Goal: Task Accomplishment & Management: Complete application form

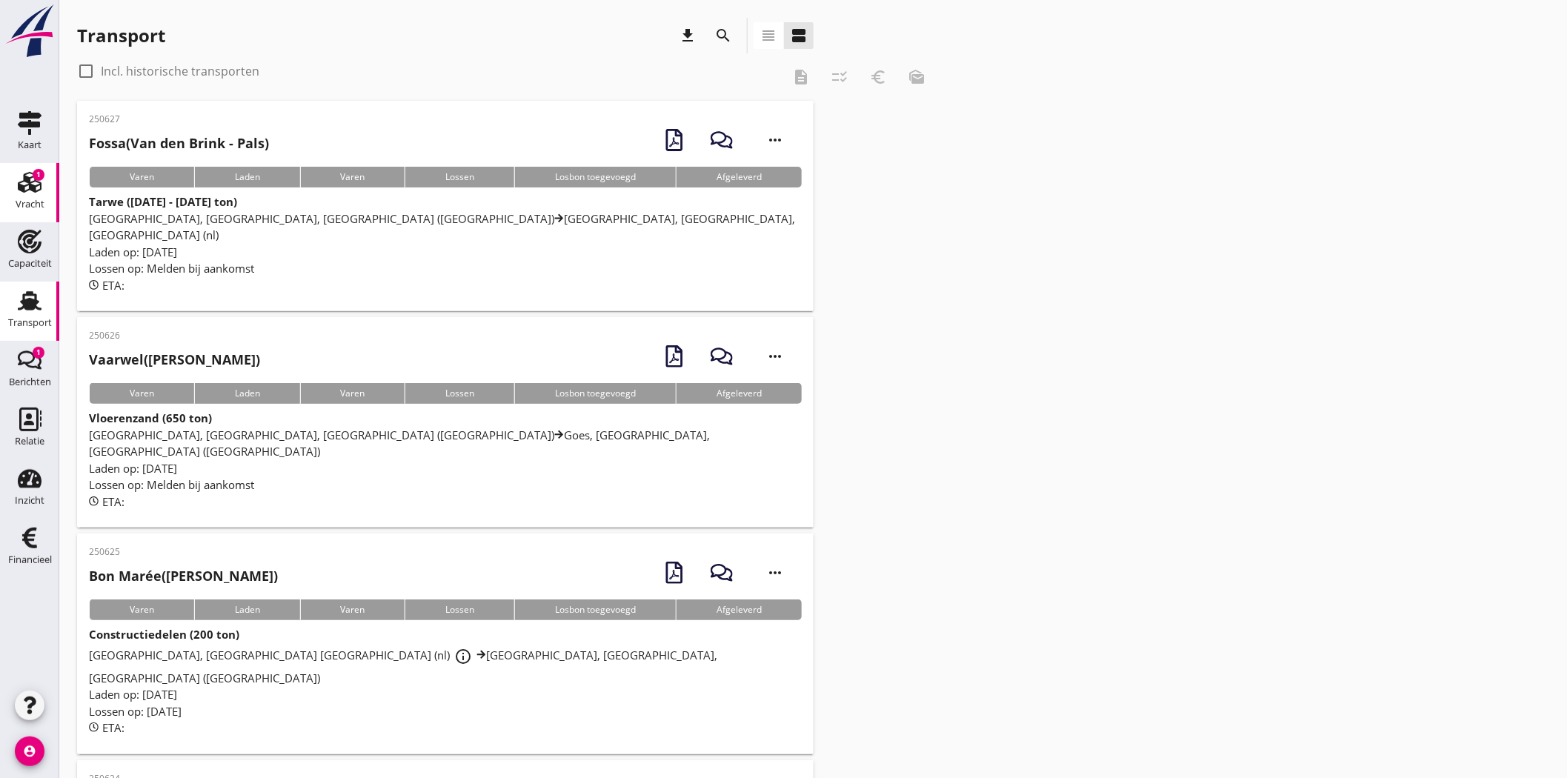
click at [29, 183] on use at bounding box center [29, 182] width 24 height 20
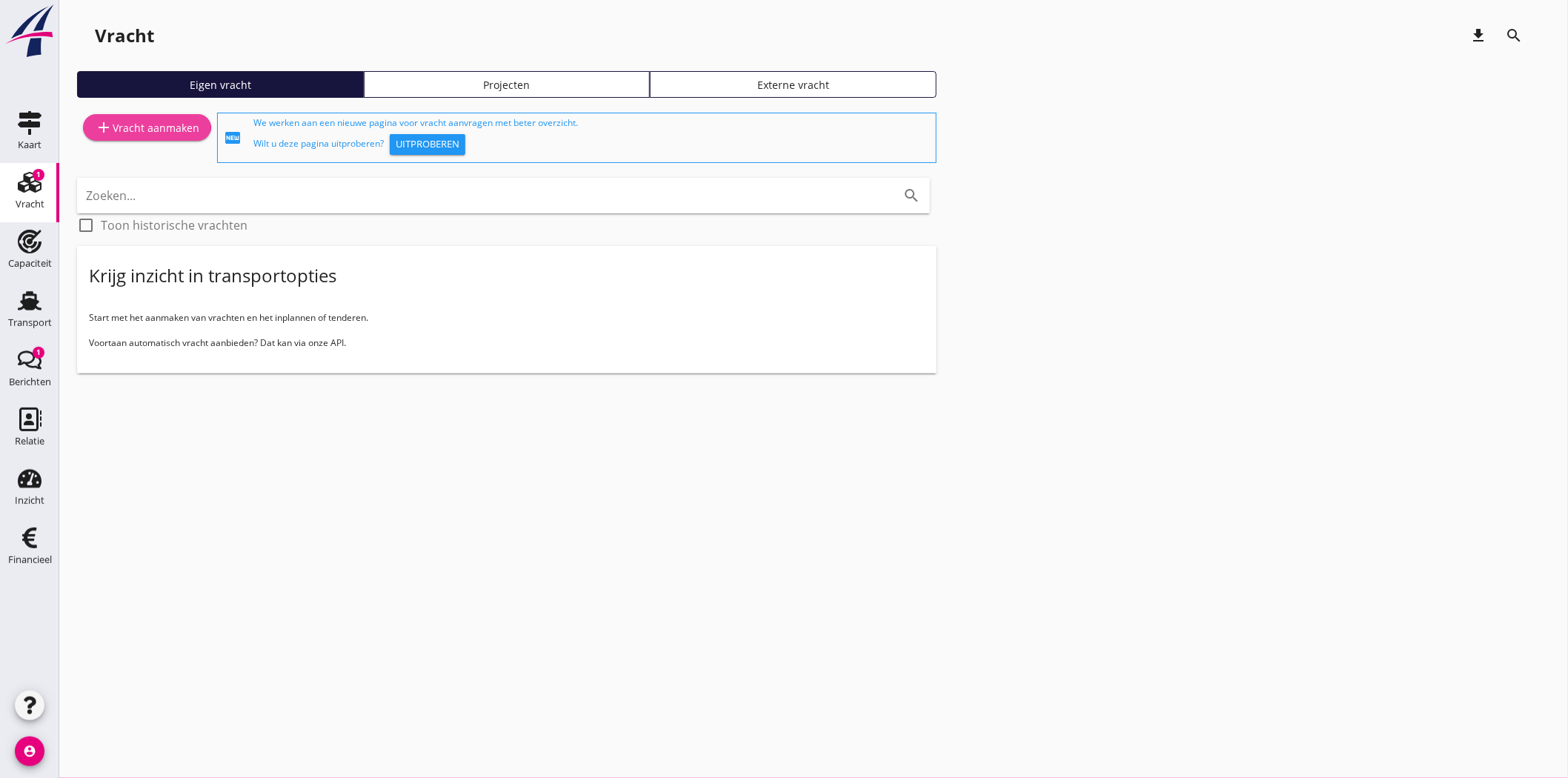
click at [168, 126] on div "add Vracht aanmaken" at bounding box center [147, 128] width 105 height 18
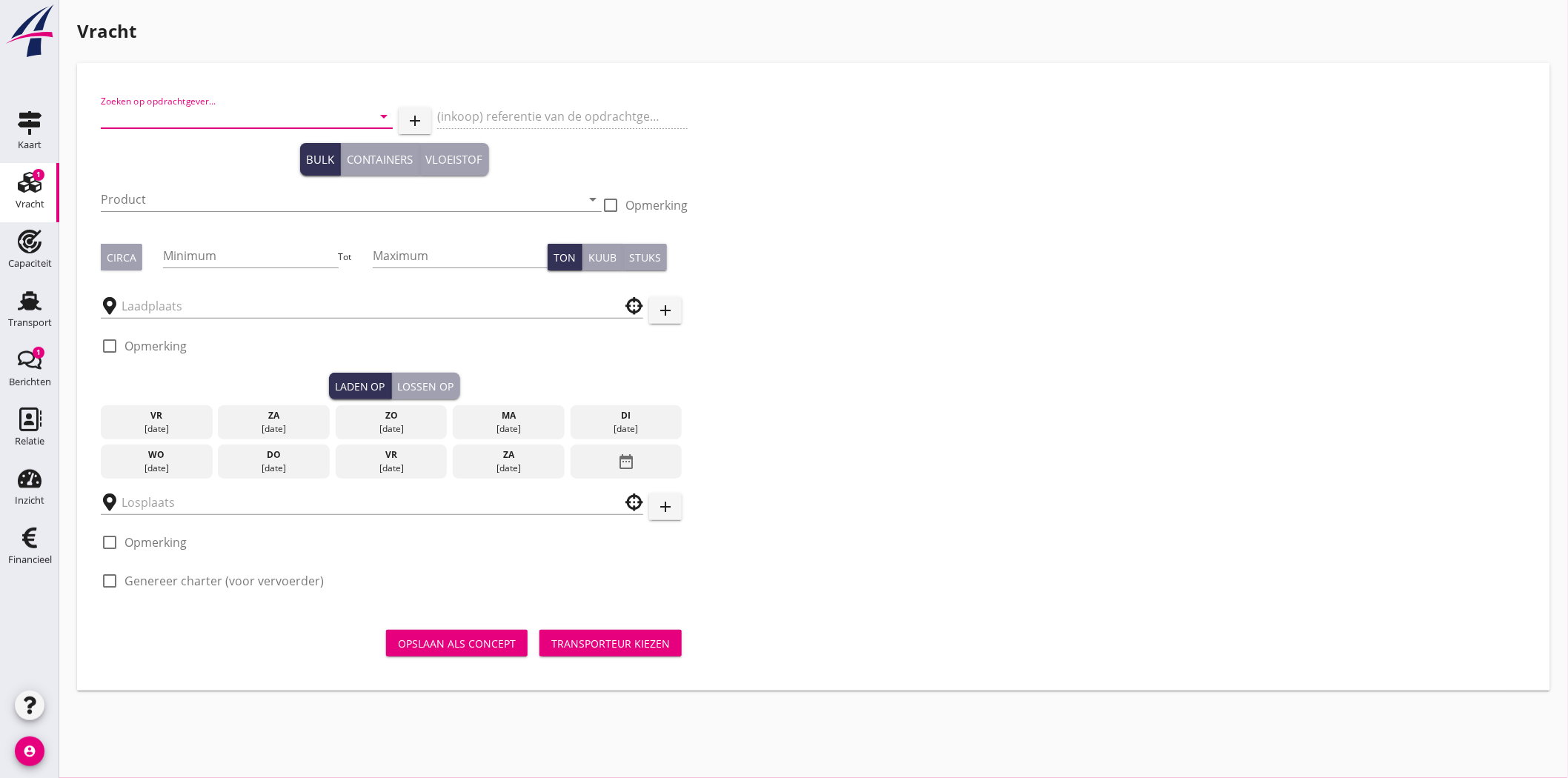
click at [188, 113] on input "Zoeken op opdrachtgever..." at bounding box center [226, 116] width 251 height 24
click at [230, 159] on div "Oostwouder Tank- & Silobouw BV" at bounding box center [246, 152] width 269 height 18
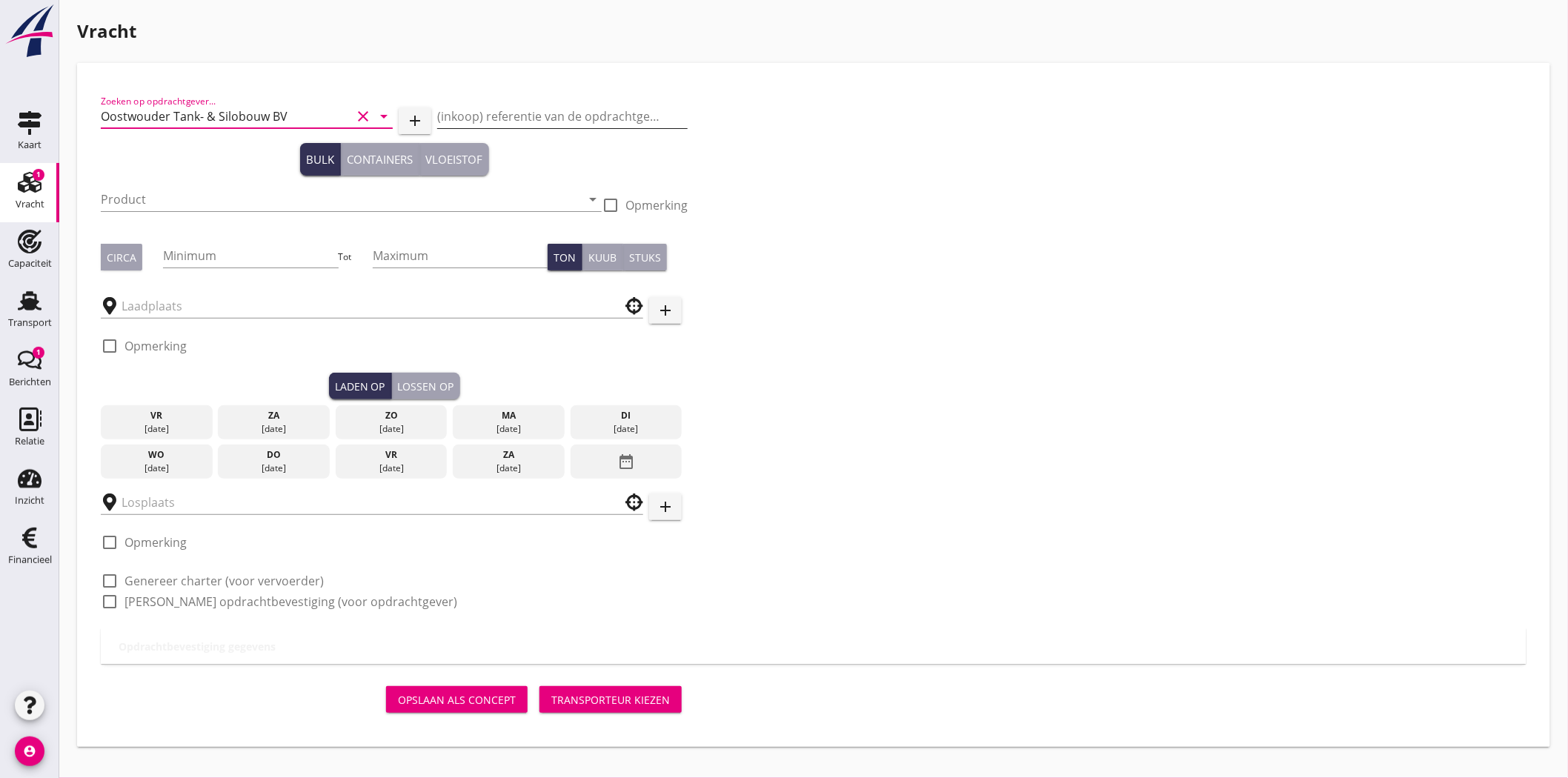
type input "Oostwouder Tank- & Silobouw BV"
click at [484, 114] on input "(inkoop) referentie van de opdrachtgever" at bounding box center [562, 116] width 251 height 24
click at [452, 114] on input "(inkoop) referentie van de opdrachtgever" at bounding box center [562, 116] width 251 height 24
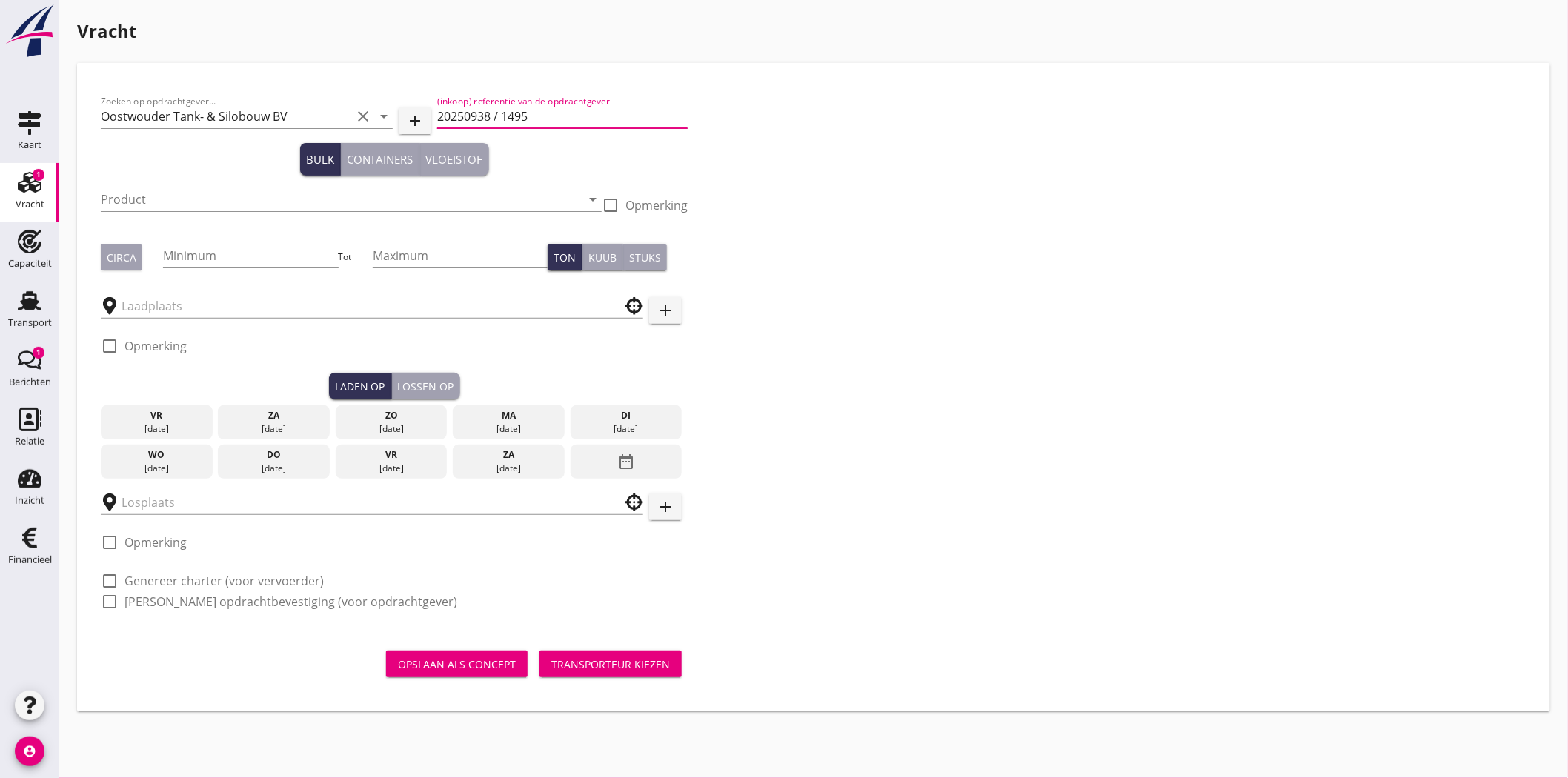
type input "20250938 / 1495"
click at [202, 183] on div "Product arrow_drop_down" at bounding box center [351, 202] width 501 height 48
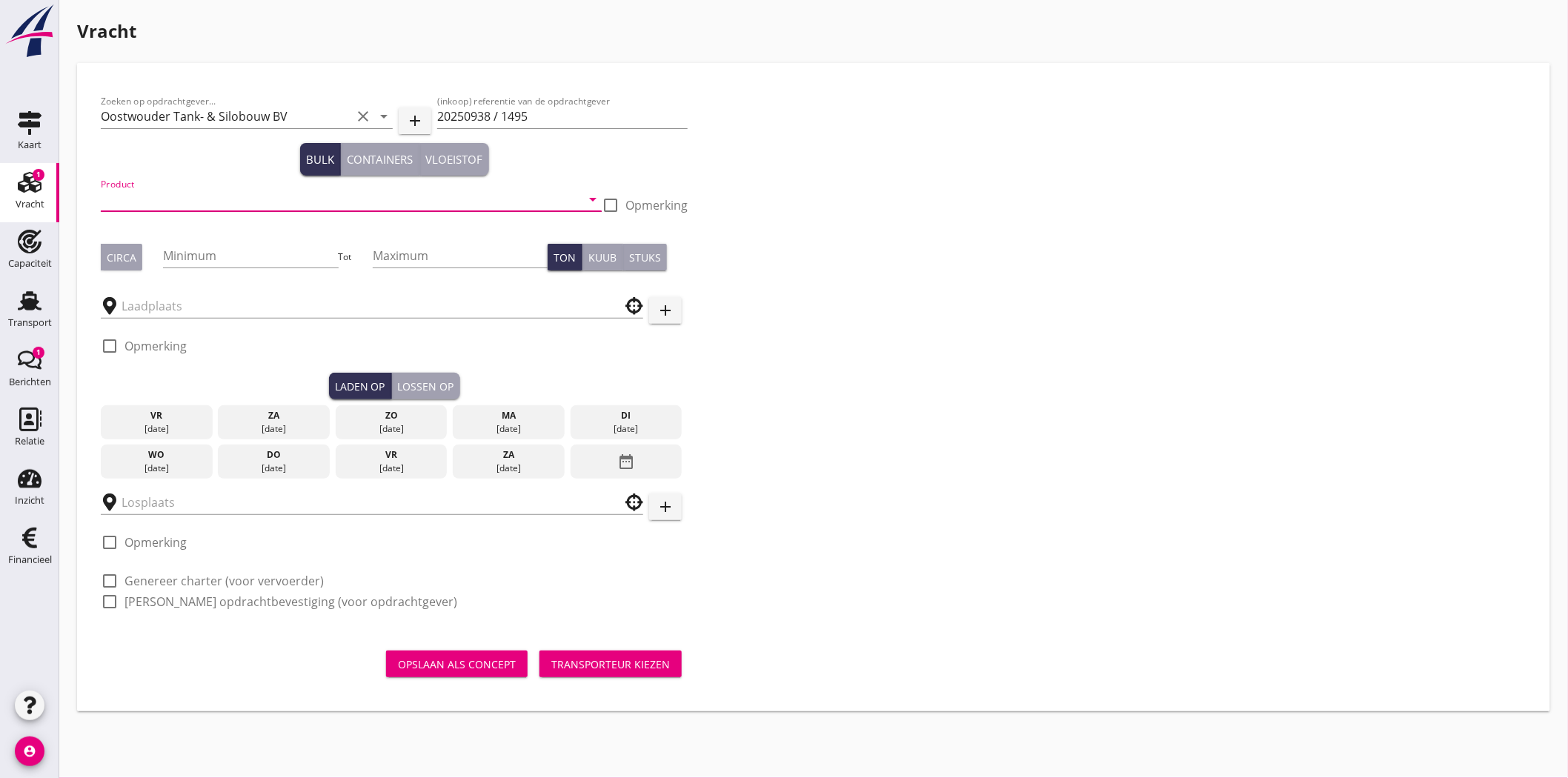
click at [192, 192] on input "Product" at bounding box center [341, 199] width 480 height 24
drag, startPoint x: 191, startPoint y: 228, endPoint x: 324, endPoint y: 229, distance: 133.0
click at [193, 229] on div "Constructiedelen (9412)" at bounding box center [351, 236] width 478 height 18
type input "Constructiedelen (9412)"
click at [612, 206] on div at bounding box center [611, 205] width 25 height 25
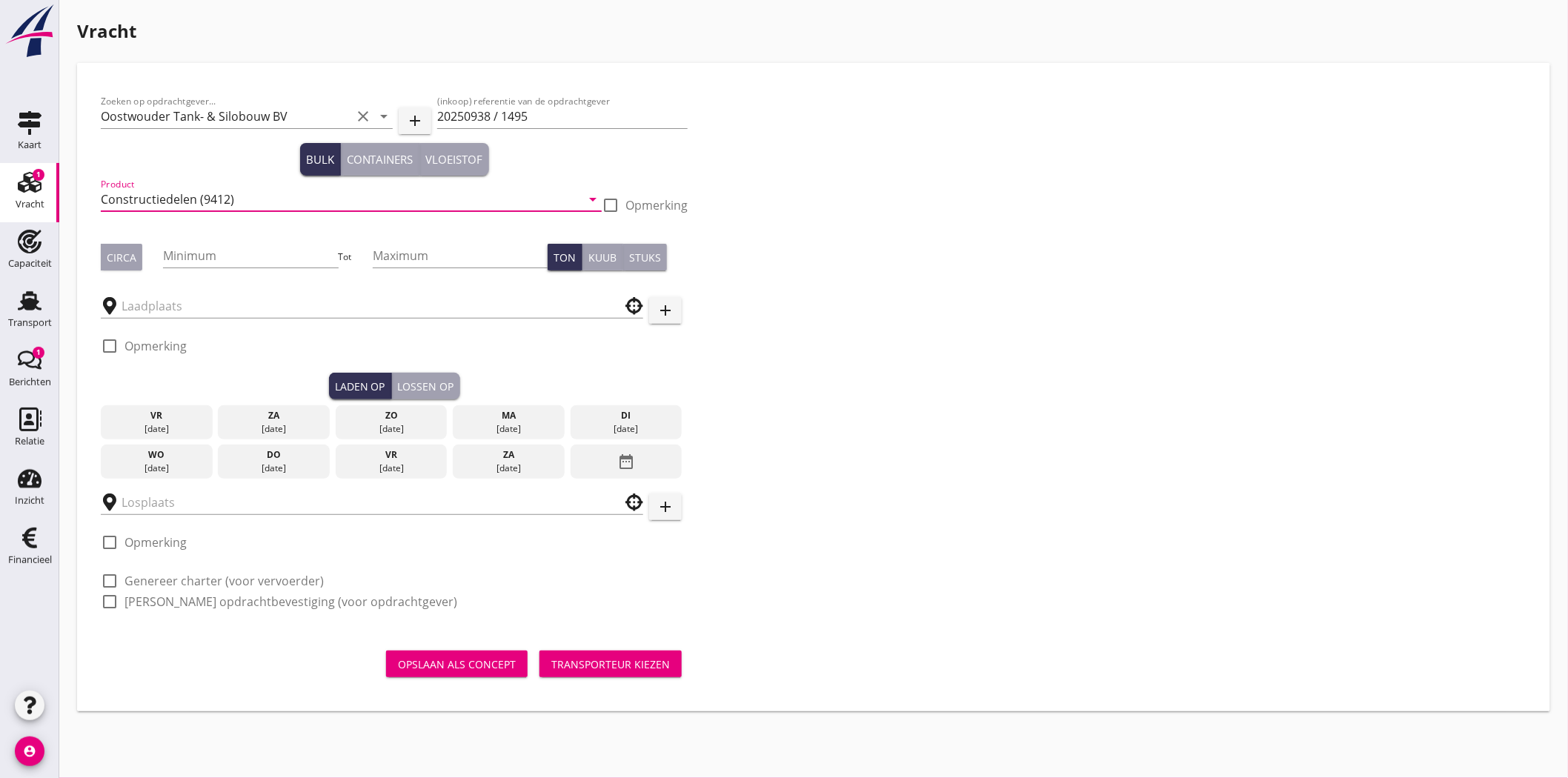
checkbox input "true"
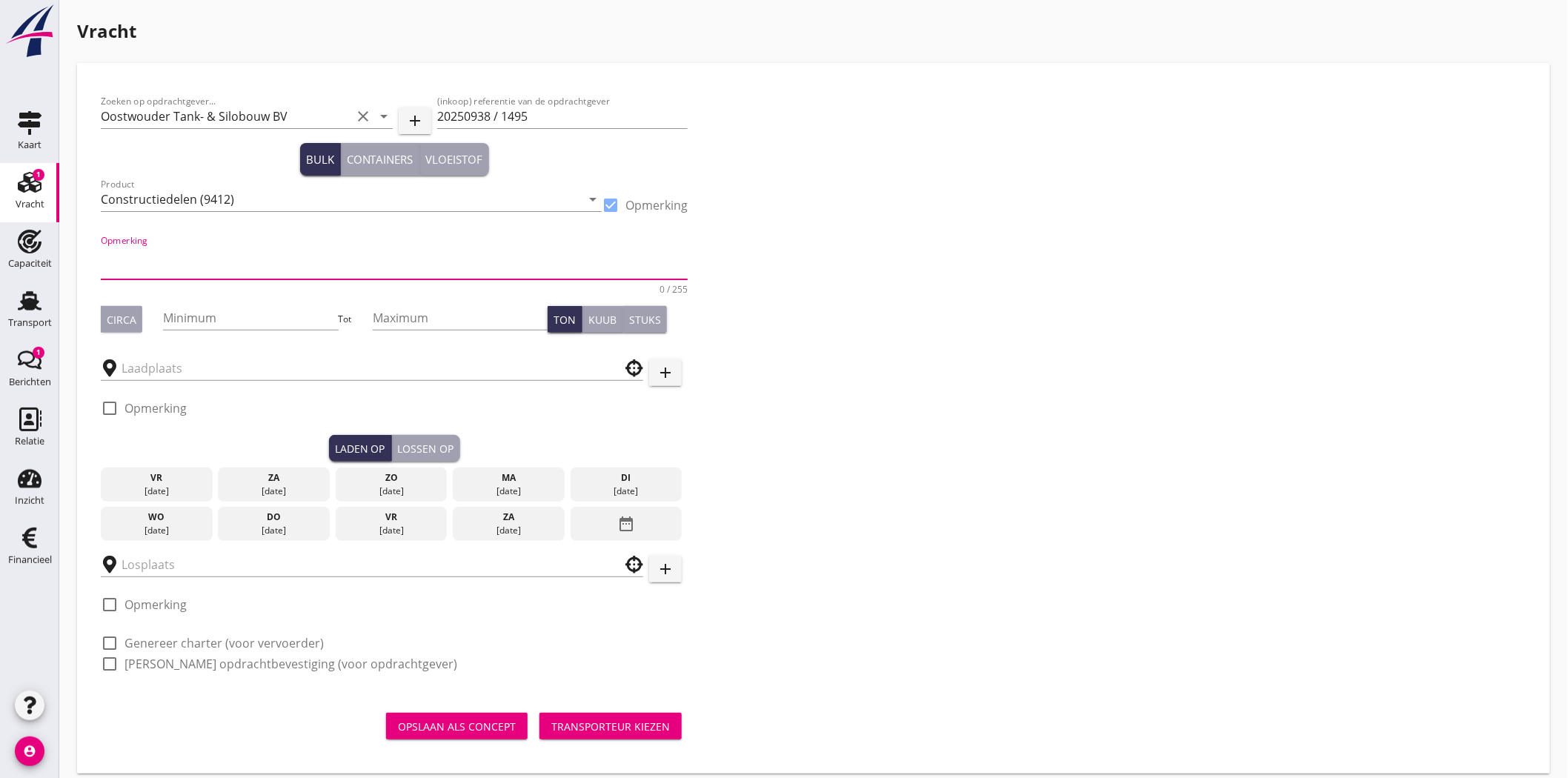
drag, startPoint x: 136, startPoint y: 276, endPoint x: 146, endPoint y: 269, distance: 12.2
click at [138, 275] on textarea "Opmerking" at bounding box center [394, 261] width 587 height 35
type textarea "2 x LBH 21,50x5,50x5,70 m"
drag, startPoint x: 117, startPoint y: 319, endPoint x: 174, endPoint y: 307, distance: 58.2
click at [137, 312] on button "Circa" at bounding box center [121, 319] width 42 height 27
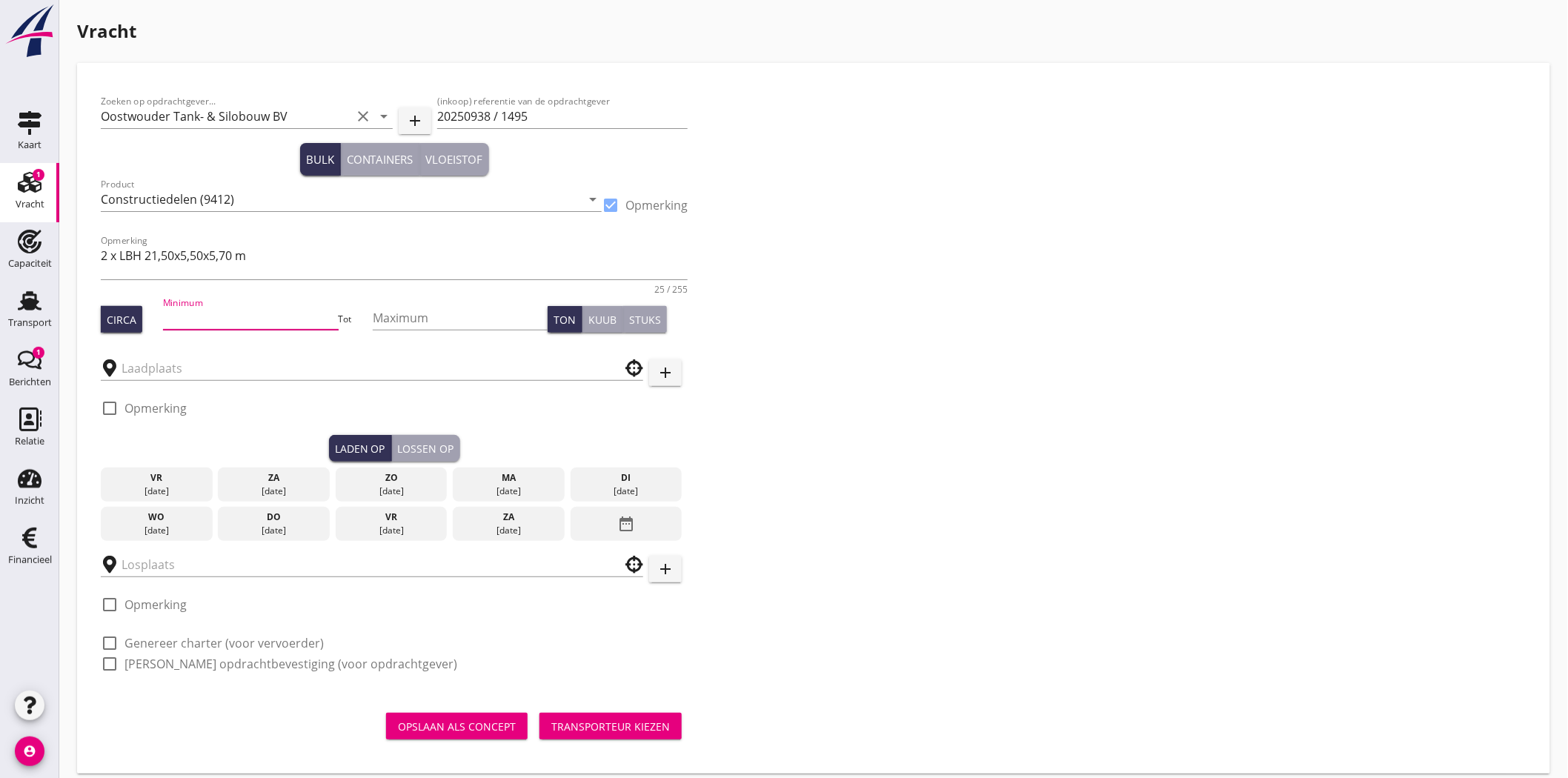
click at [188, 313] on input "Minimum" at bounding box center [250, 317] width 175 height 24
type input "50"
drag, startPoint x: 564, startPoint y: 324, endPoint x: 514, endPoint y: 331, distance: 50.5
click at [514, 331] on div "Circa Minimum 50 Tot Maximum Ton Kuub Stuks" at bounding box center [394, 319] width 587 height 51
click at [257, 360] on input "text" at bounding box center [362, 368] width 480 height 24
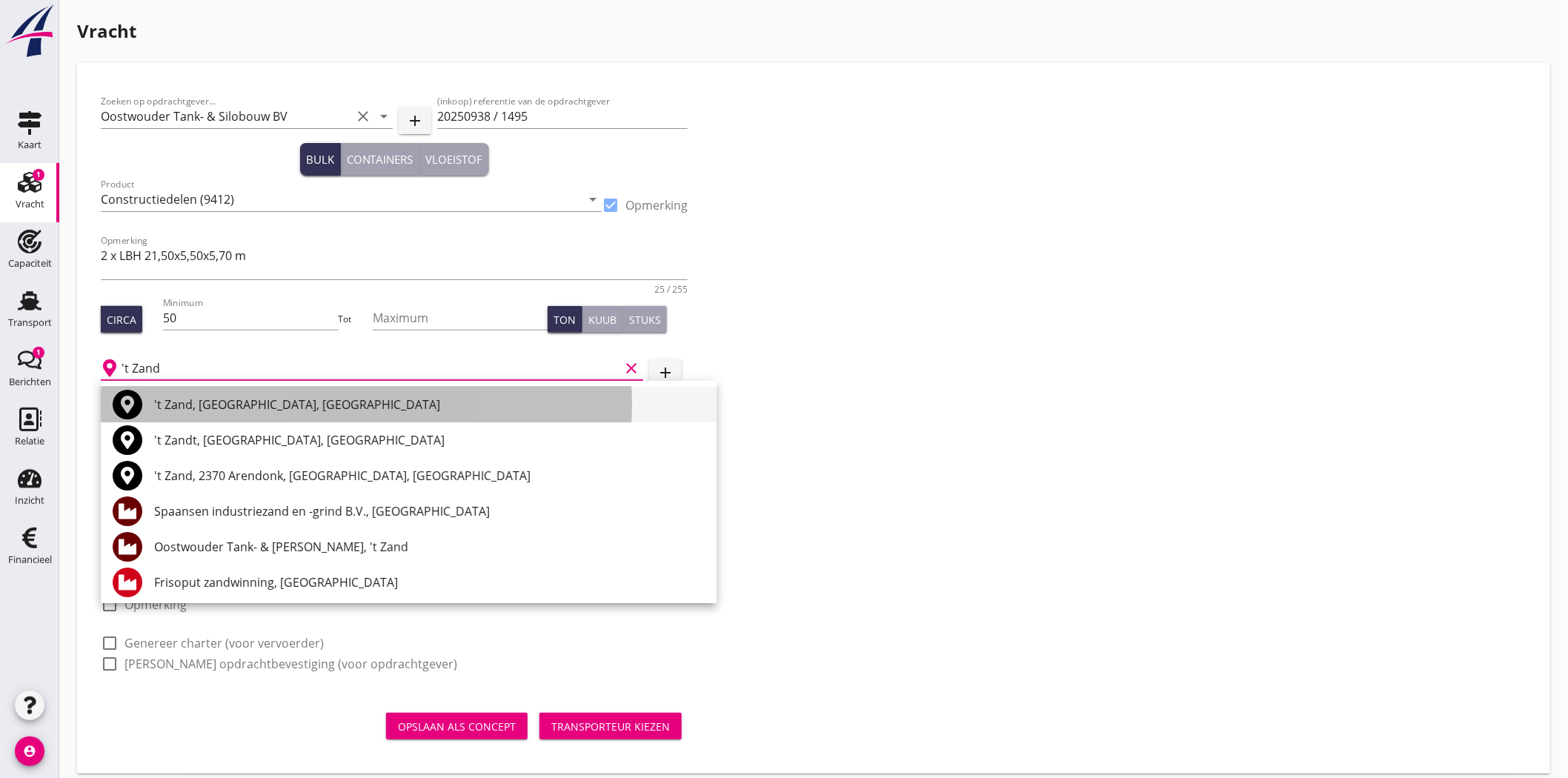
click at [306, 406] on div "'t Zand, [GEOGRAPHIC_DATA], [GEOGRAPHIC_DATA]" at bounding box center [429, 404] width 550 height 18
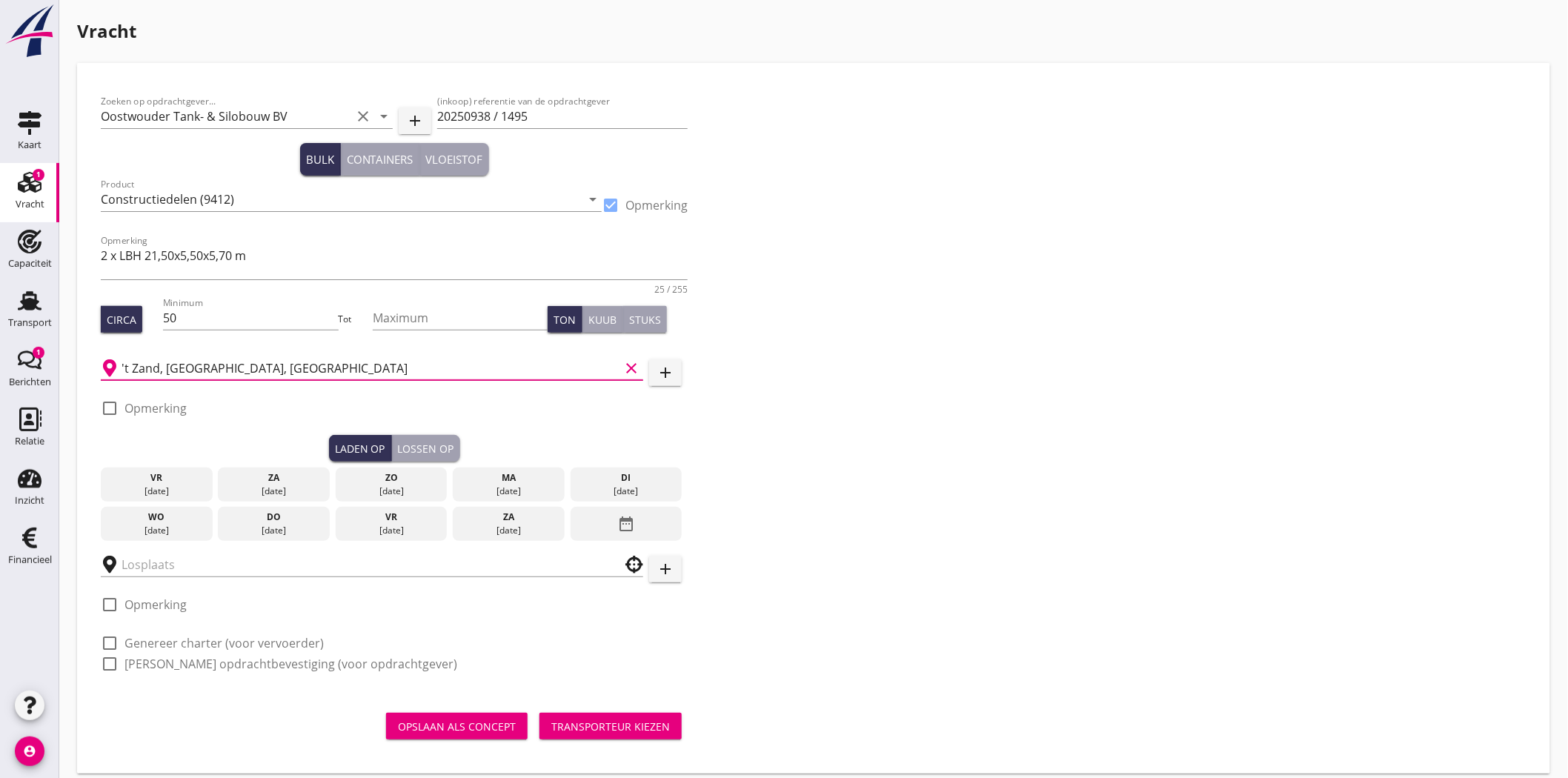
type input "'t Zand, [GEOGRAPHIC_DATA], [GEOGRAPHIC_DATA]"
click at [112, 410] on div at bounding box center [110, 408] width 25 height 25
checkbox input "true"
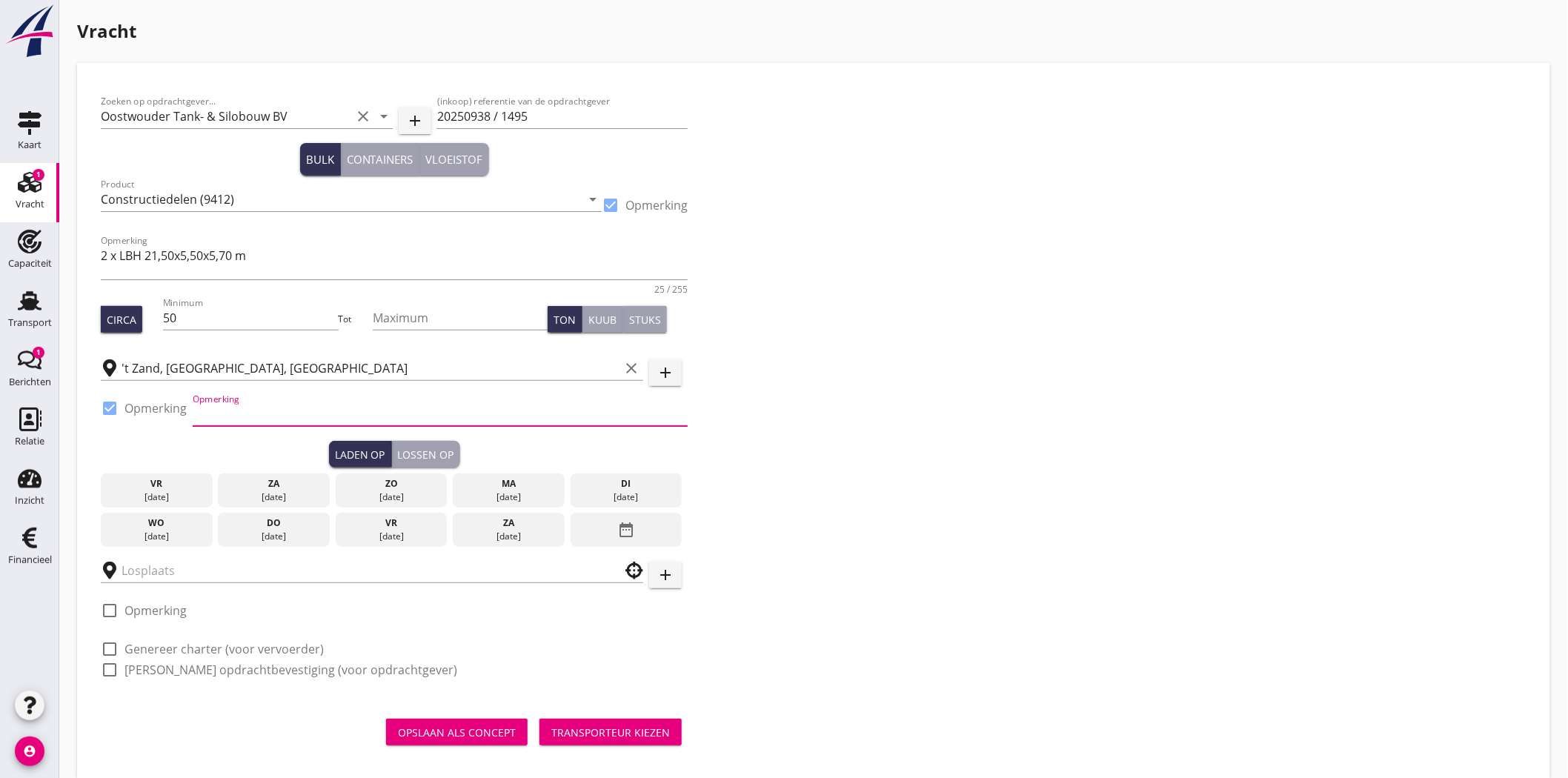
click at [271, 414] on input "Opmerking" at bounding box center [440, 414] width 495 height 24
type input "a"
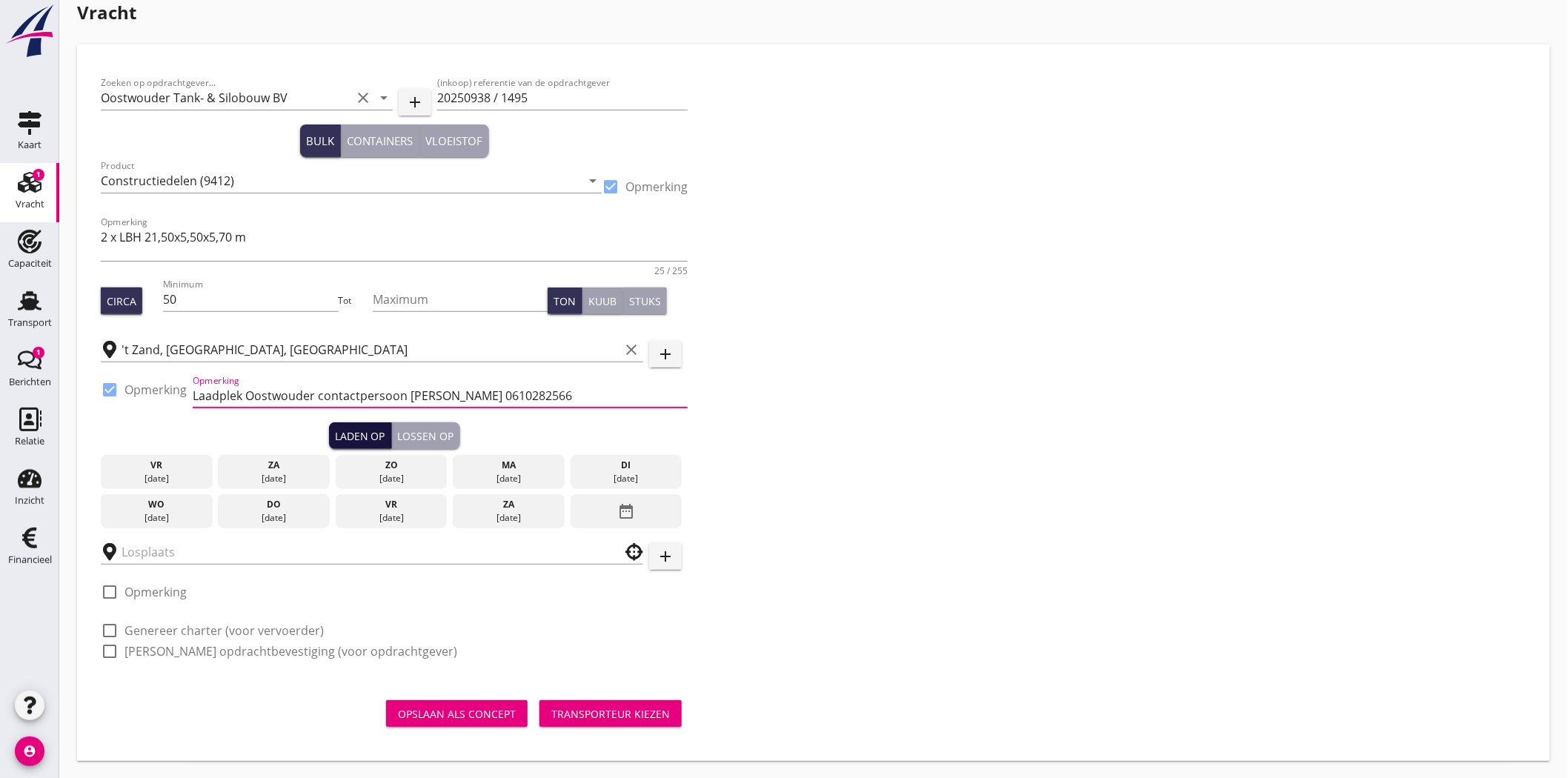
type input "Laadplek Oostwouder contactpersoon [PERSON_NAME] 0610282566"
click at [365, 432] on div "Laden op" at bounding box center [360, 436] width 51 height 16
click at [625, 504] on icon "date_range" at bounding box center [626, 511] width 18 height 27
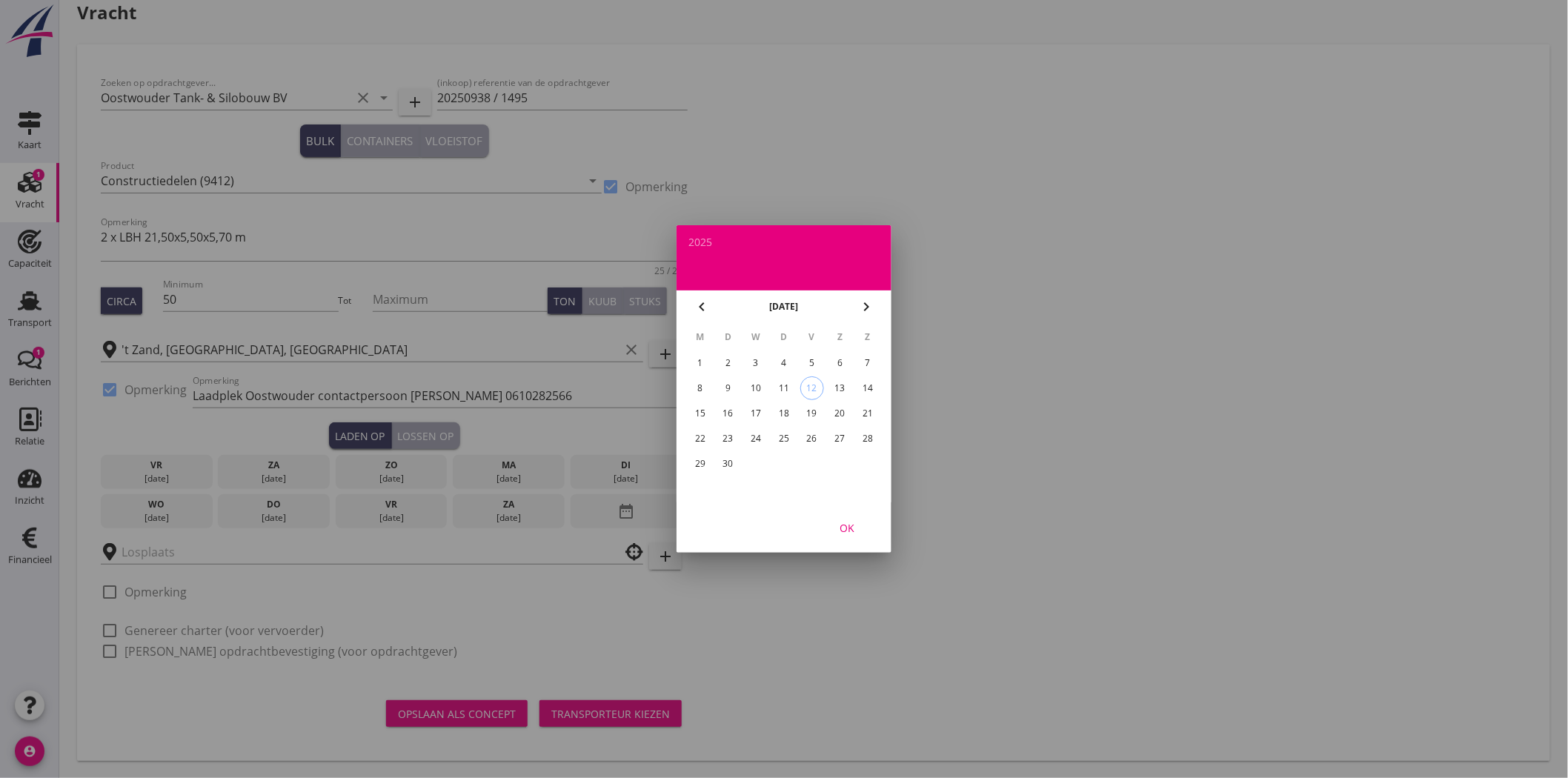
click at [727, 433] on div "23" at bounding box center [728, 439] width 24 height 24
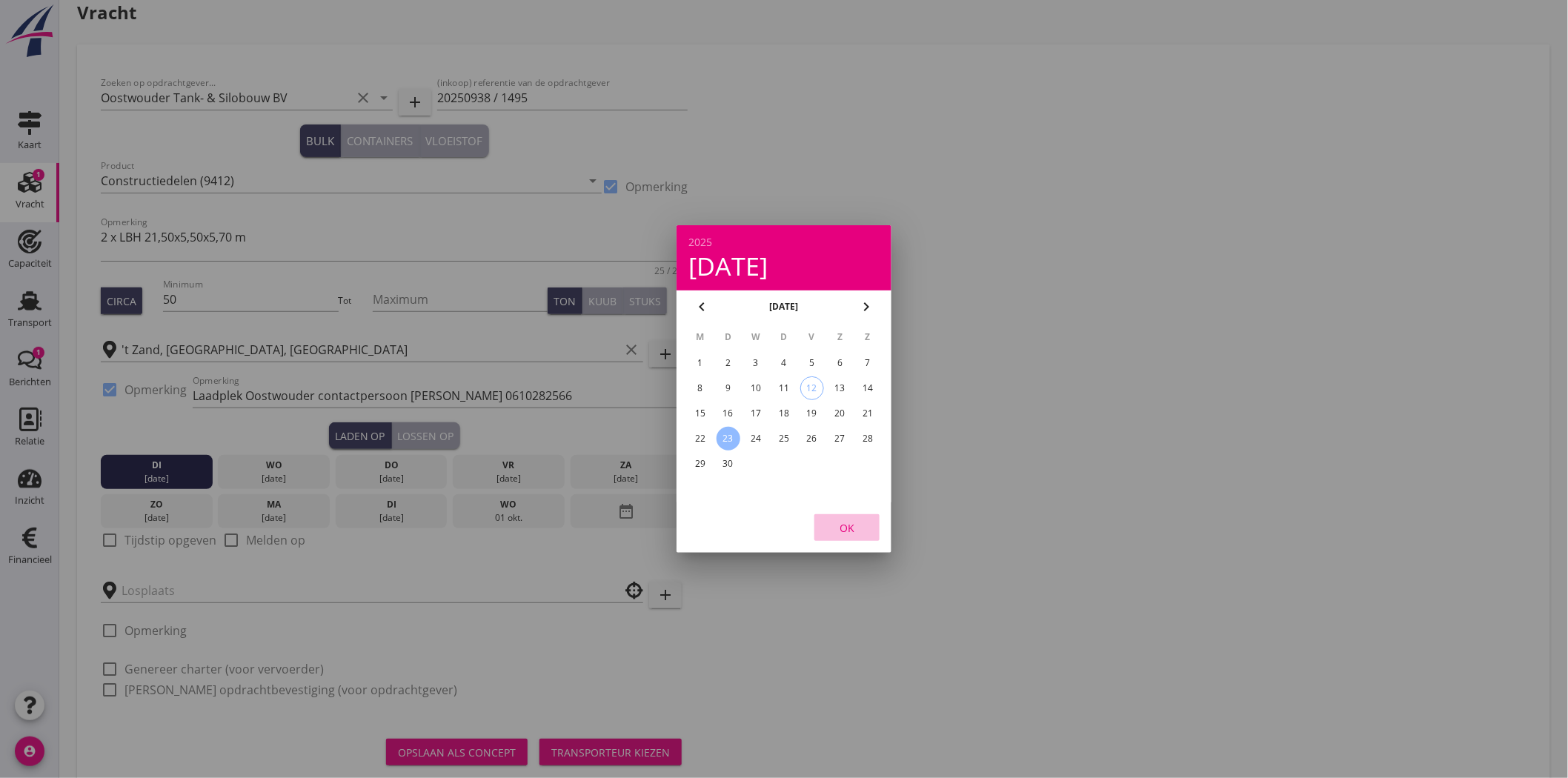
click at [847, 531] on div "OK" at bounding box center [846, 528] width 42 height 16
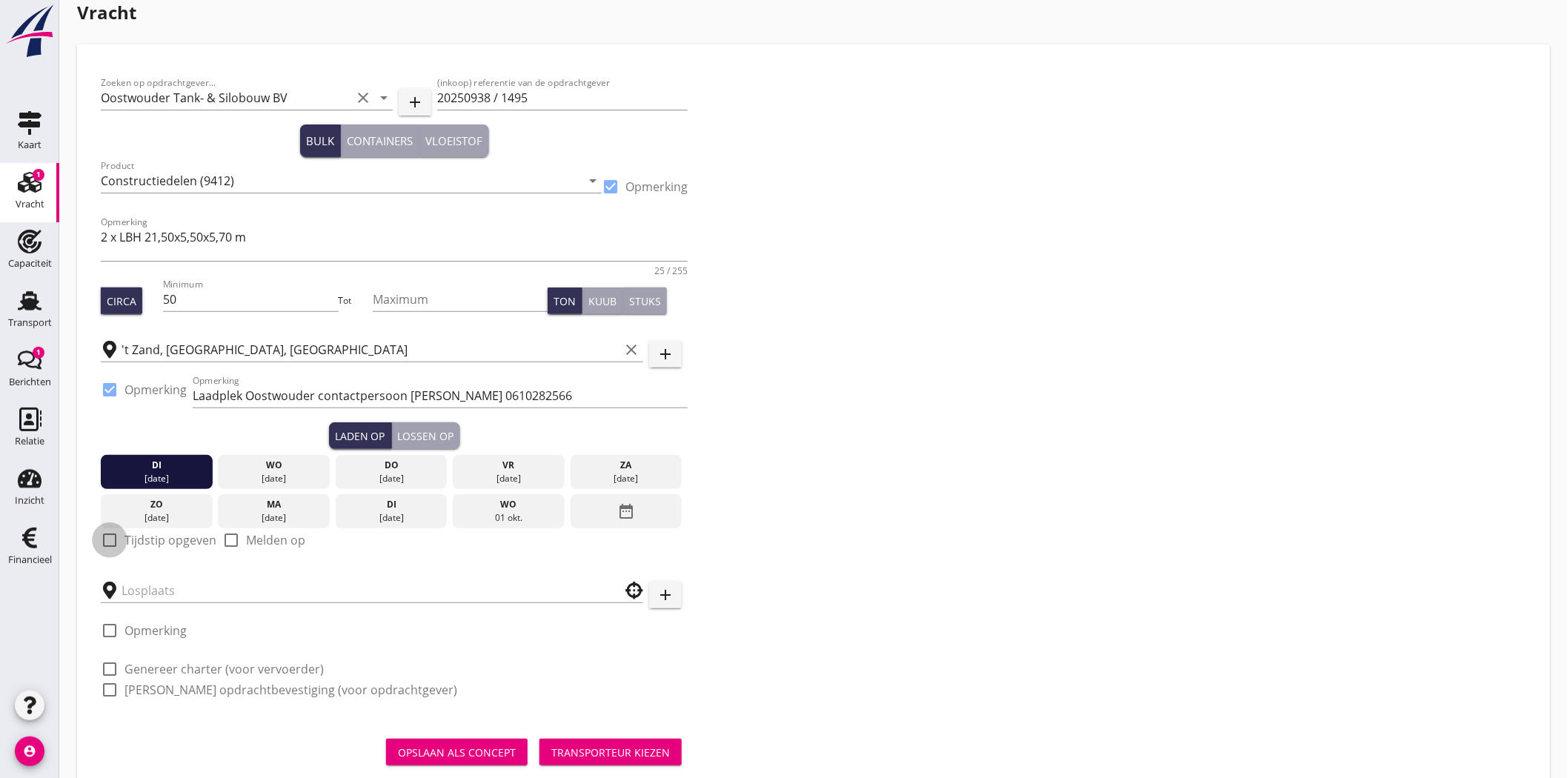
click at [109, 539] on div at bounding box center [110, 540] width 25 height 25
checkbox input "true"
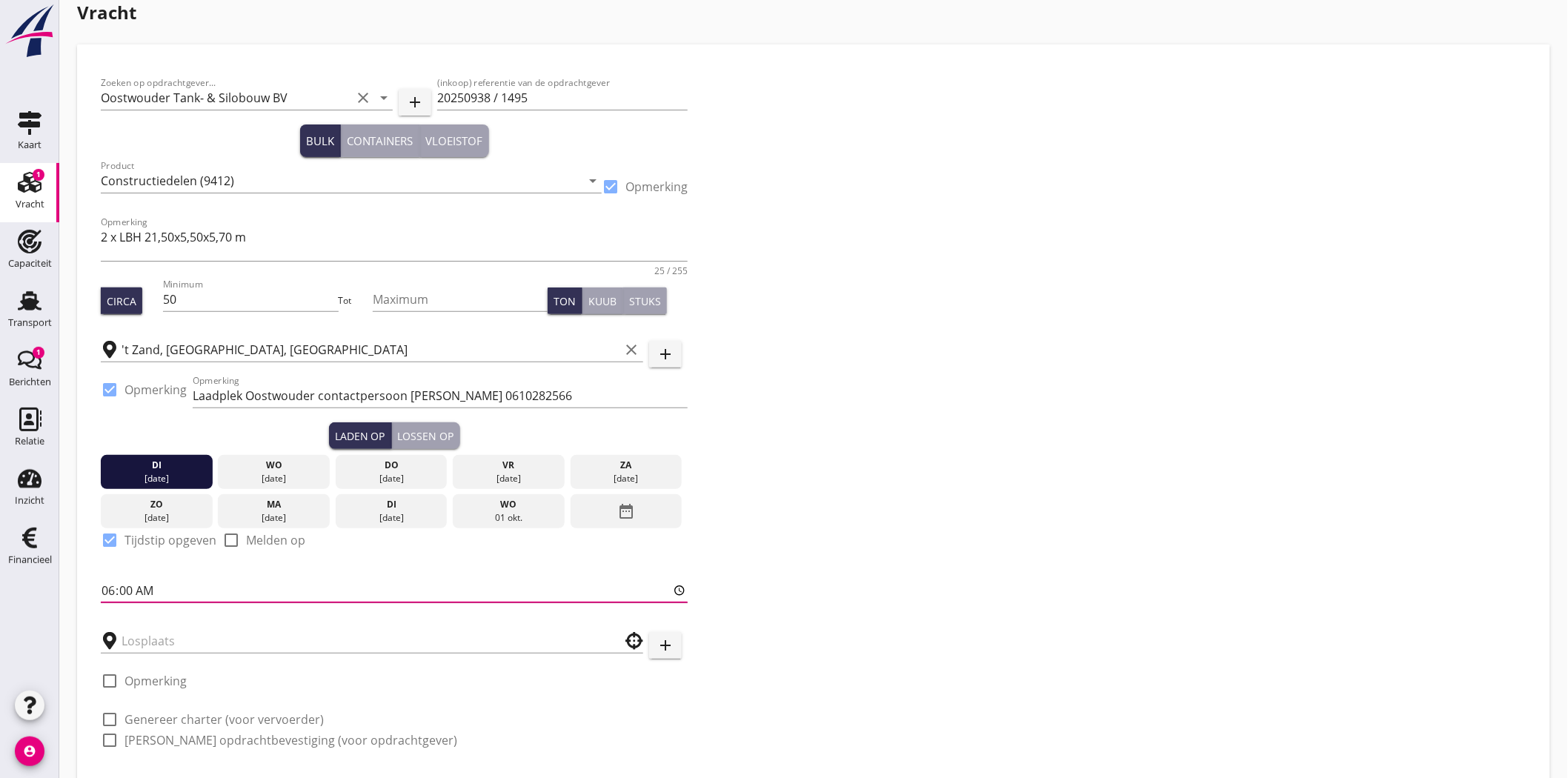
click at [156, 587] on input "06:00" at bounding box center [394, 590] width 587 height 24
type input "07:00"
click at [416, 435] on div "Lossen op" at bounding box center [426, 436] width 57 height 16
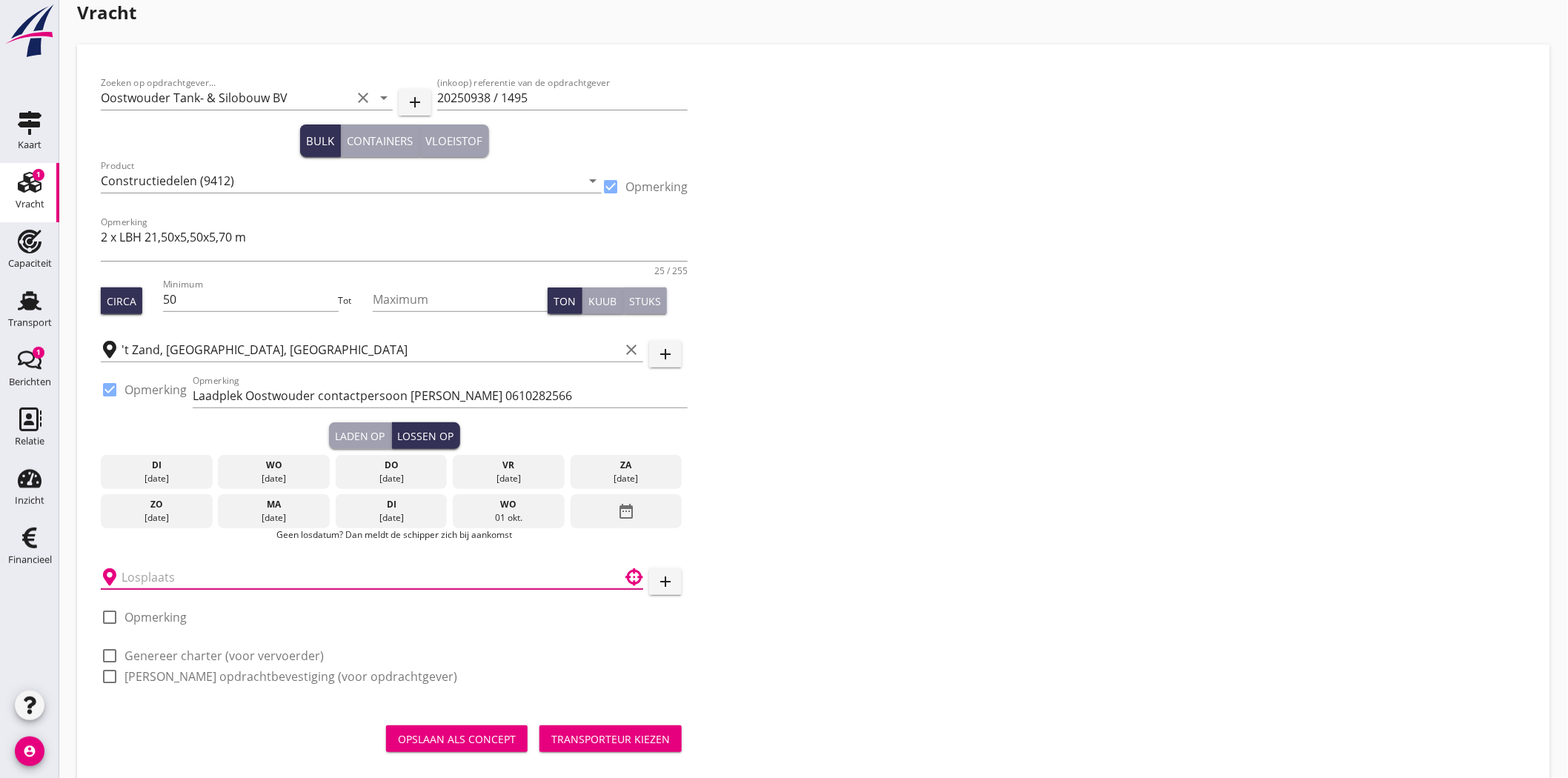
click at [186, 580] on input "text" at bounding box center [362, 577] width 480 height 24
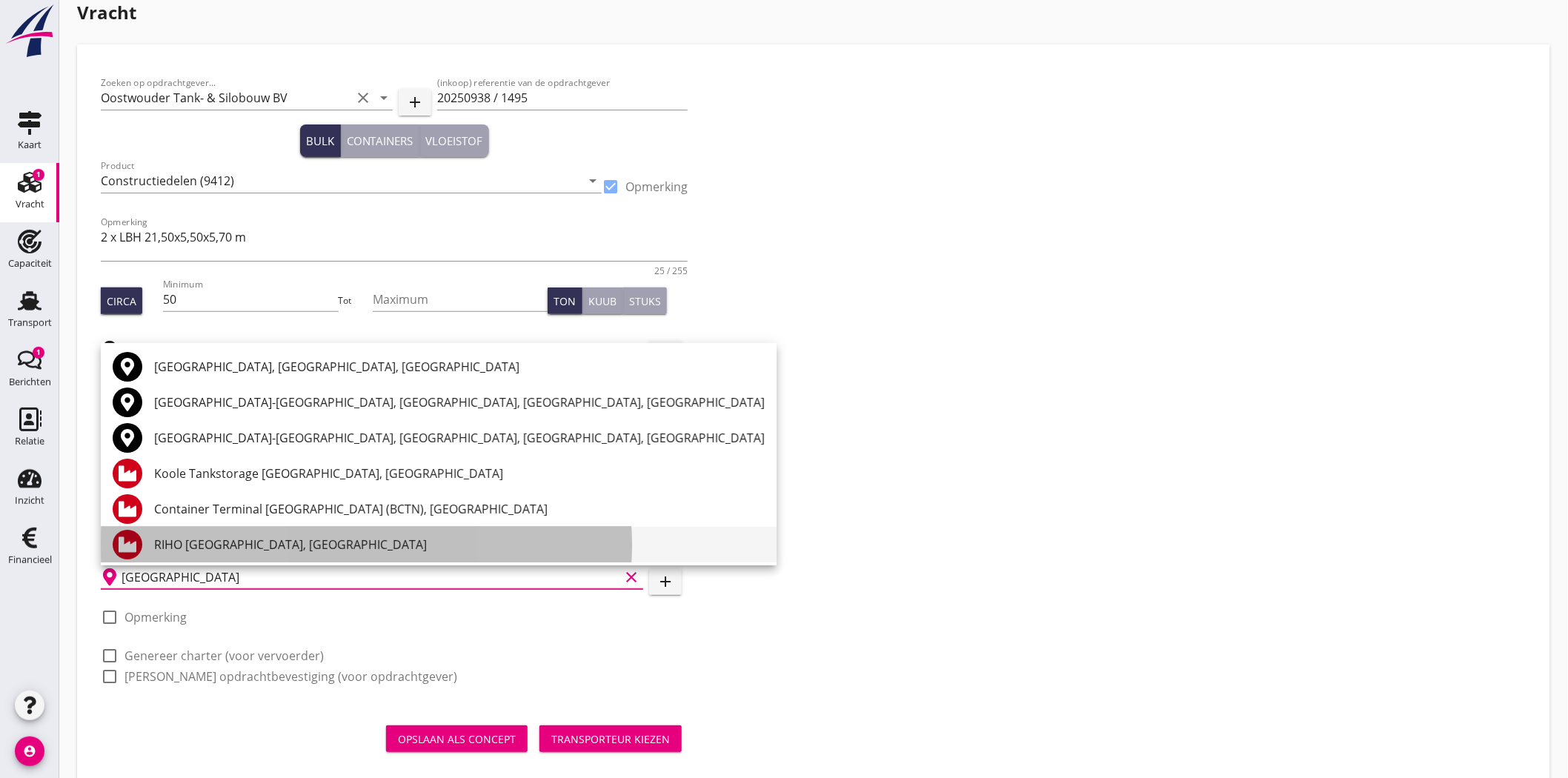
click at [269, 547] on div "RIHO [GEOGRAPHIC_DATA], [GEOGRAPHIC_DATA]" at bounding box center [459, 544] width 611 height 18
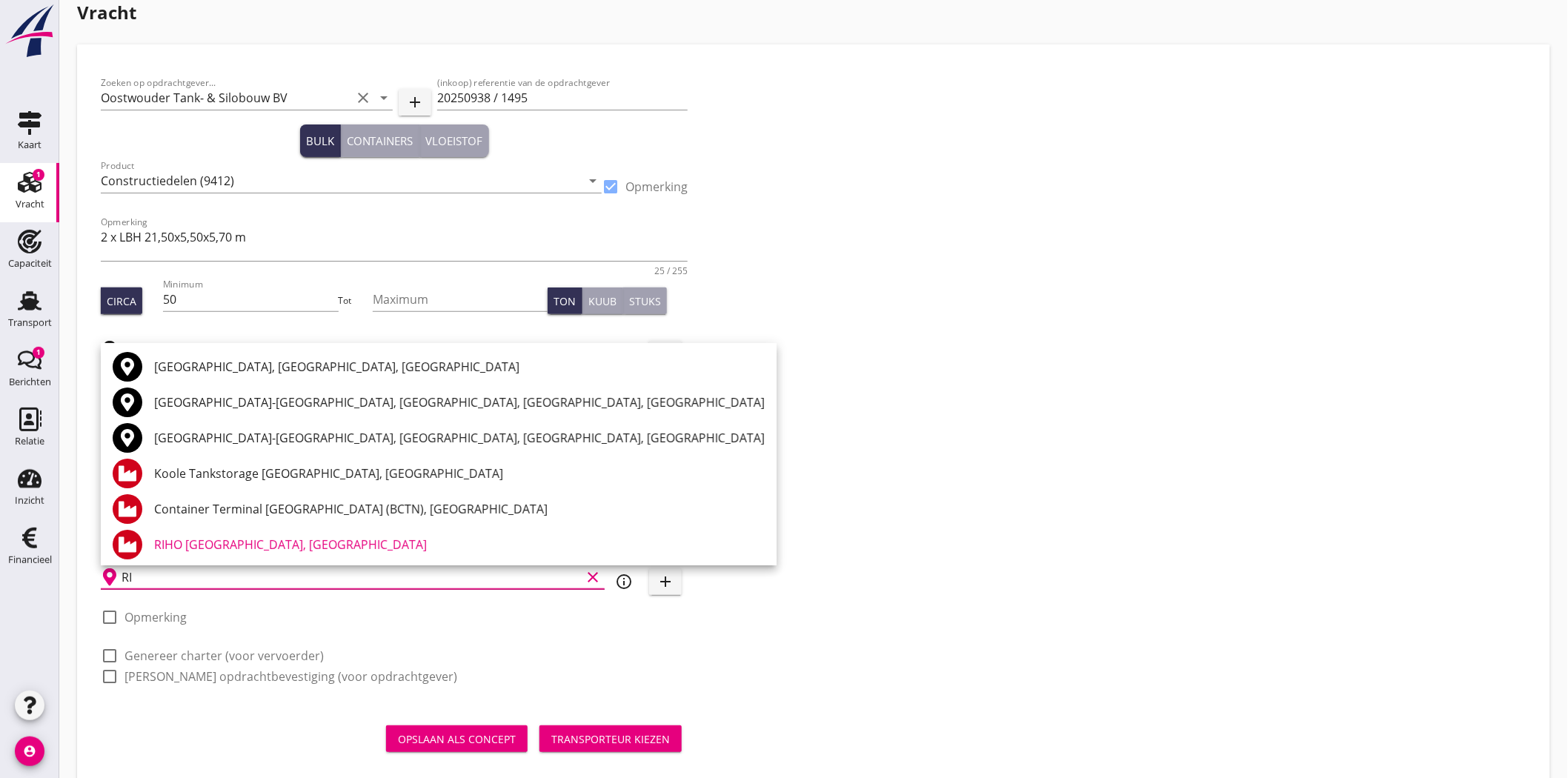
type input "R"
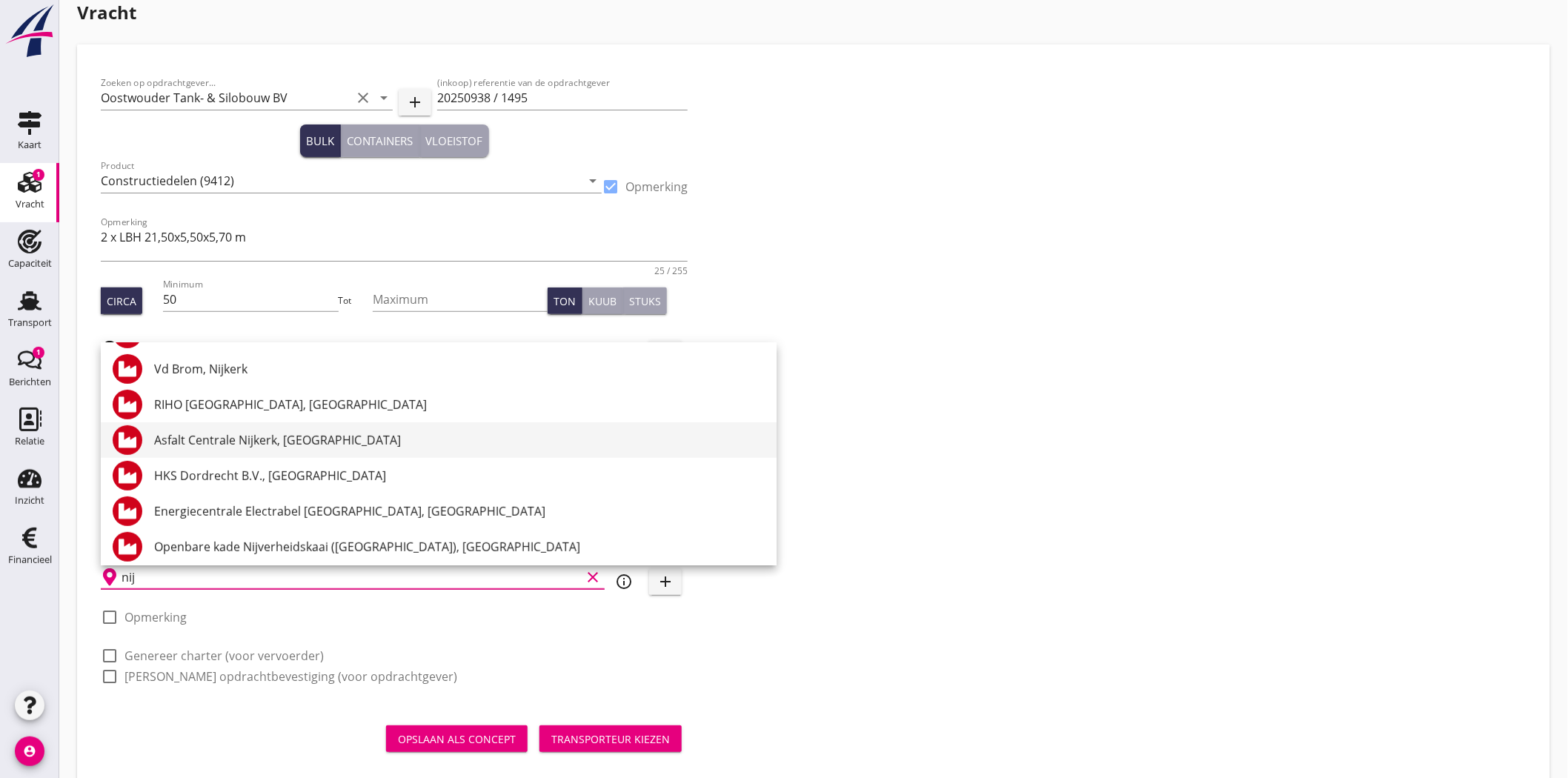
scroll to position [0, 0]
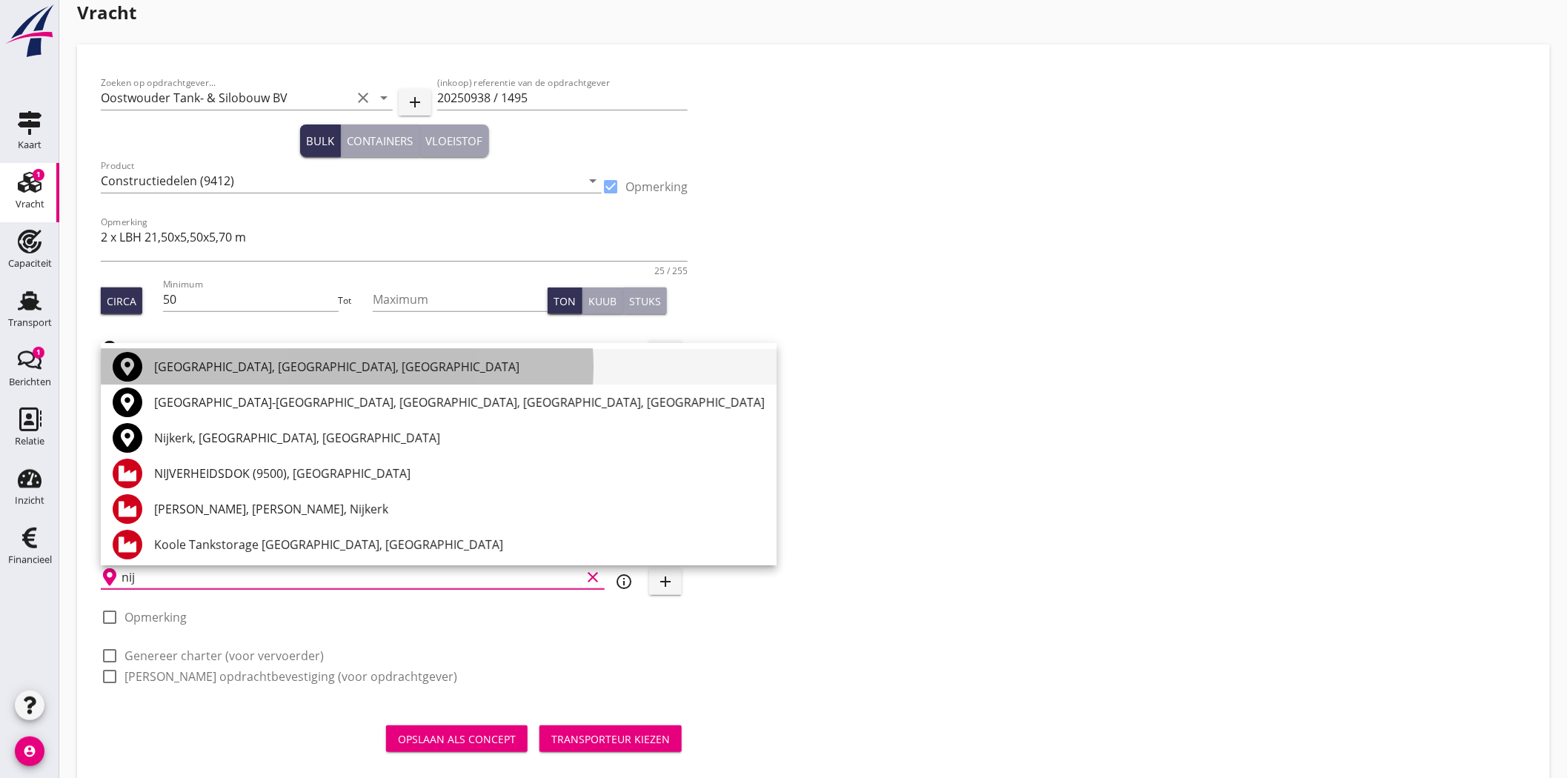
click at [290, 367] on div "[GEOGRAPHIC_DATA], [GEOGRAPHIC_DATA], [GEOGRAPHIC_DATA]" at bounding box center [459, 367] width 611 height 18
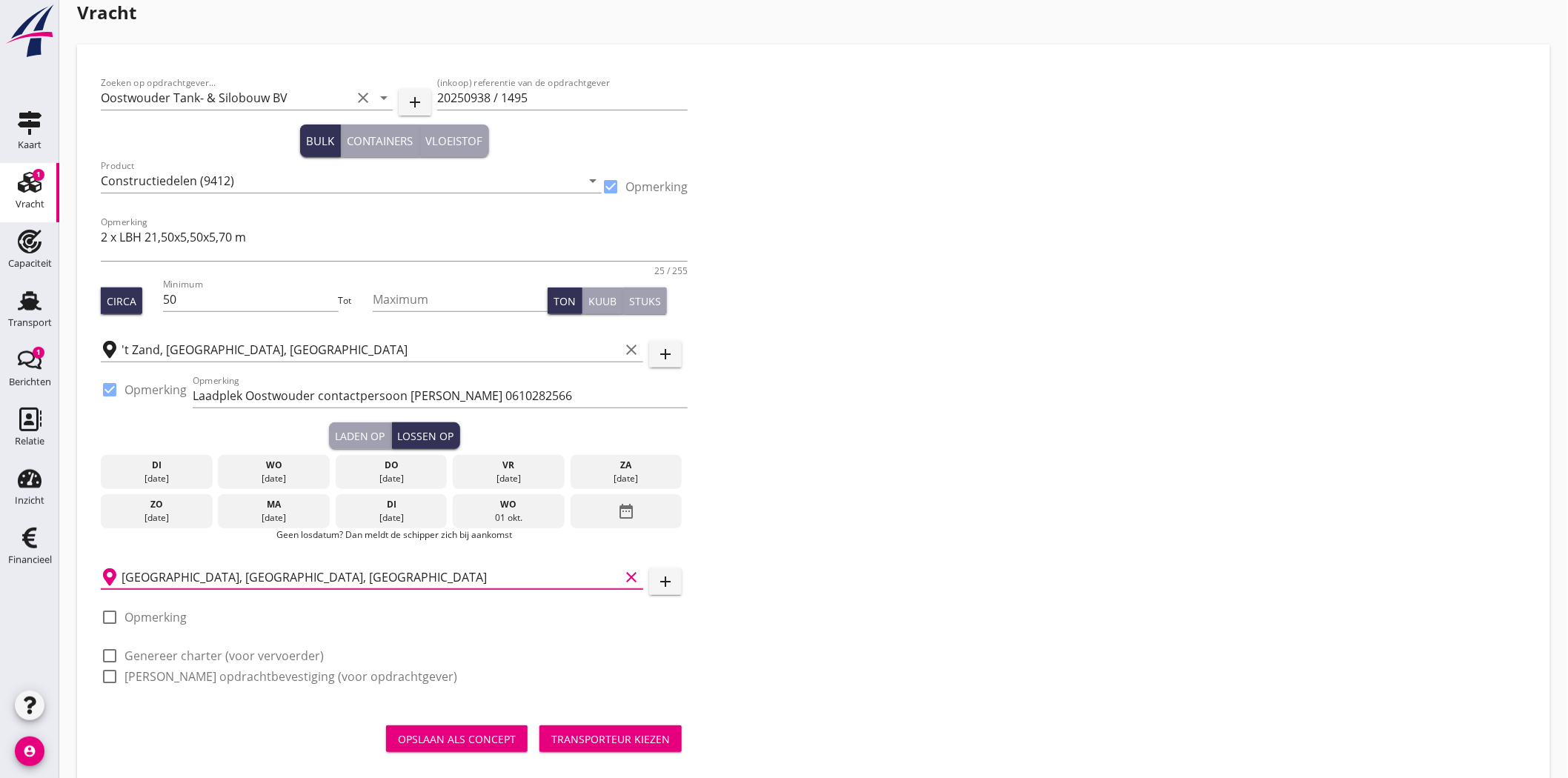
type input "[GEOGRAPHIC_DATA], [GEOGRAPHIC_DATA], [GEOGRAPHIC_DATA]"
click at [107, 616] on div at bounding box center [110, 617] width 25 height 25
checkbox input "true"
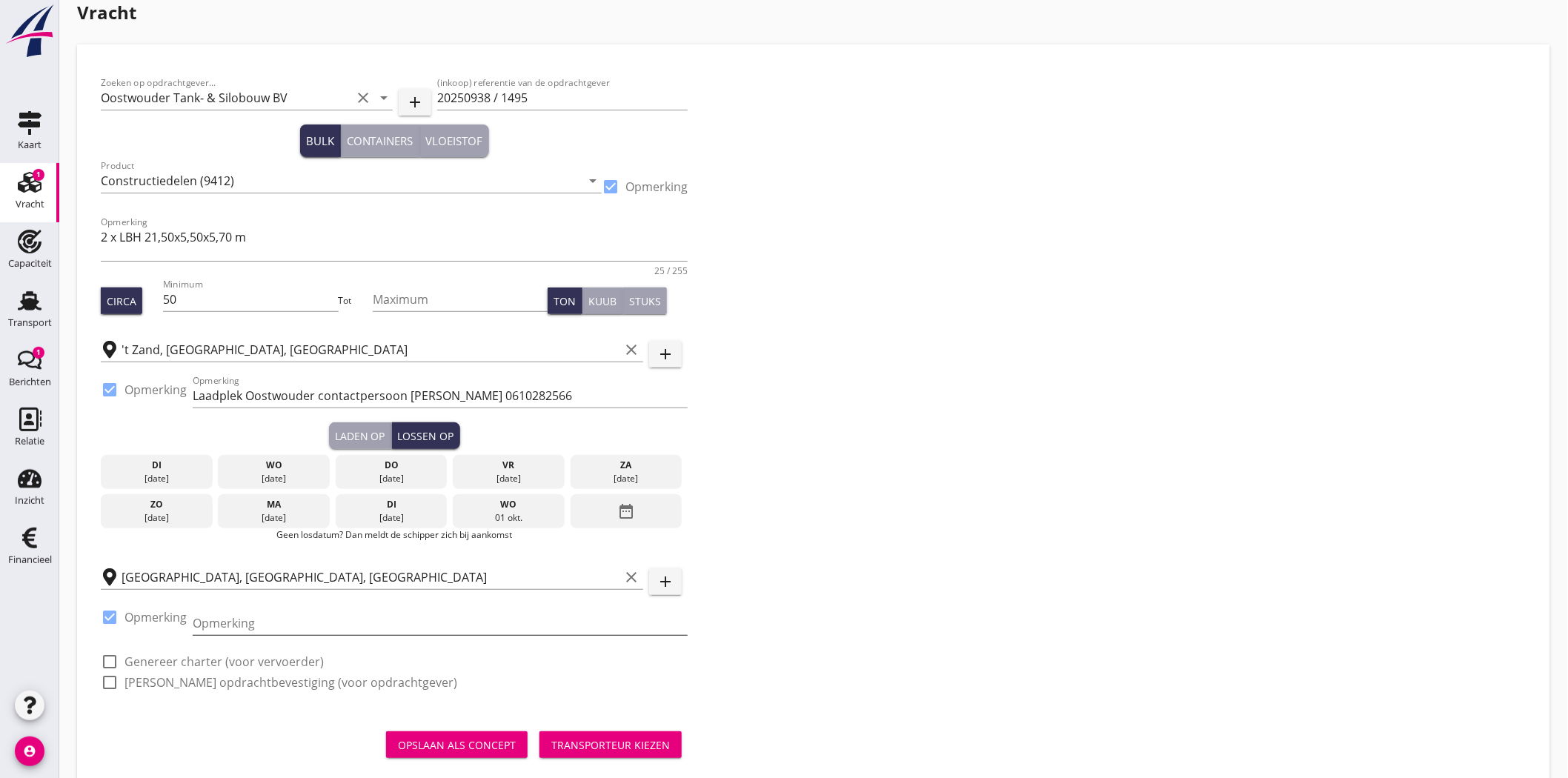
click at [274, 622] on input "Opmerking" at bounding box center [440, 623] width 495 height 24
type input "REHO Dodewaard b.v. [STREET_ADDRESS]"
click at [102, 661] on div at bounding box center [110, 661] width 25 height 25
checkbox input "true"
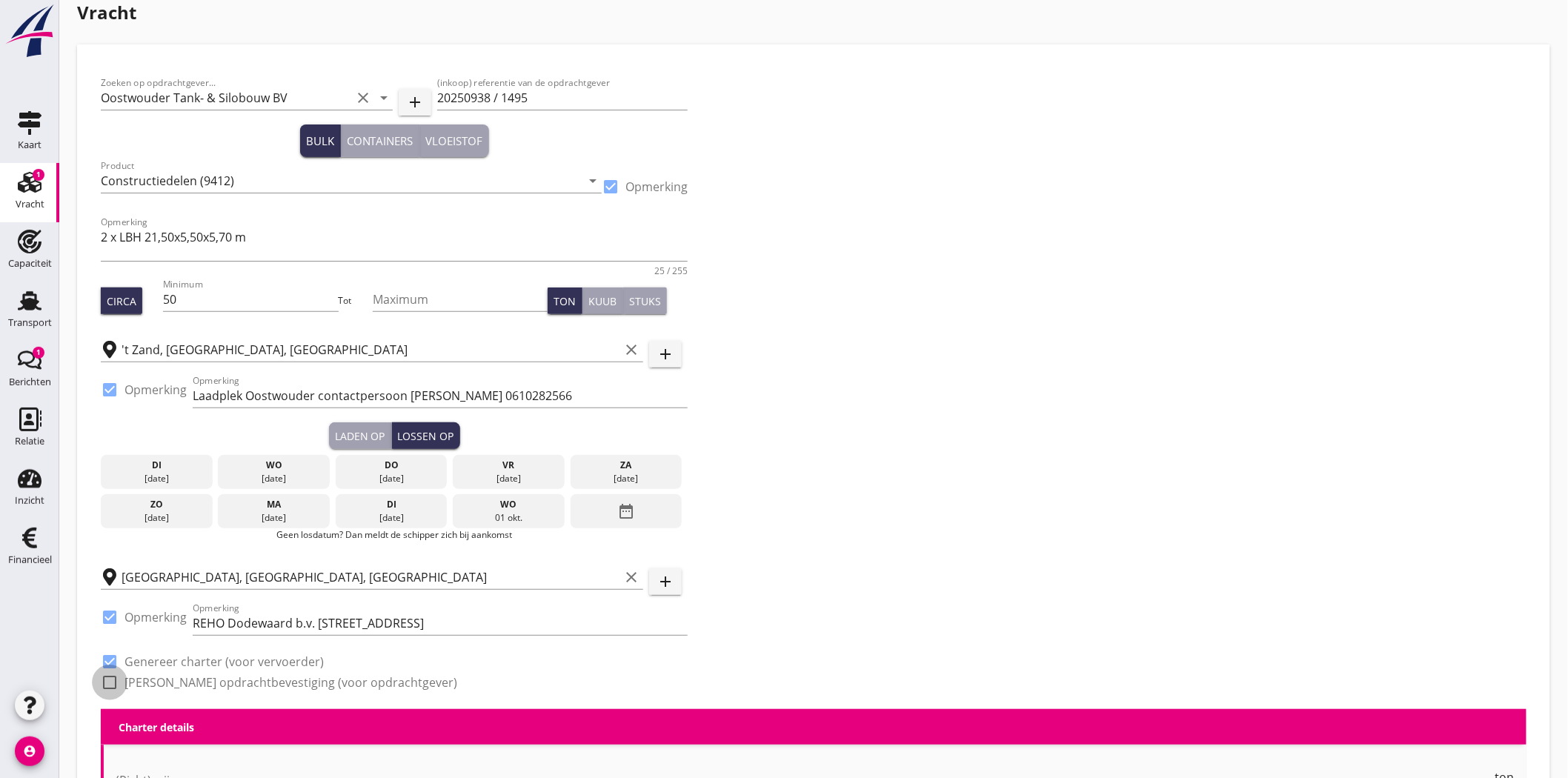
click at [108, 680] on div at bounding box center [110, 682] width 25 height 25
checkbox input "true"
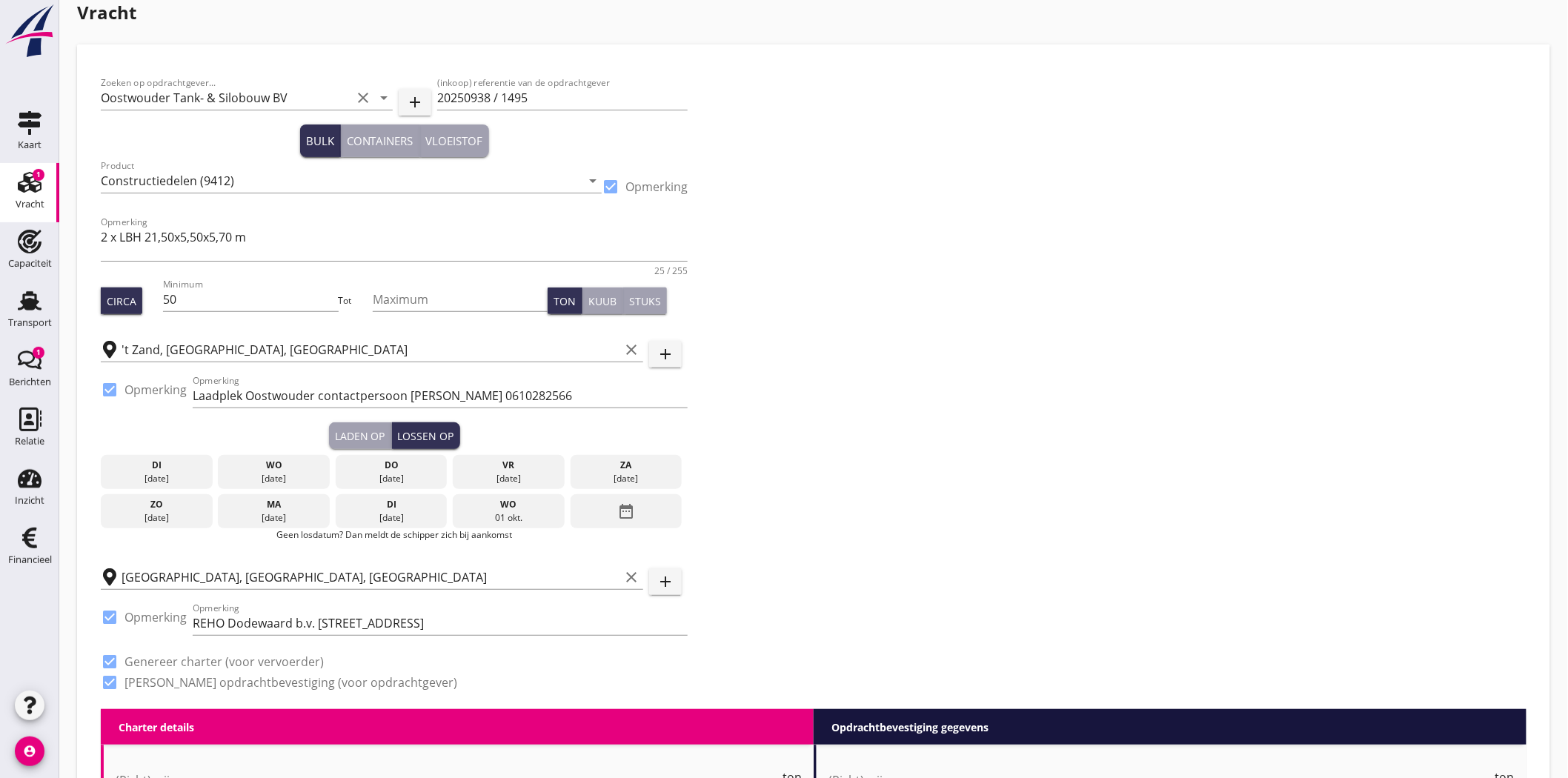
scroll to position [183, 0]
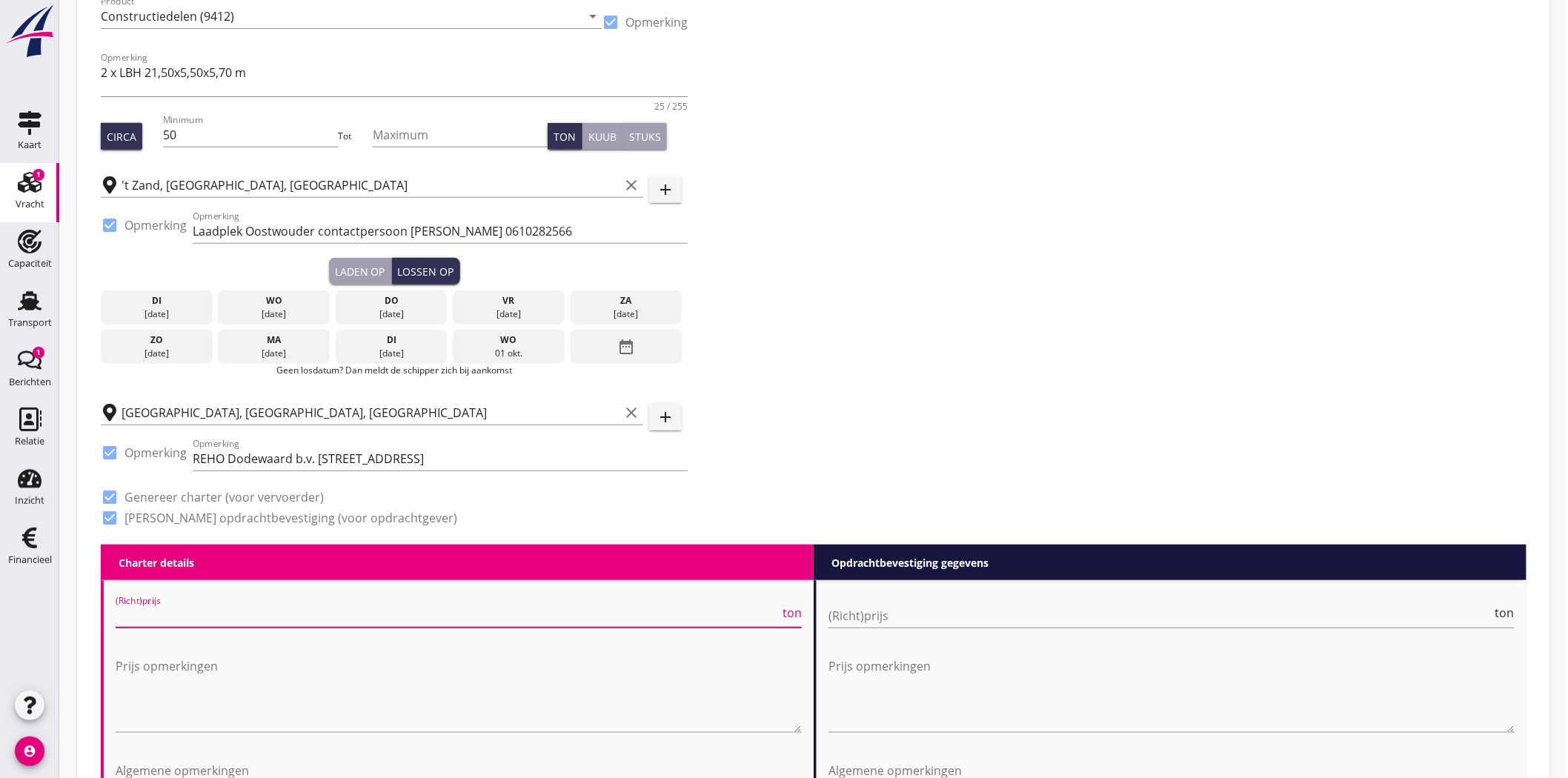
click at [199, 617] on input "(Richt)prijs" at bounding box center [447, 615] width 664 height 24
type input "8000"
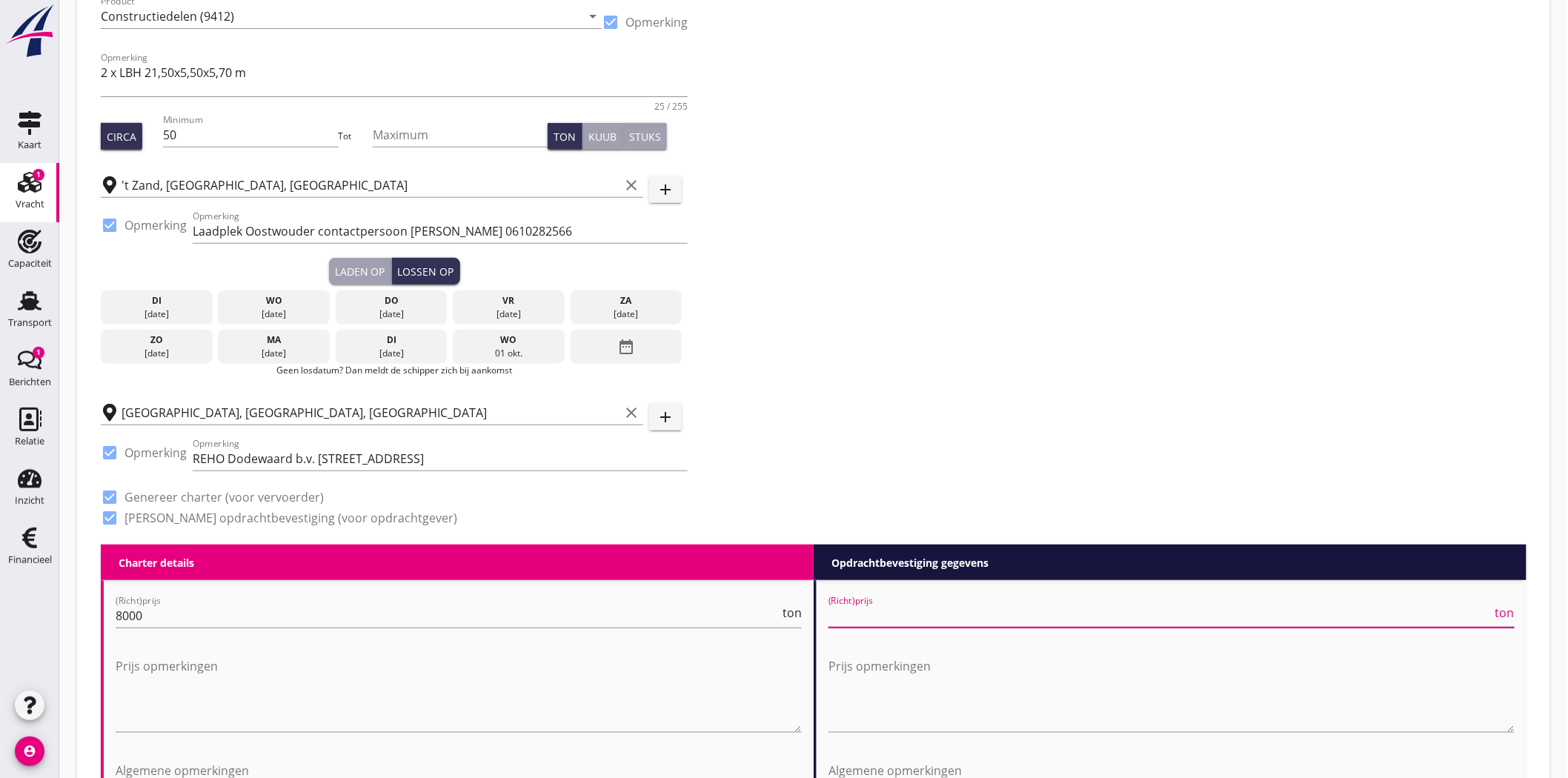
click at [885, 617] on input "(Richt)prijs" at bounding box center [1160, 615] width 664 height 24
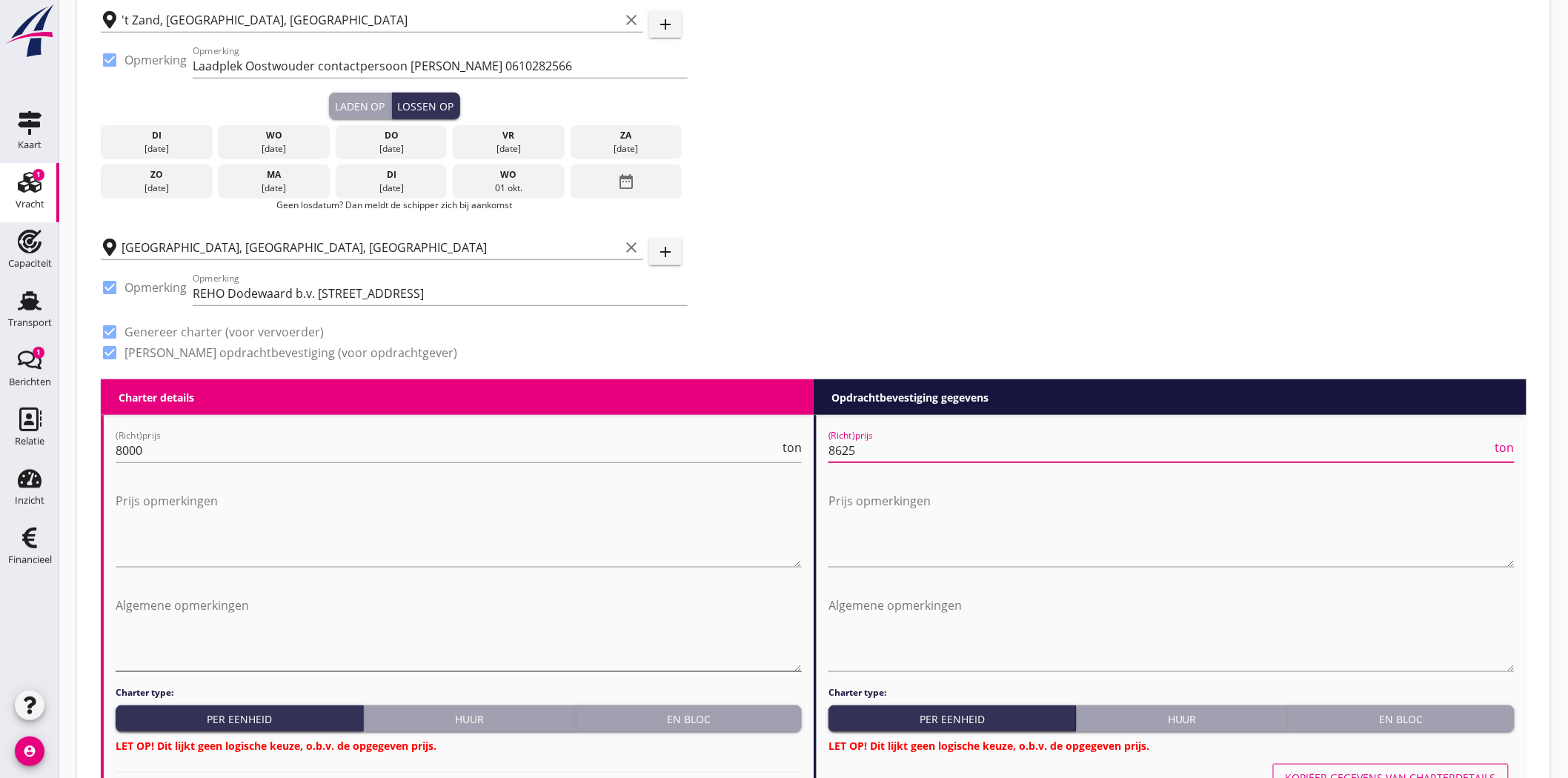
type input "8625"
click at [254, 619] on textarea "Algemene opmerkingen" at bounding box center [458, 633] width 686 height 78
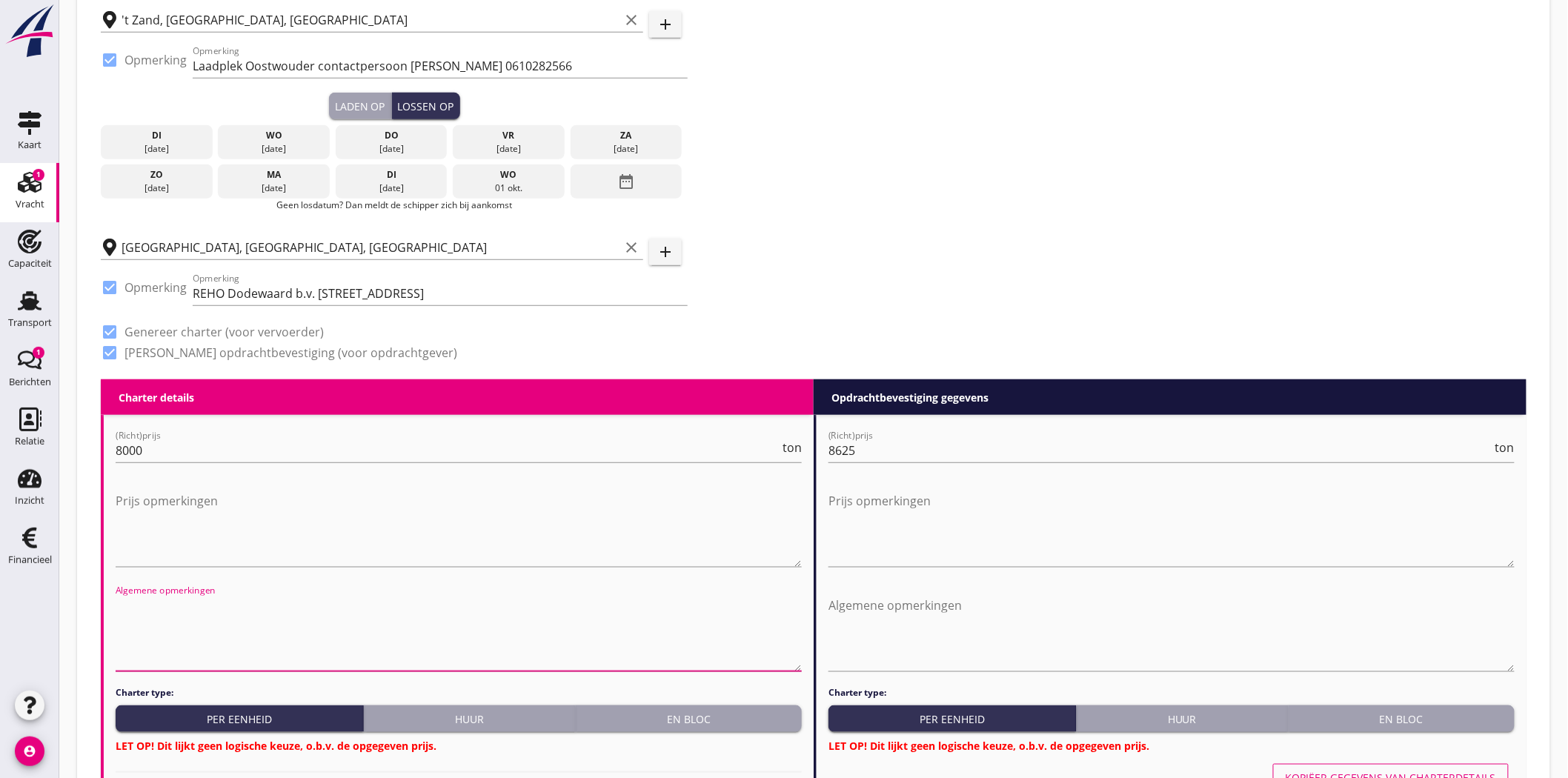
click at [707, 723] on div "En bloc" at bounding box center [689, 720] width 215 height 16
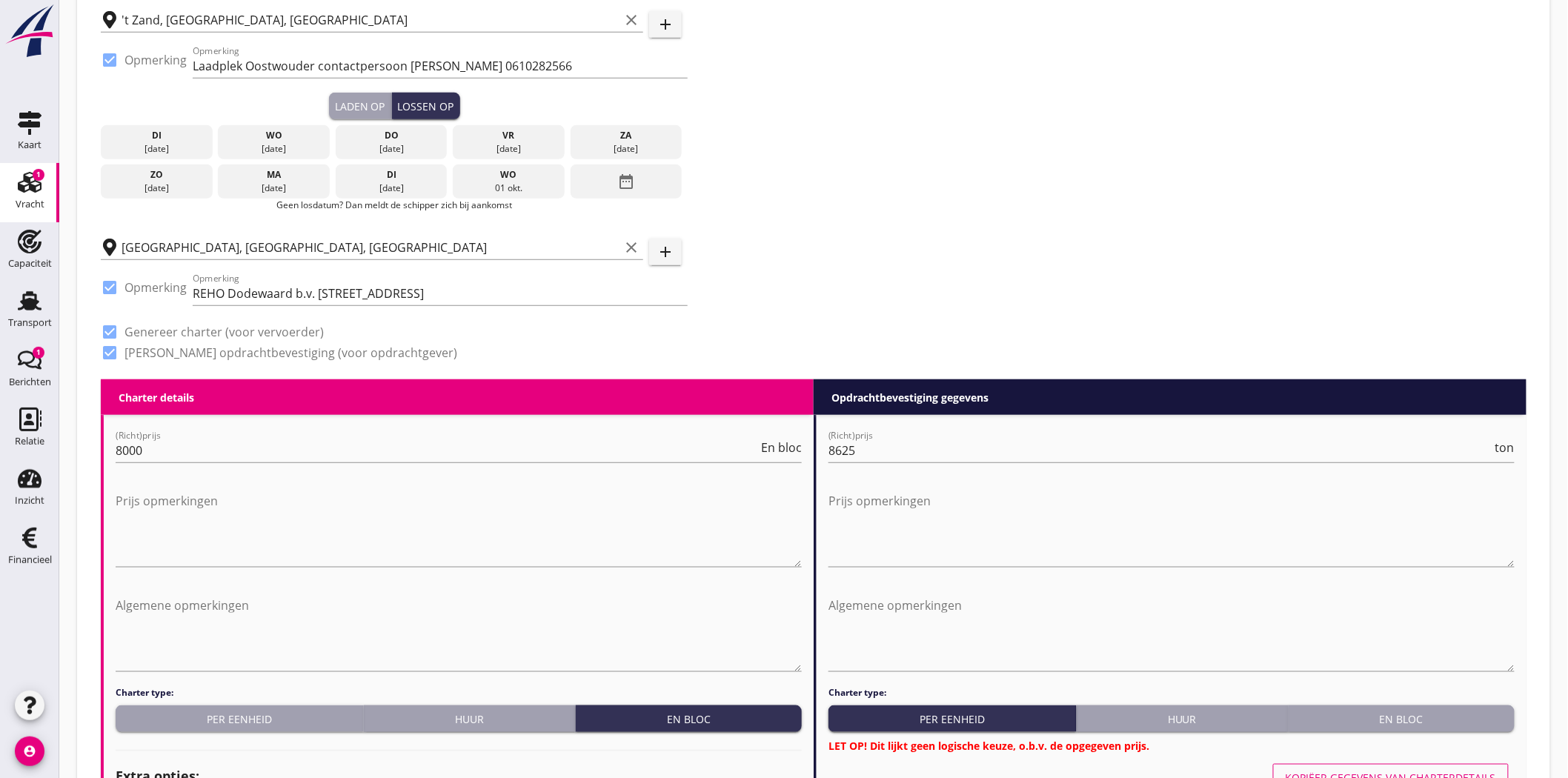
click at [1412, 713] on div "En bloc" at bounding box center [1402, 720] width 215 height 16
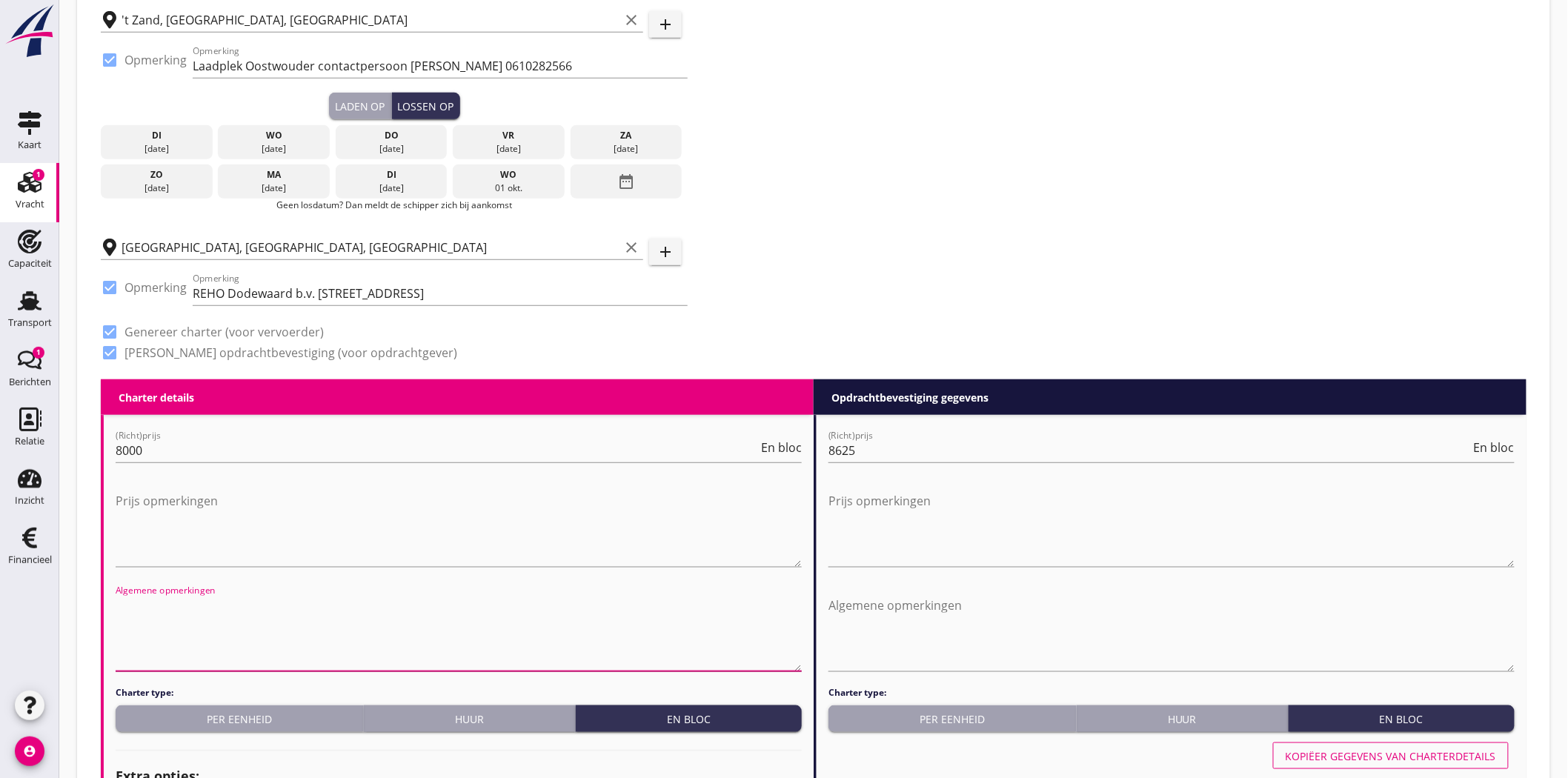
click at [212, 613] on textarea "Algemene opmerkingen" at bounding box center [458, 633] width 686 height 78
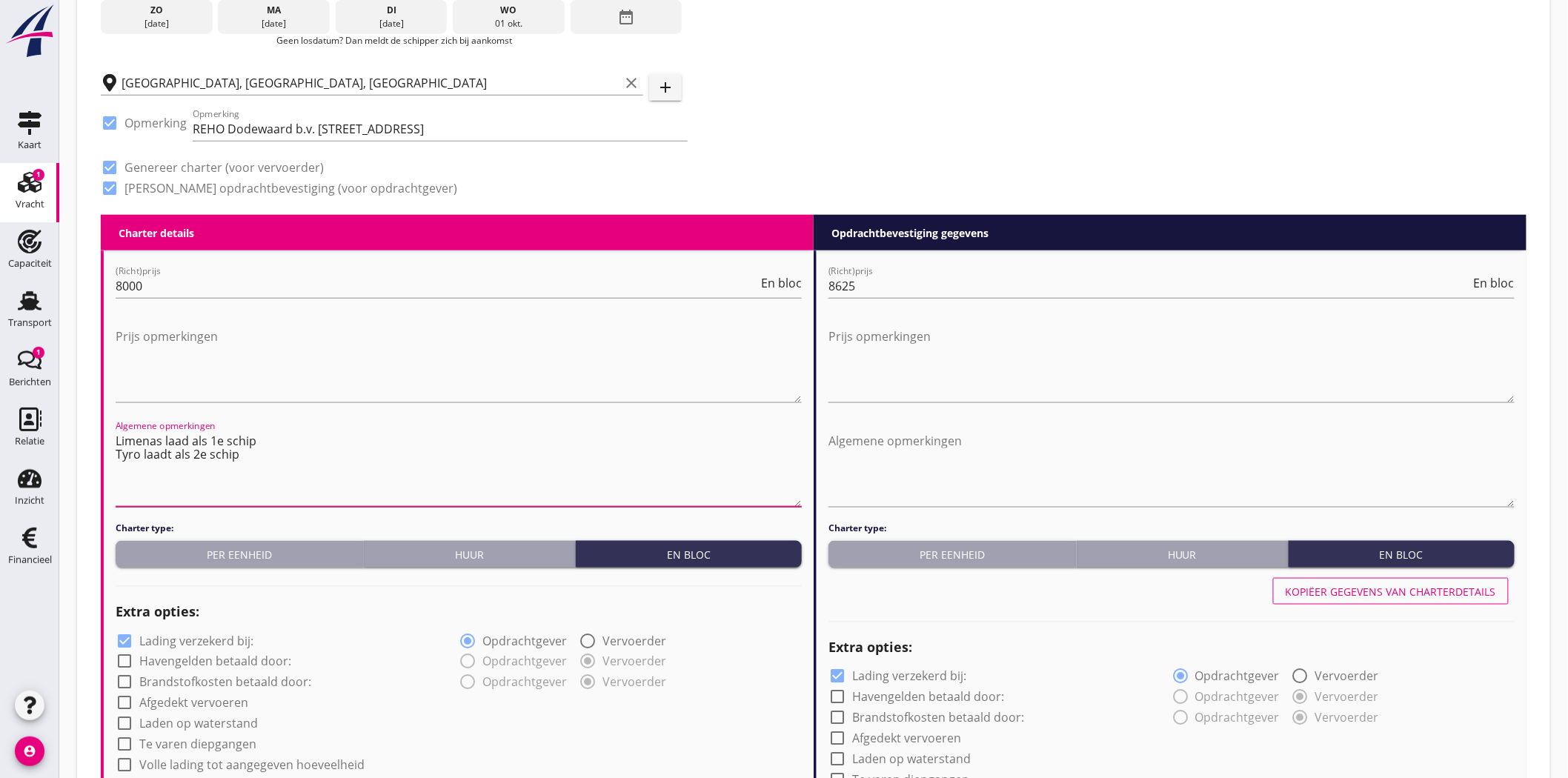
click at [260, 440] on textarea "Limenas laad als 1e schip Tyro laadt als 2e schip" at bounding box center [458, 468] width 686 height 78
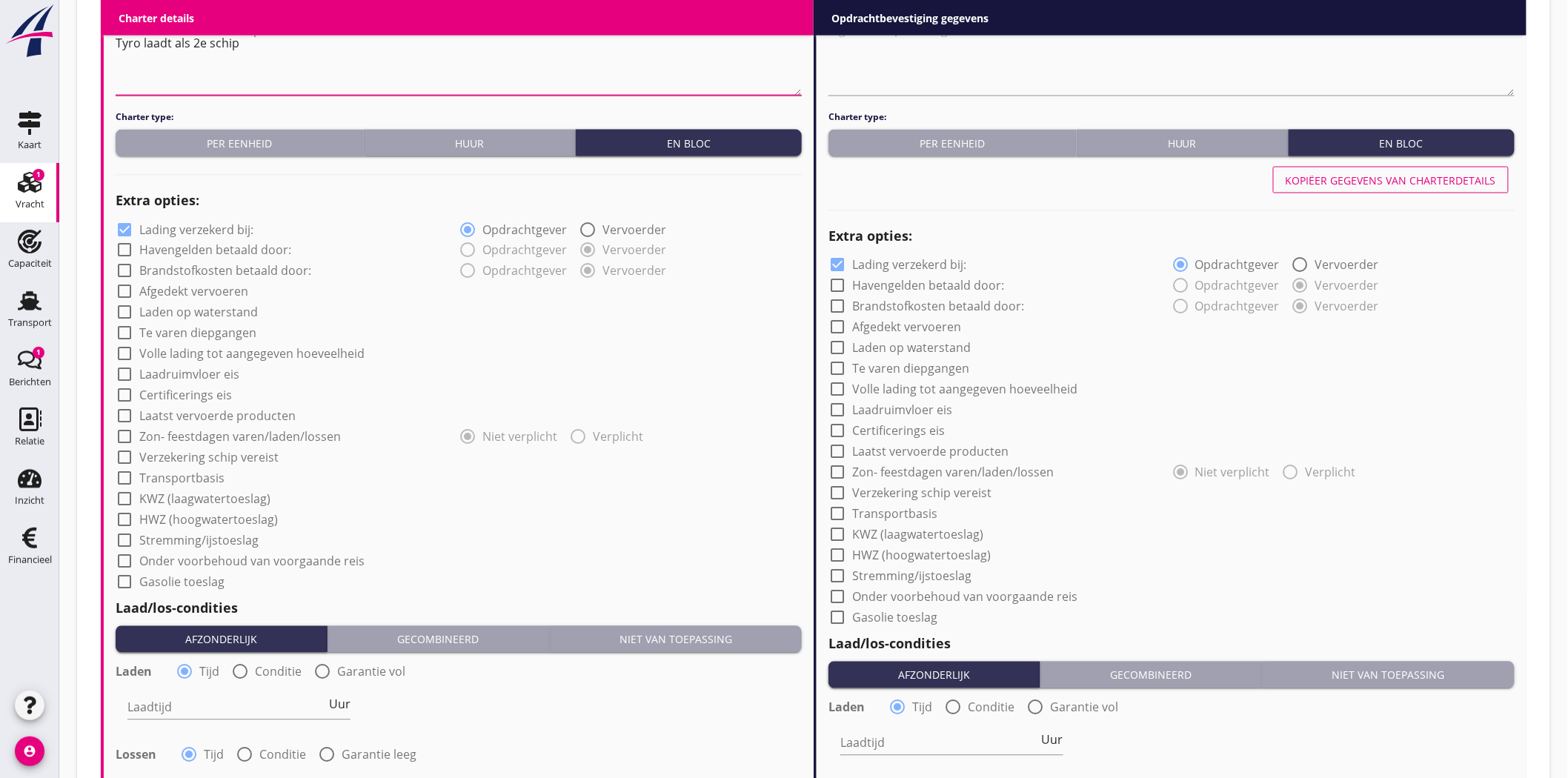
scroll to position [1171, 0]
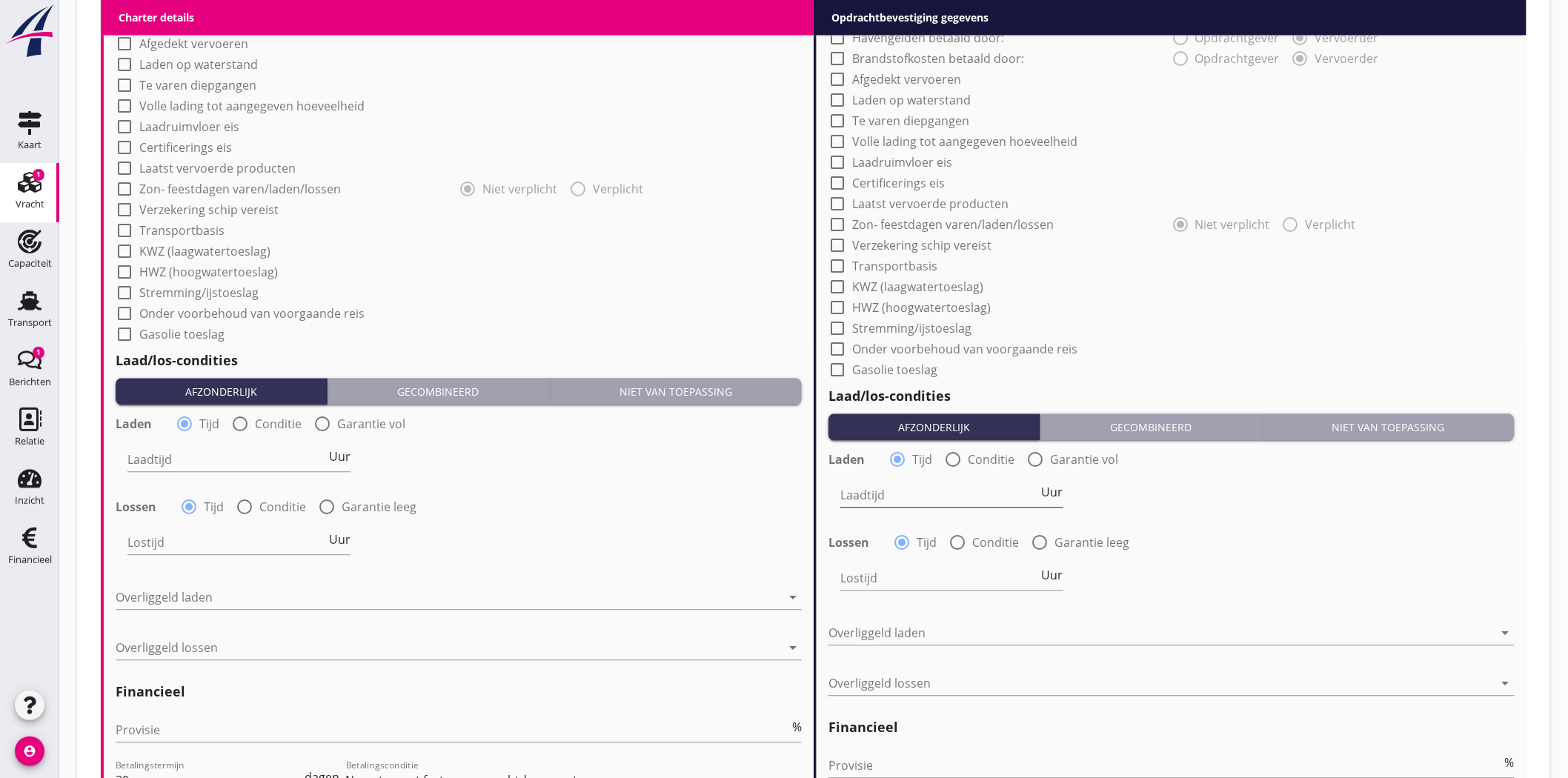
type textarea "Limenas laadt als 1e schip Tyro laadt als 2e schip"
click at [867, 489] on input "Laadtijd" at bounding box center [940, 495] width 199 height 24
type input "12"
click at [858, 572] on input "Lostijd" at bounding box center [940, 579] width 199 height 24
type input "12"
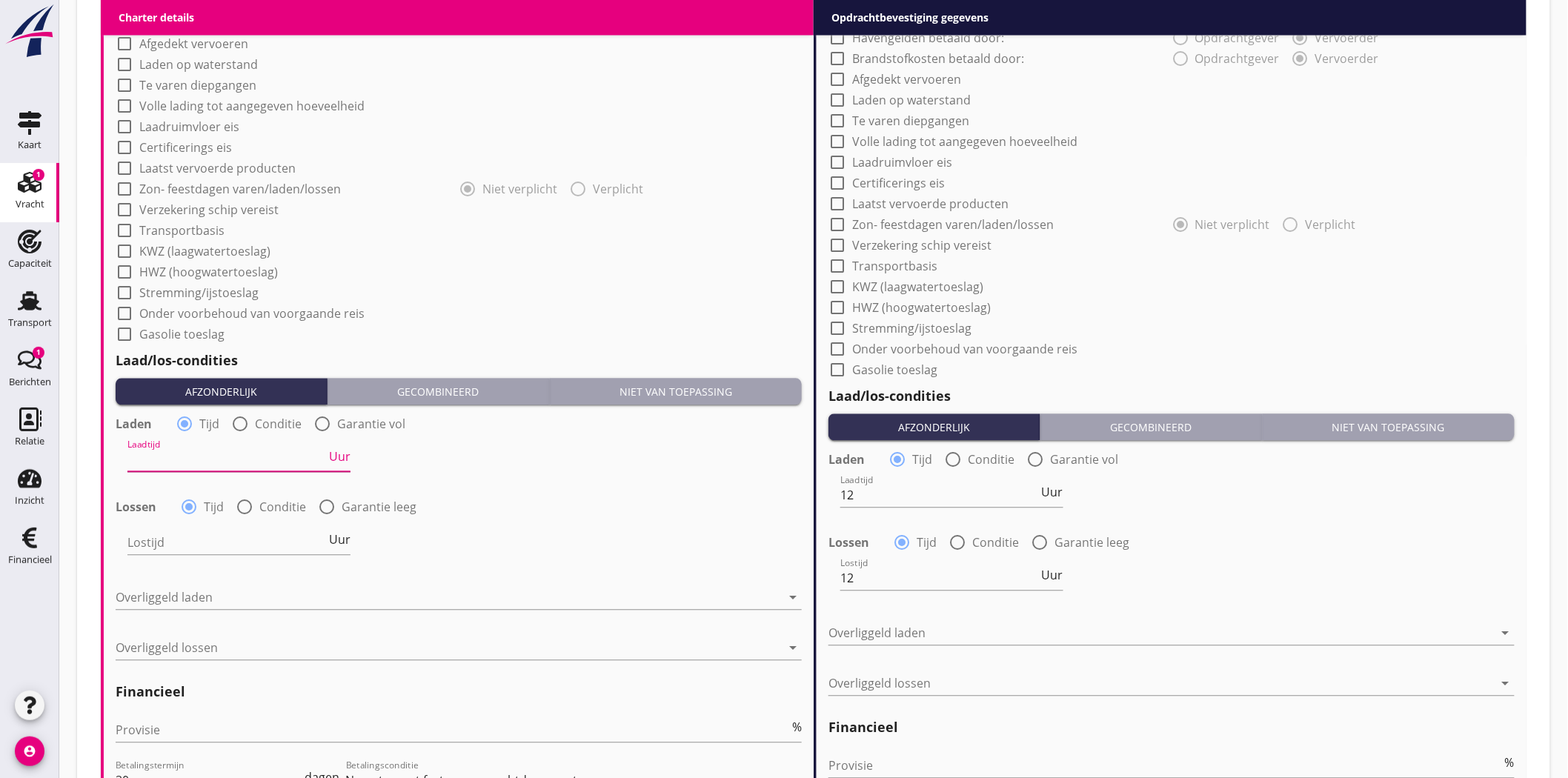
click at [178, 456] on input "Laadtijd" at bounding box center [227, 460] width 199 height 24
type input "18"
click at [127, 542] on div "Lostijd Uur" at bounding box center [238, 544] width 226 height 53
type input "18"
click at [152, 463] on input "18" at bounding box center [227, 460] width 199 height 24
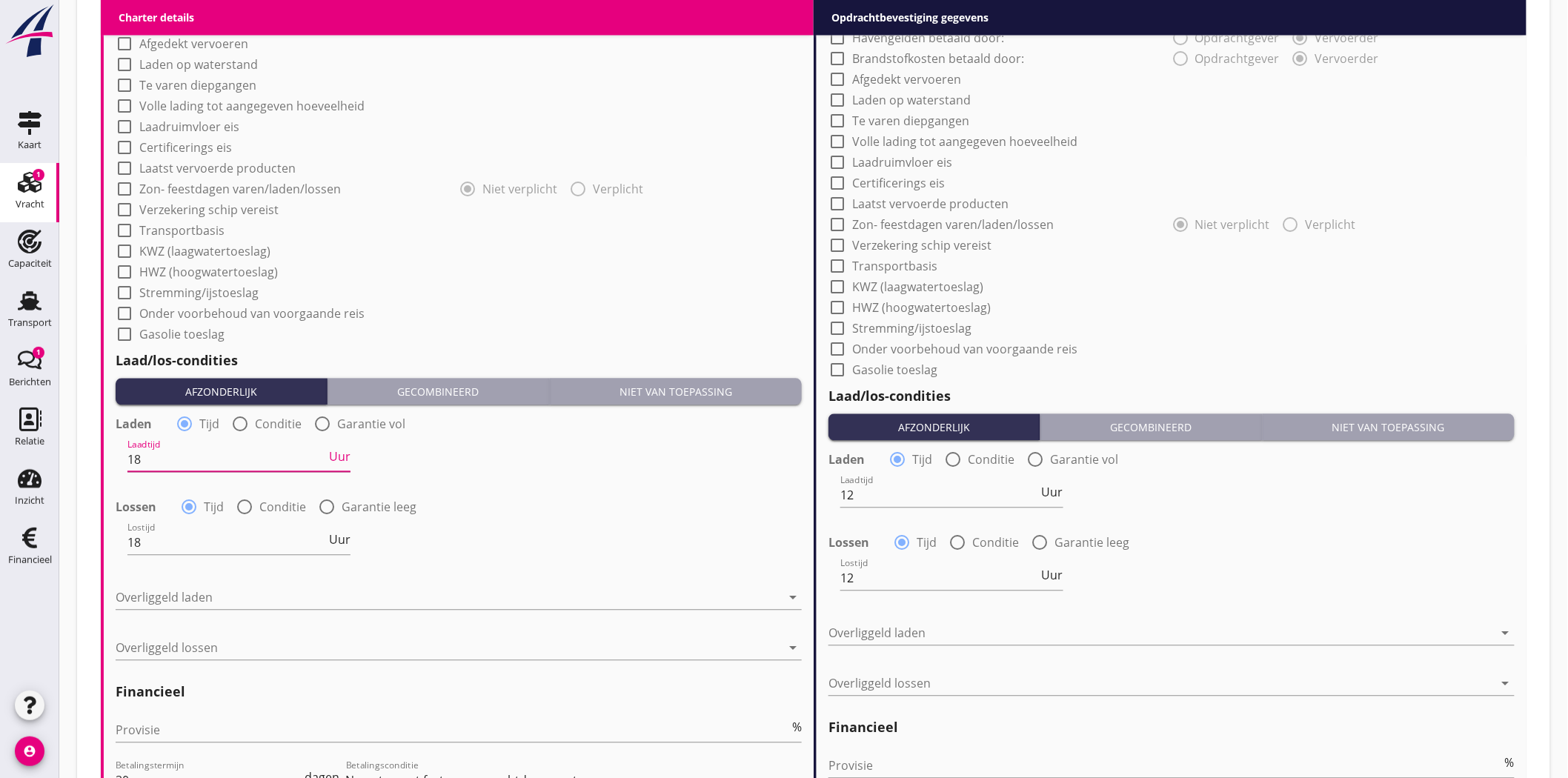
type input "1"
type input "24"
click at [153, 538] on input "18" at bounding box center [227, 542] width 199 height 24
type input "1"
type input "24"
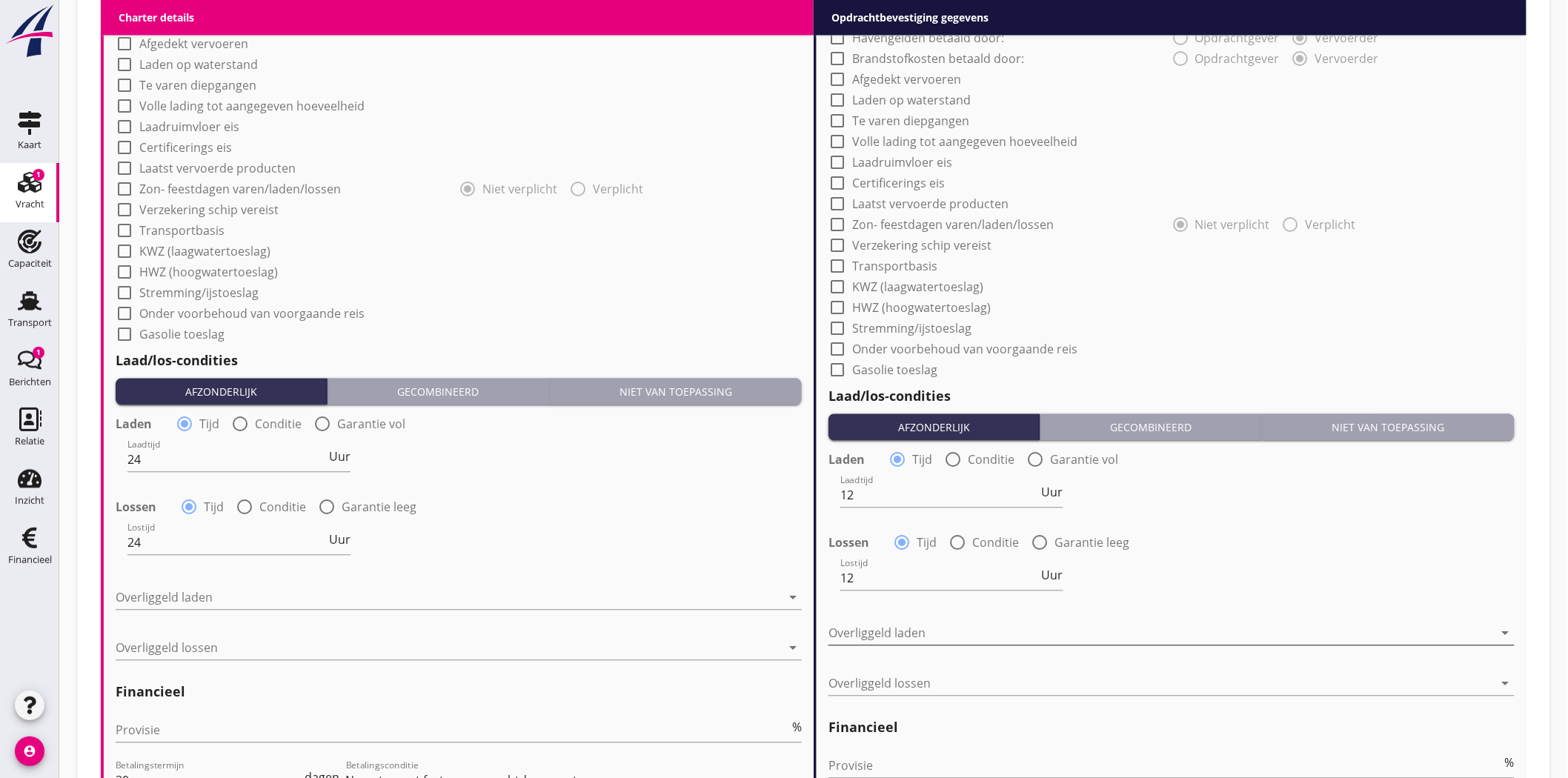
click at [1514, 634] on icon "arrow_drop_down" at bounding box center [1506, 634] width 18 height 18
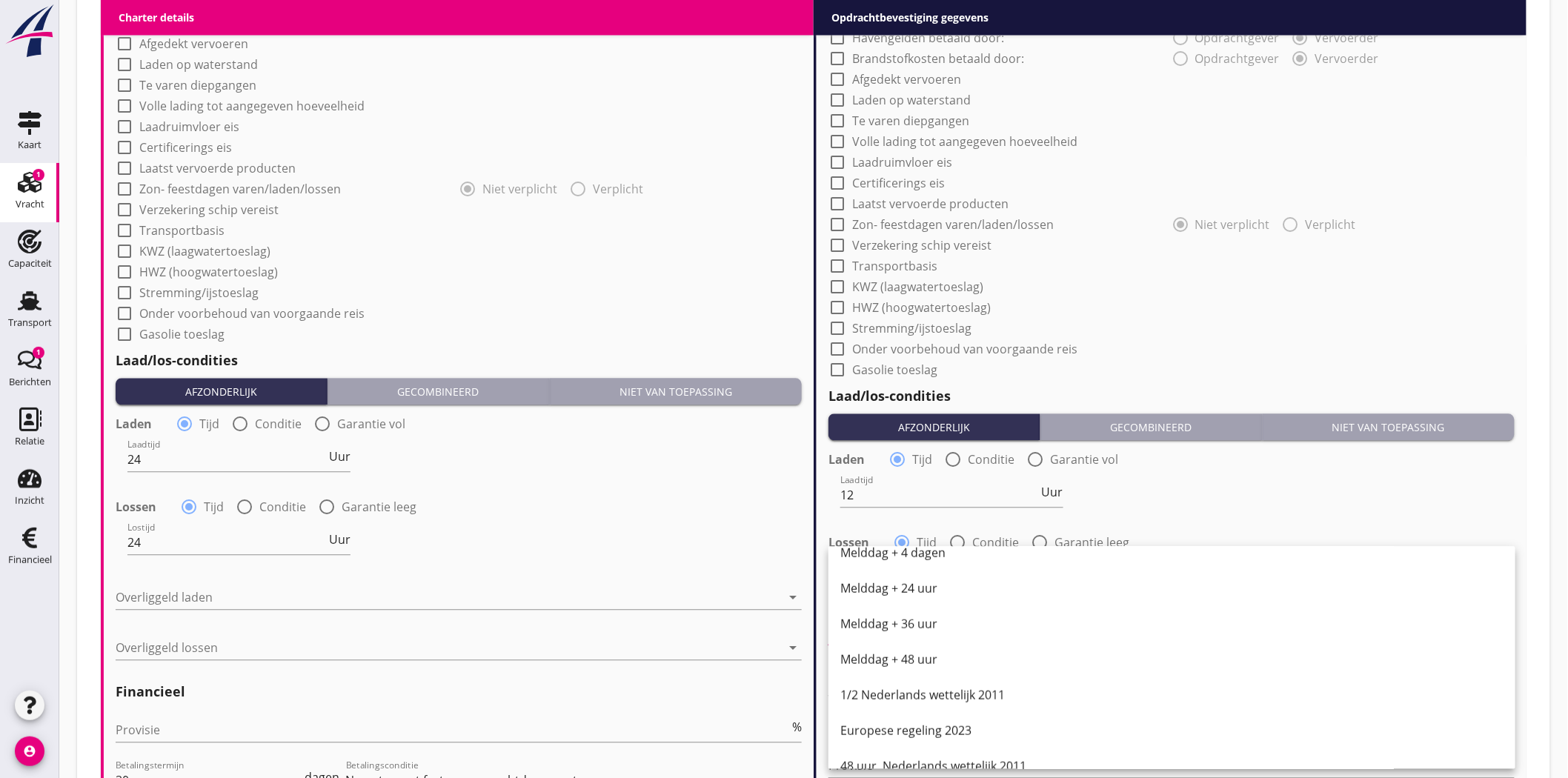
scroll to position [749, 0]
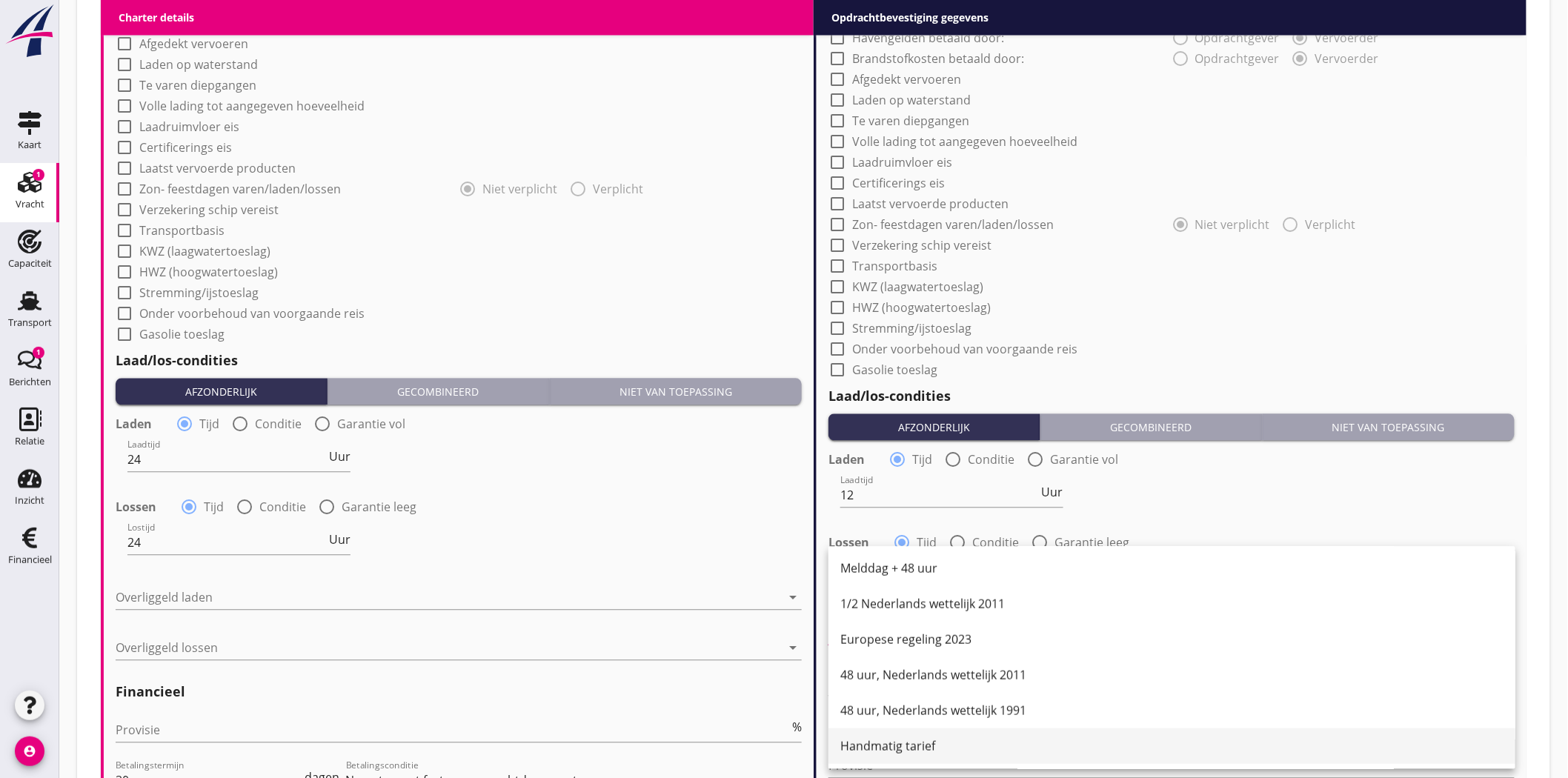
click at [910, 743] on div "Handmatig tarief" at bounding box center [1172, 746] width 663 height 18
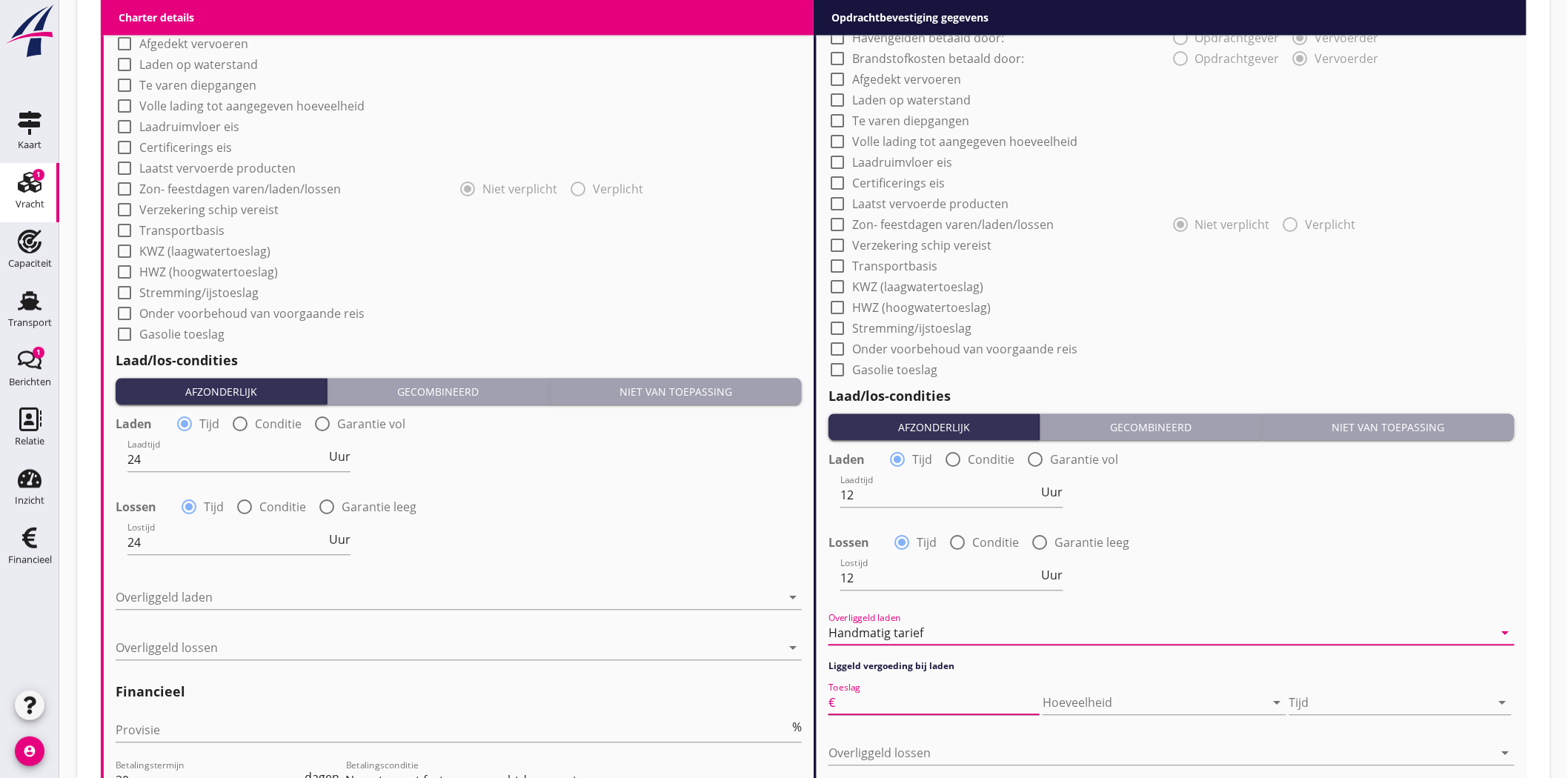
click at [905, 703] on input "Toeslag" at bounding box center [939, 703] width 201 height 24
type input "65"
click at [1500, 696] on icon "arrow_drop_down" at bounding box center [1503, 703] width 18 height 18
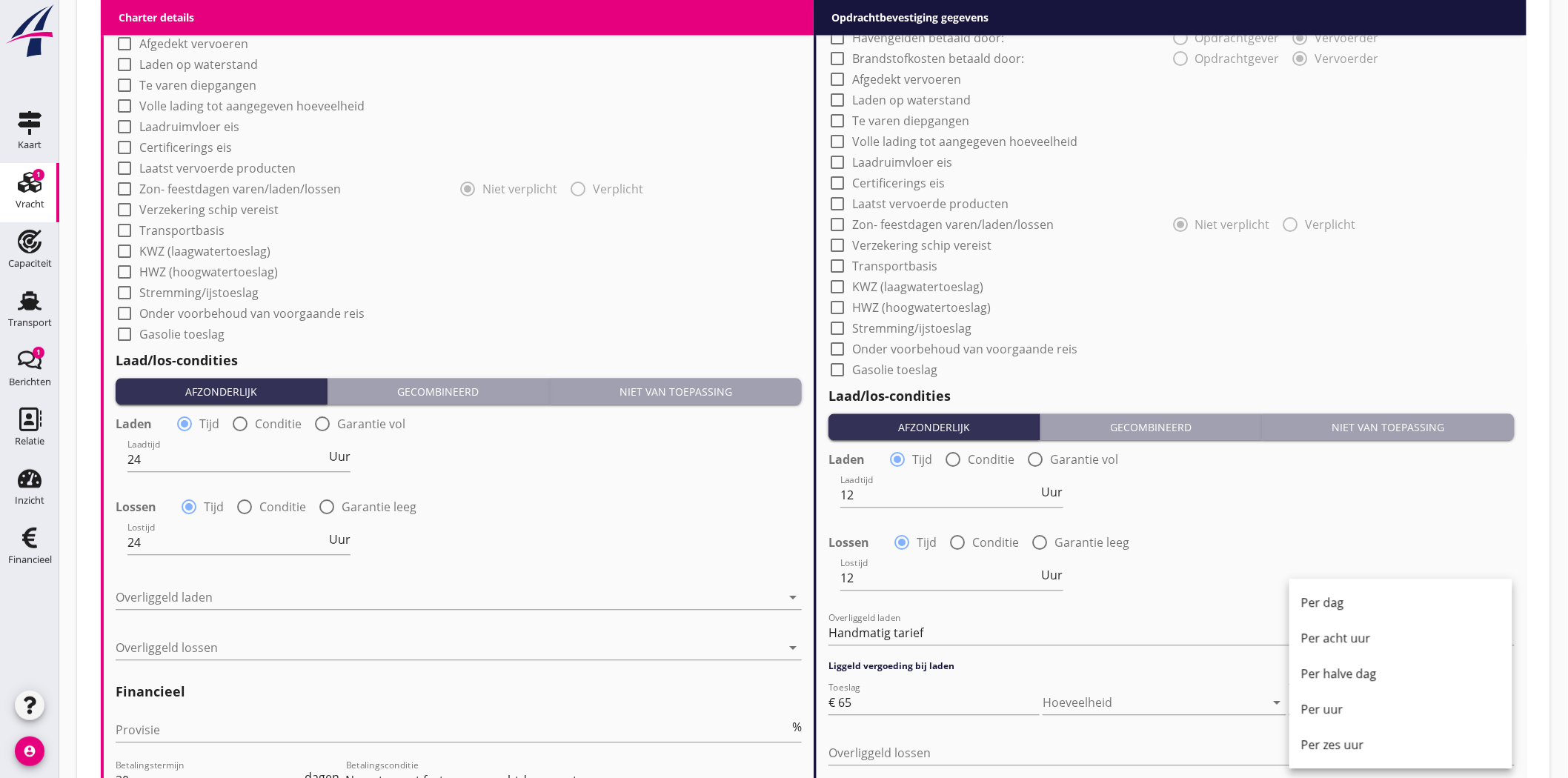
click at [1320, 705] on div "Per uur" at bounding box center [1400, 710] width 199 height 18
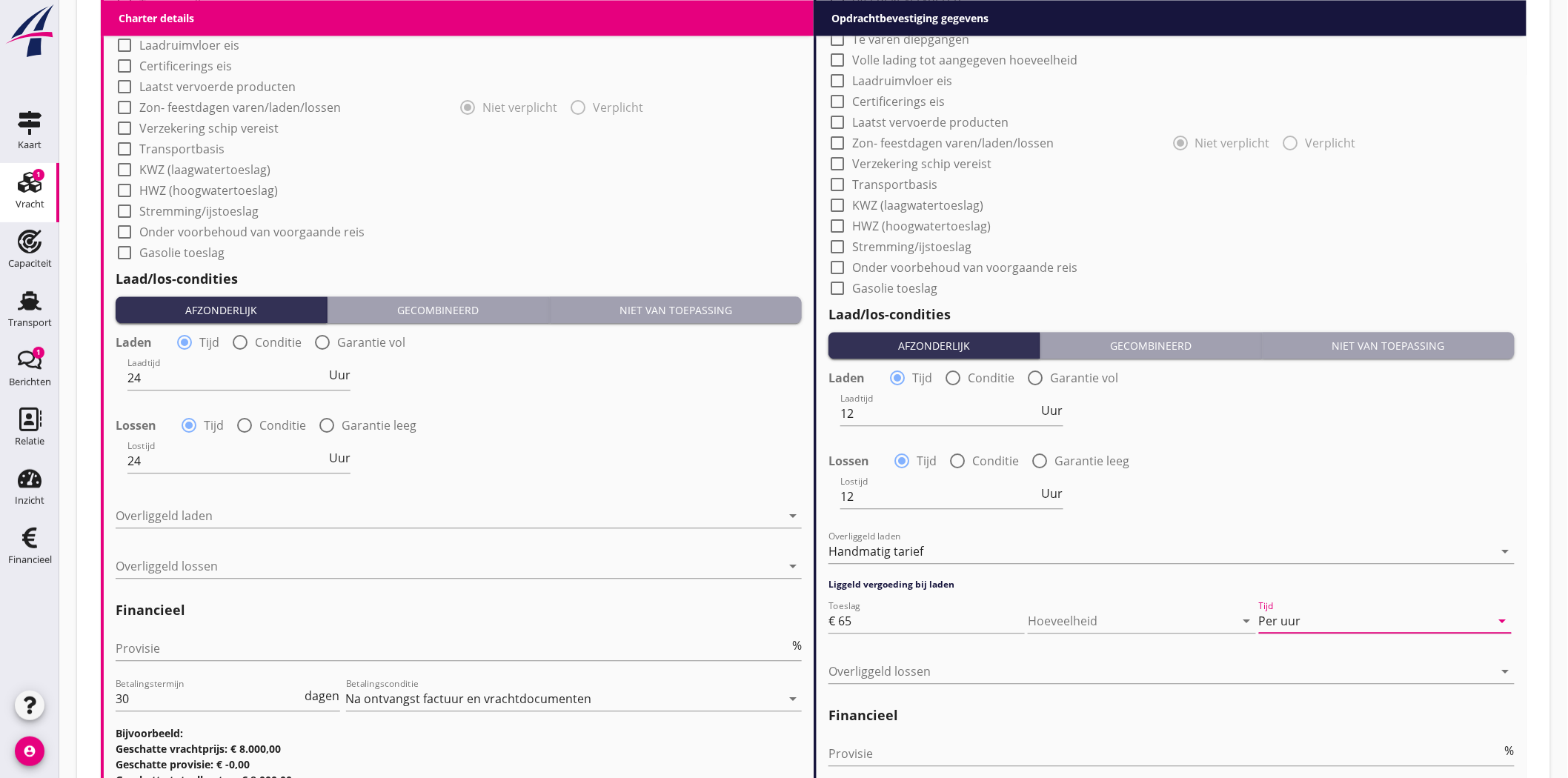
scroll to position [1335, 0]
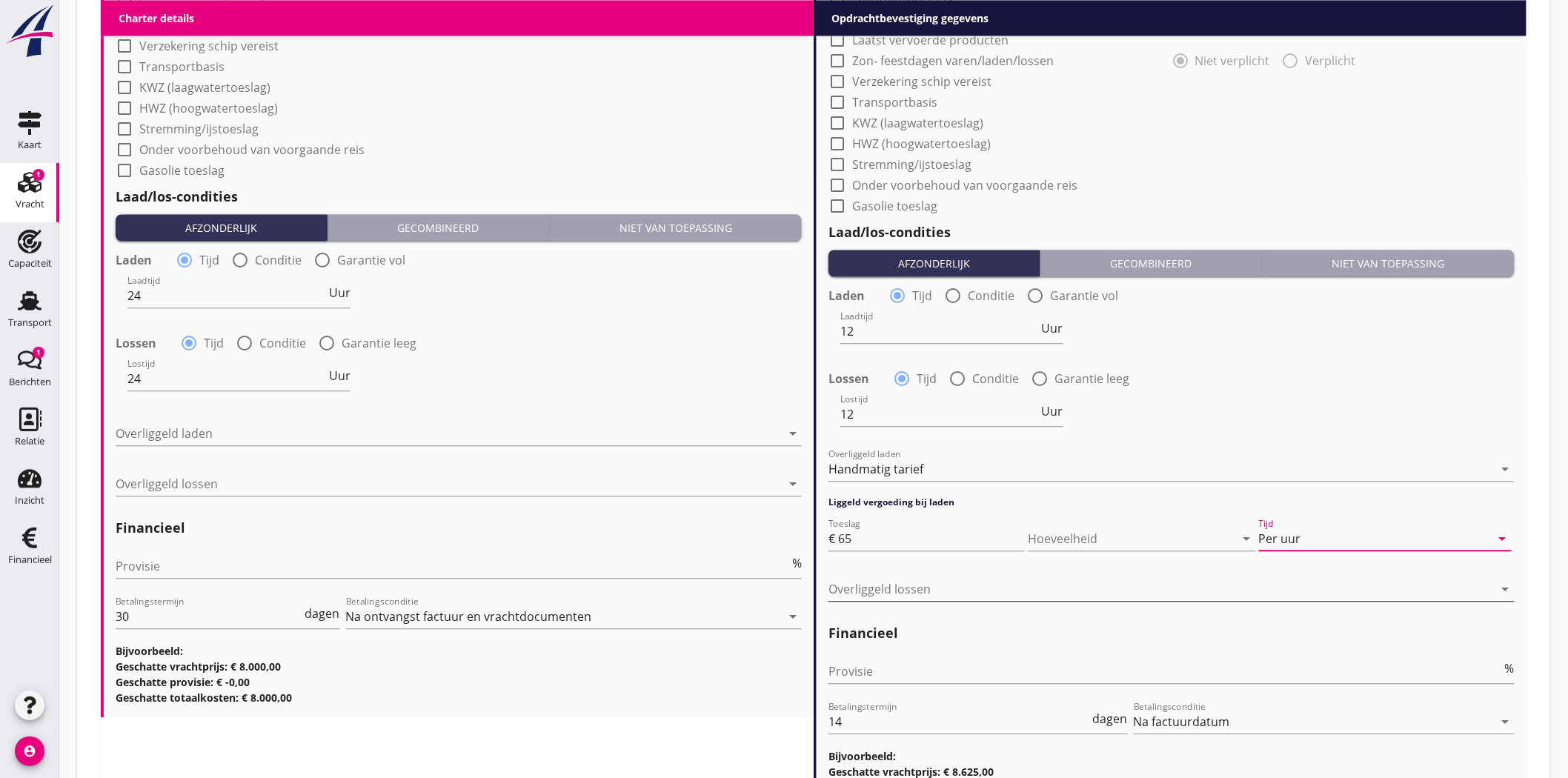
click at [1512, 587] on icon "arrow_drop_down" at bounding box center [1506, 589] width 18 height 18
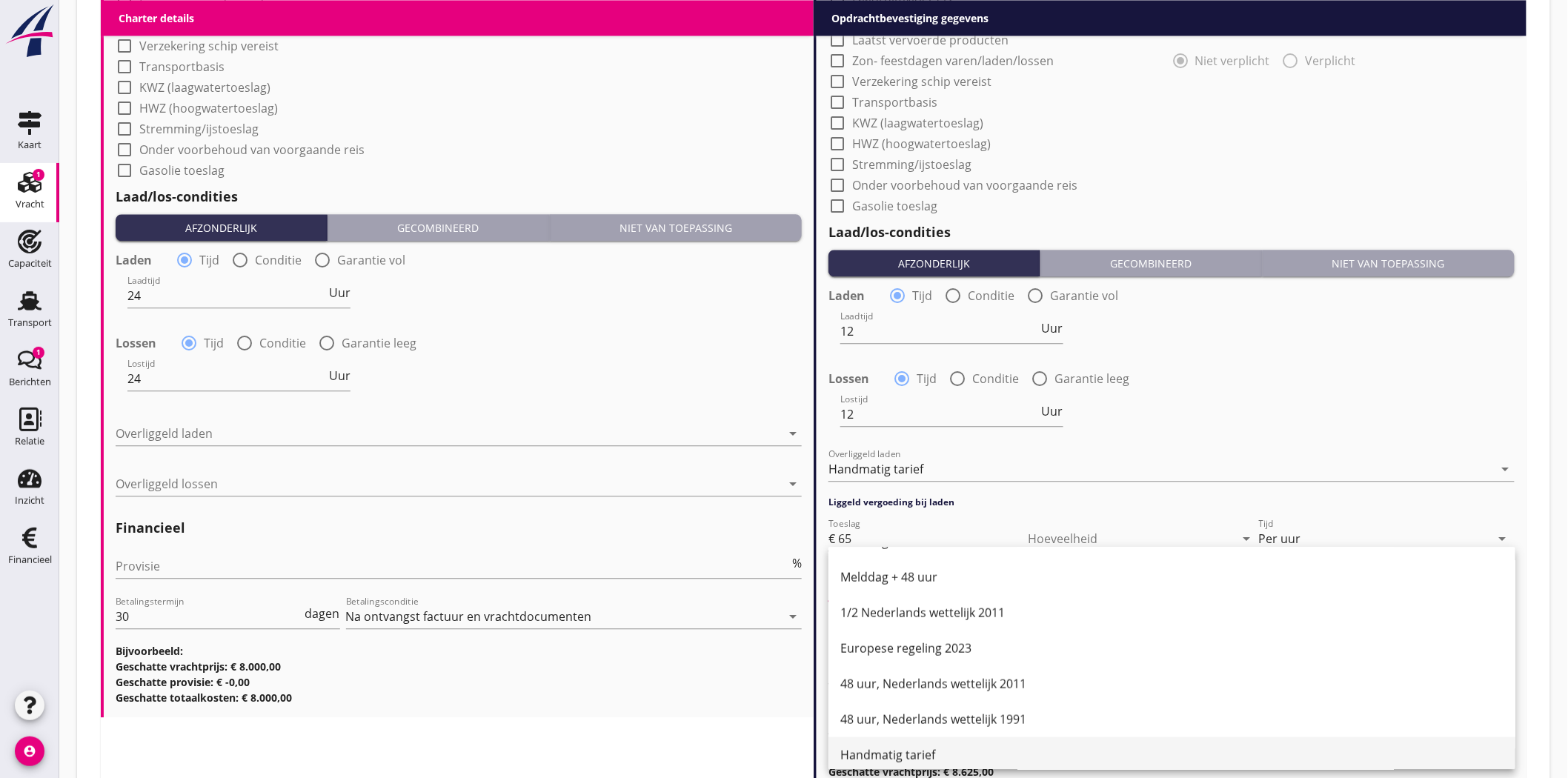
scroll to position [749, 0]
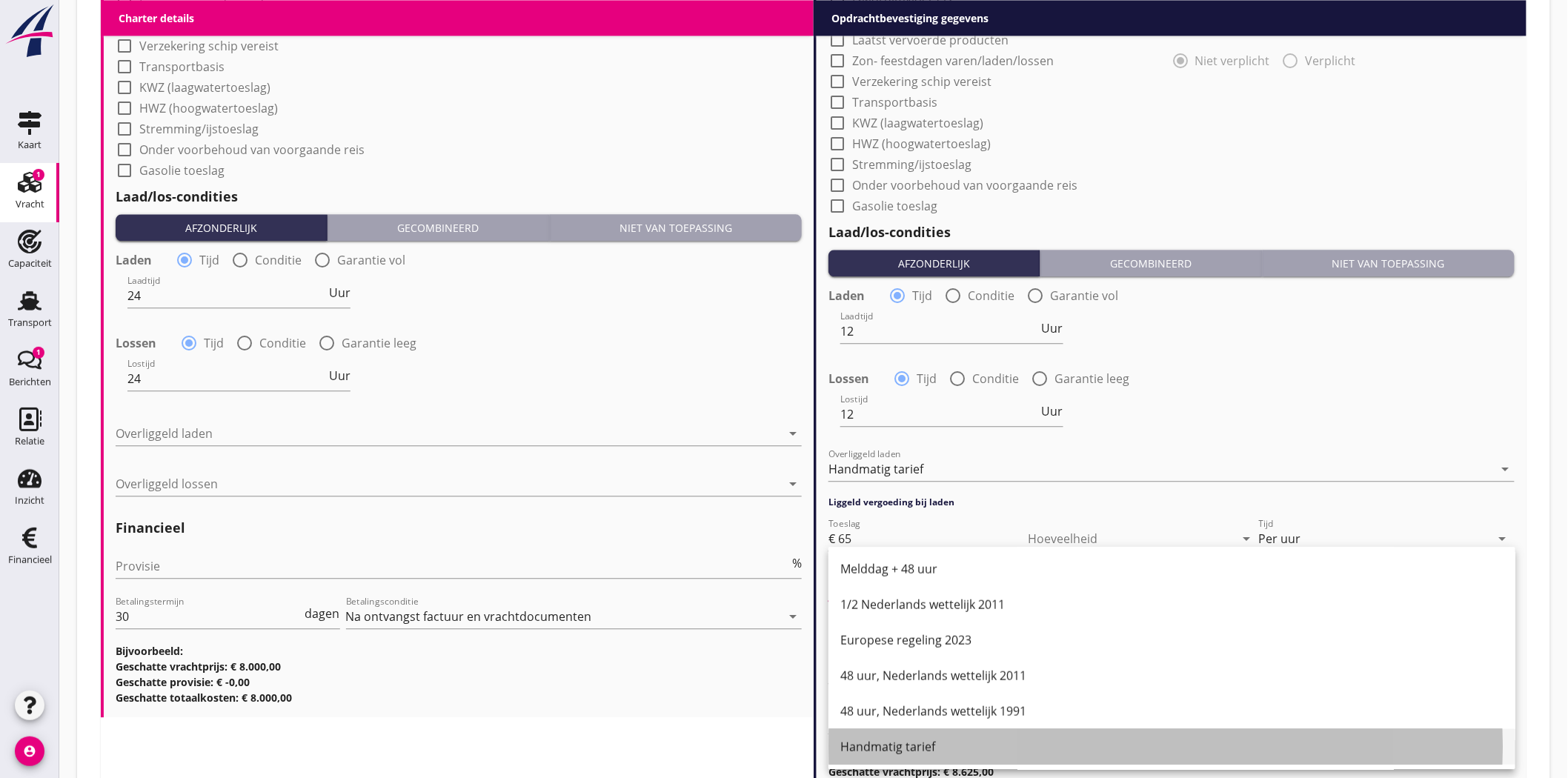
click at [915, 748] on div "Handmatig tarief" at bounding box center [1172, 746] width 663 height 18
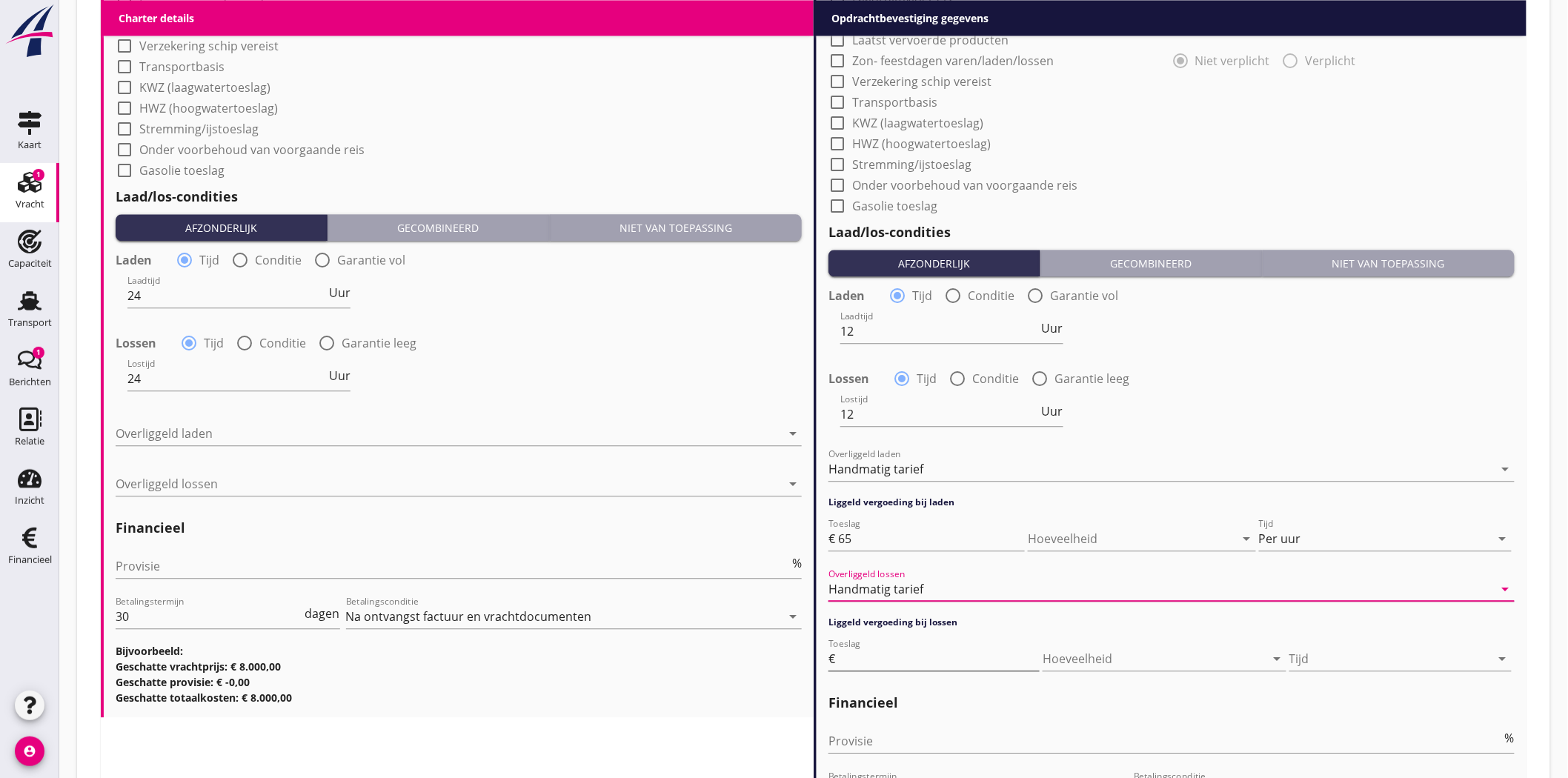
click at [862, 657] on input "Toeslag" at bounding box center [939, 658] width 201 height 24
type input "65"
click at [1512, 657] on icon "arrow_drop_down" at bounding box center [1503, 658] width 18 height 18
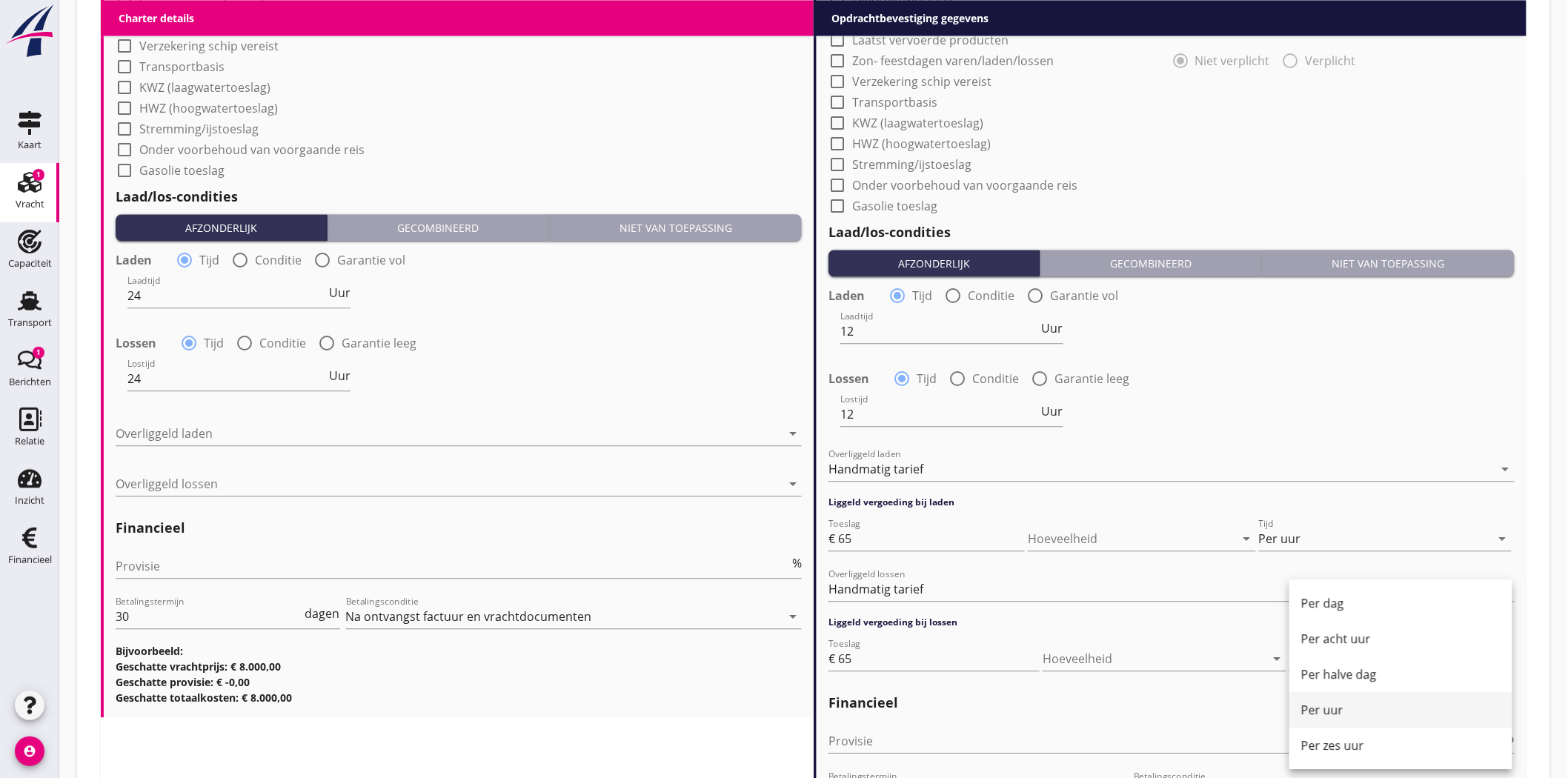
click at [1312, 707] on div "Per uur" at bounding box center [1400, 710] width 199 height 18
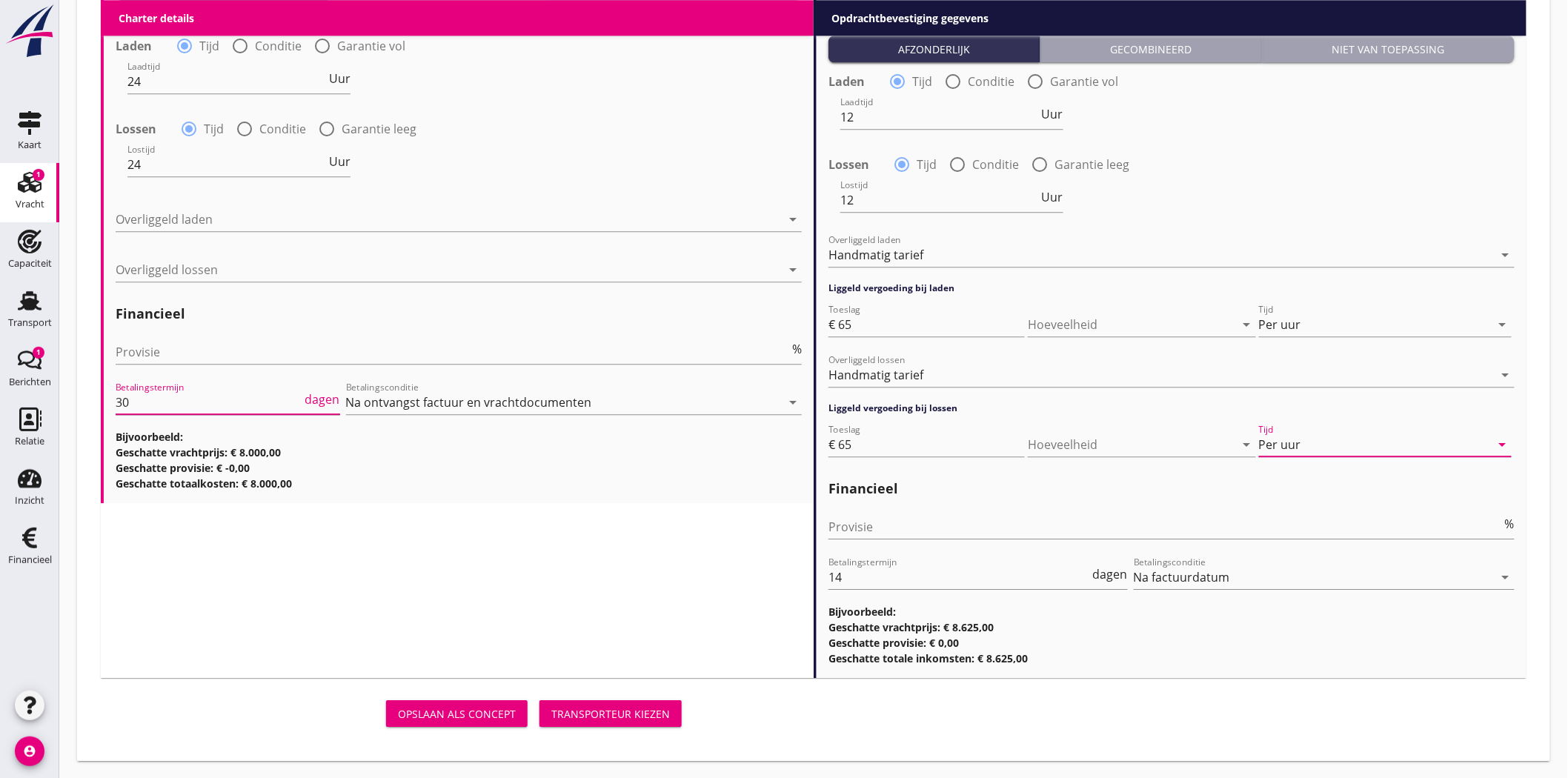
click at [136, 406] on input "30" at bounding box center [208, 402] width 187 height 24
type input "3"
type input "14"
click at [160, 82] on input "24" at bounding box center [227, 82] width 199 height 24
type input "2"
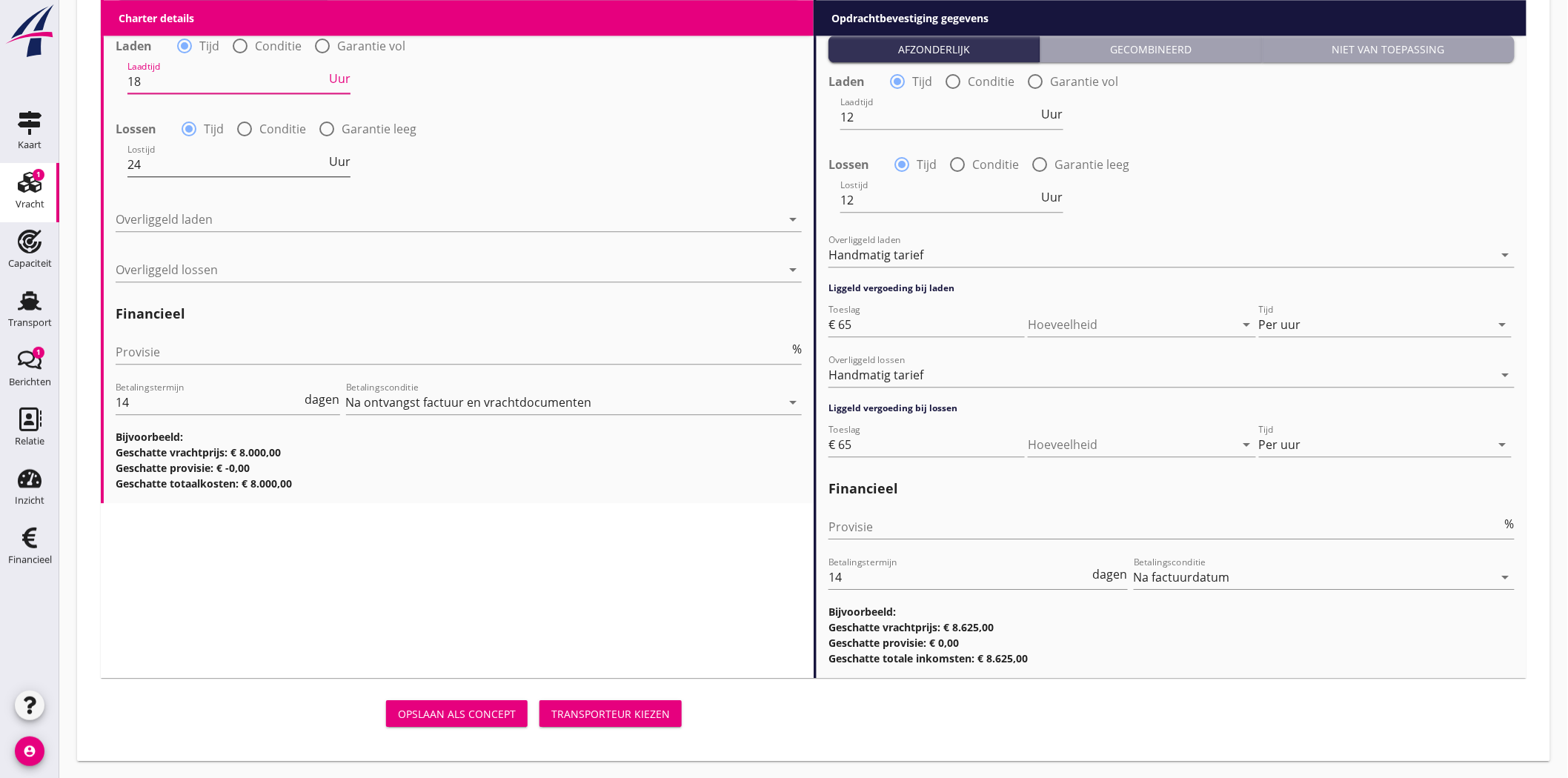
type input "18"
click at [181, 165] on input "24" at bounding box center [227, 164] width 199 height 24
type input "2"
type input "18"
click at [793, 220] on icon "arrow_drop_down" at bounding box center [793, 219] width 18 height 18
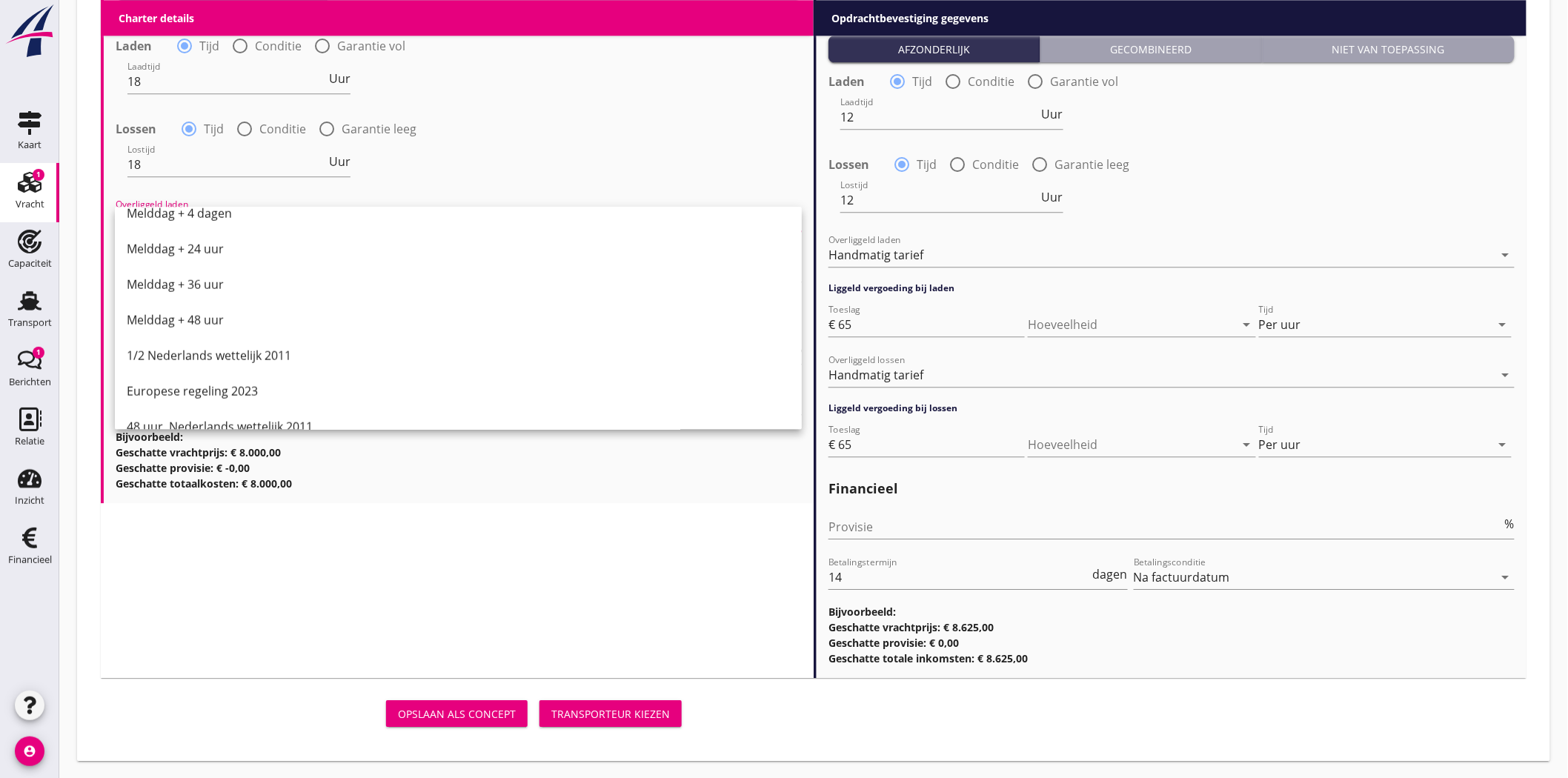
scroll to position [749, 0]
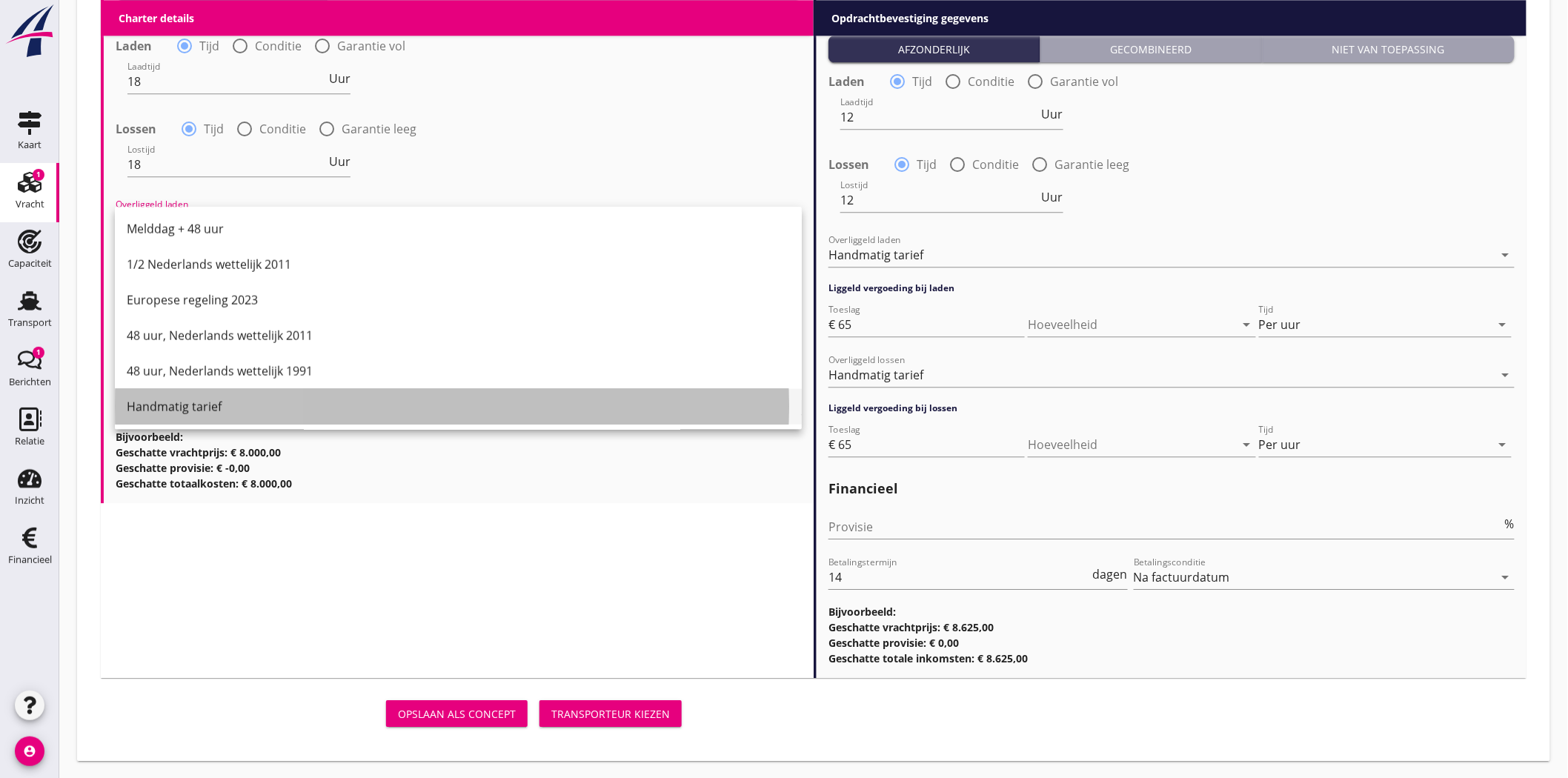
click at [188, 402] on div "Handmatig tarief" at bounding box center [458, 406] width 663 height 18
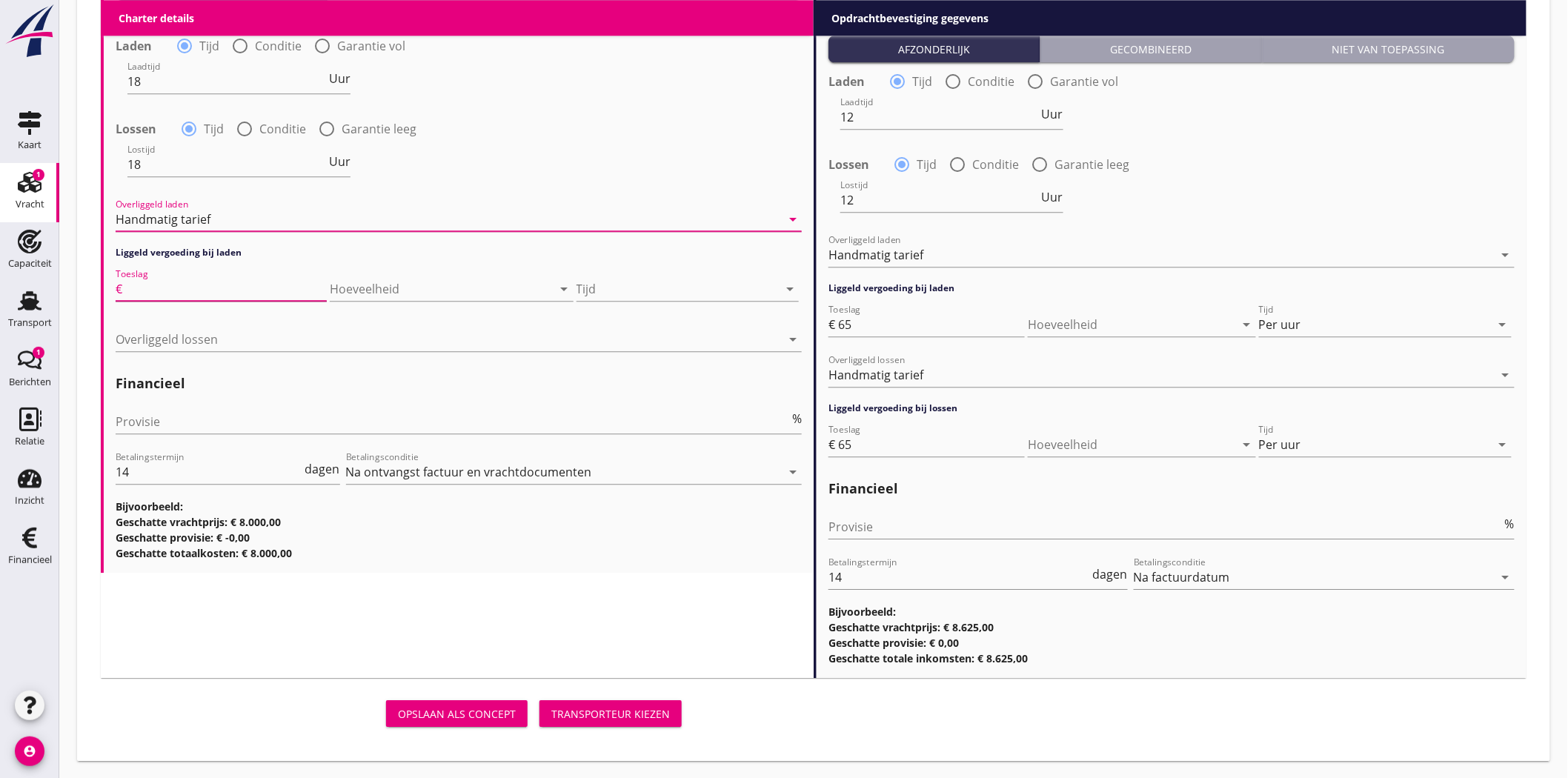
click at [188, 287] on input "Toeslag" at bounding box center [225, 289] width 201 height 24
type input "50"
click at [790, 286] on icon "arrow_drop_down" at bounding box center [790, 289] width 18 height 18
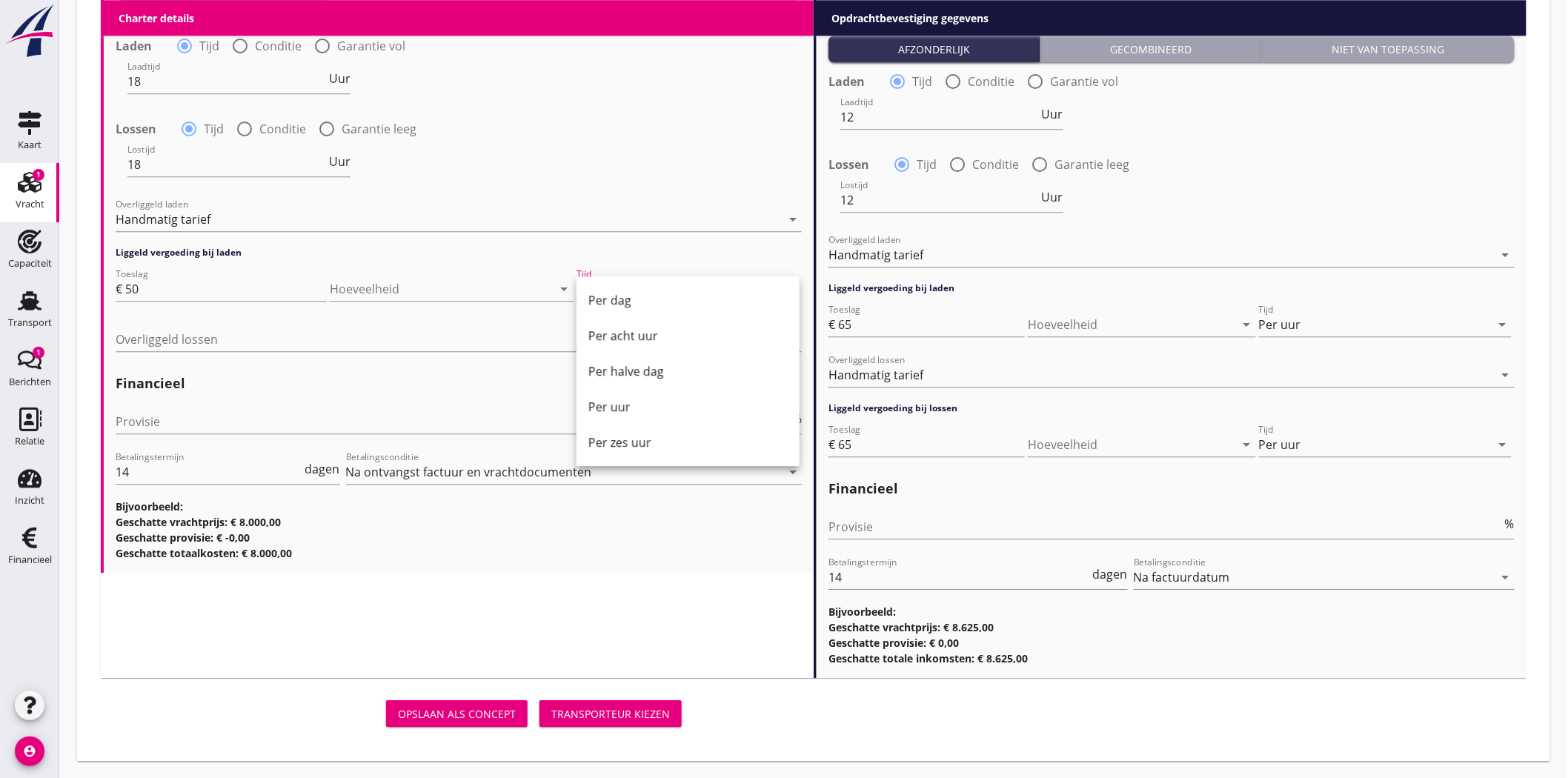
drag, startPoint x: 623, startPoint y: 404, endPoint x: 484, endPoint y: 369, distance: 143.3
click at [624, 404] on div "Per uur" at bounding box center [688, 407] width 199 height 18
click at [790, 341] on icon "arrow_drop_down" at bounding box center [793, 339] width 18 height 18
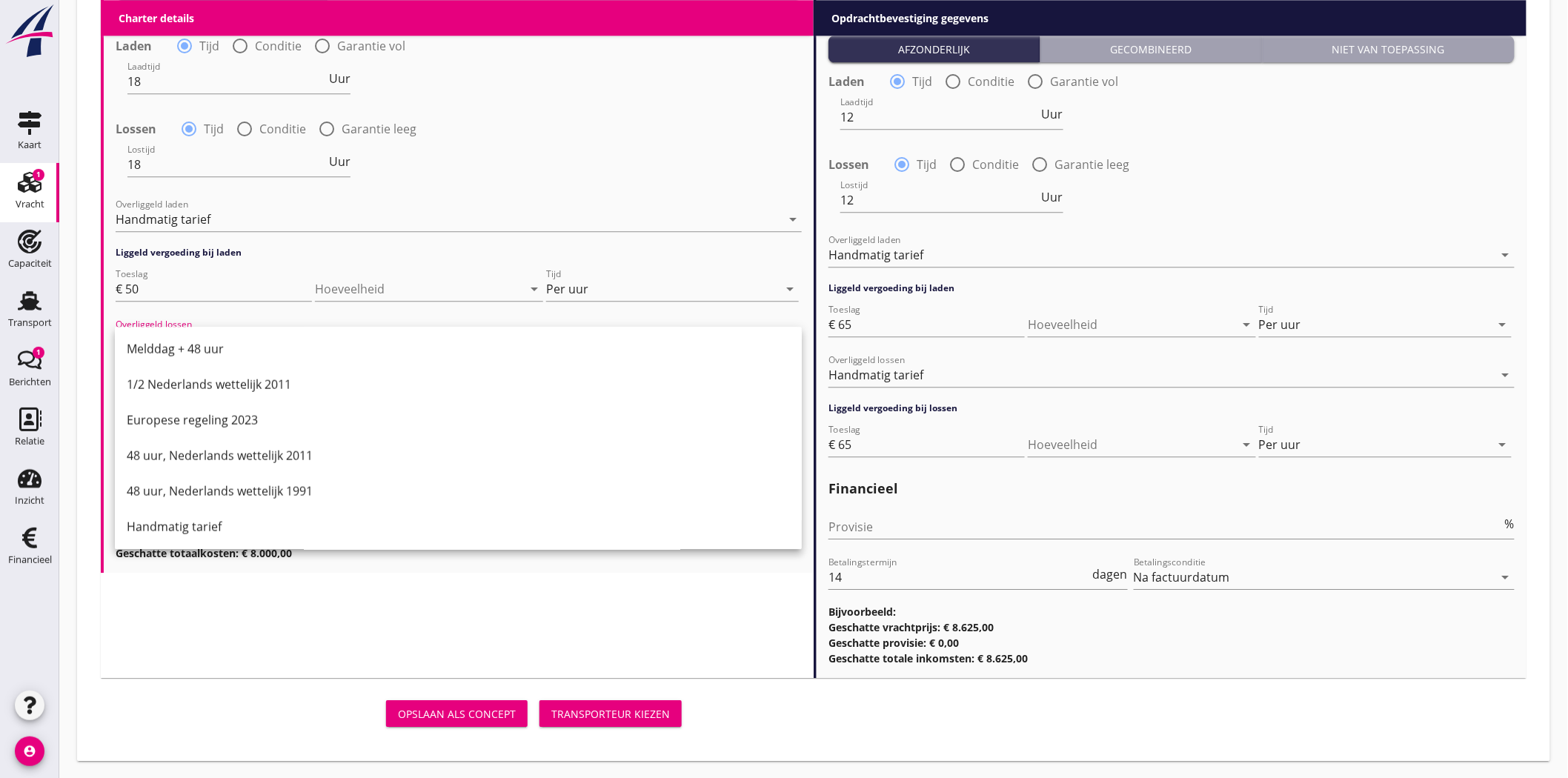
click at [206, 522] on div "Handmatig tarief" at bounding box center [458, 526] width 663 height 18
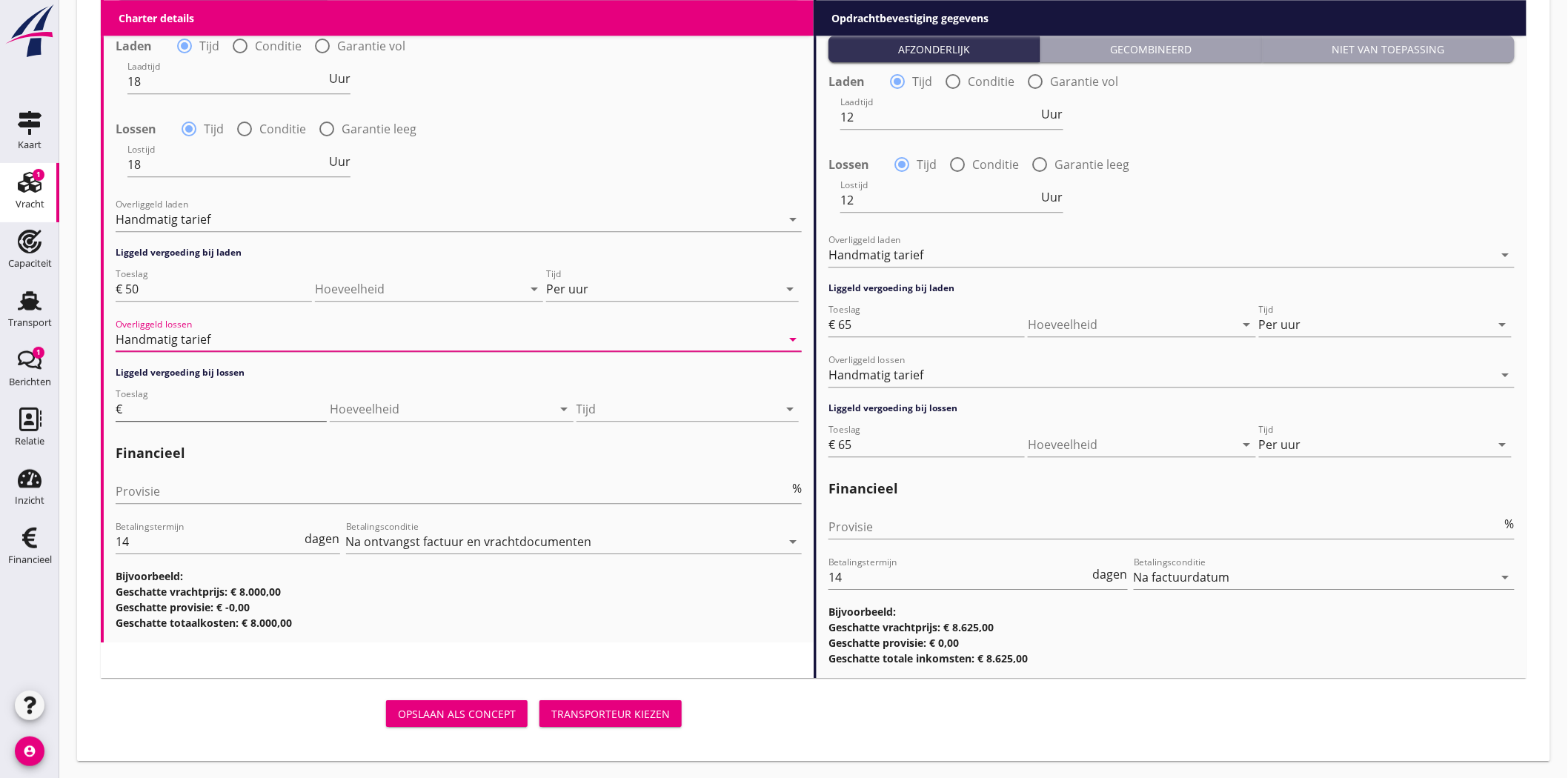
click at [156, 409] on input "Toeslag" at bounding box center [225, 408] width 201 height 24
type input "50"
click at [791, 409] on icon "arrow_drop_down" at bounding box center [790, 408] width 18 height 18
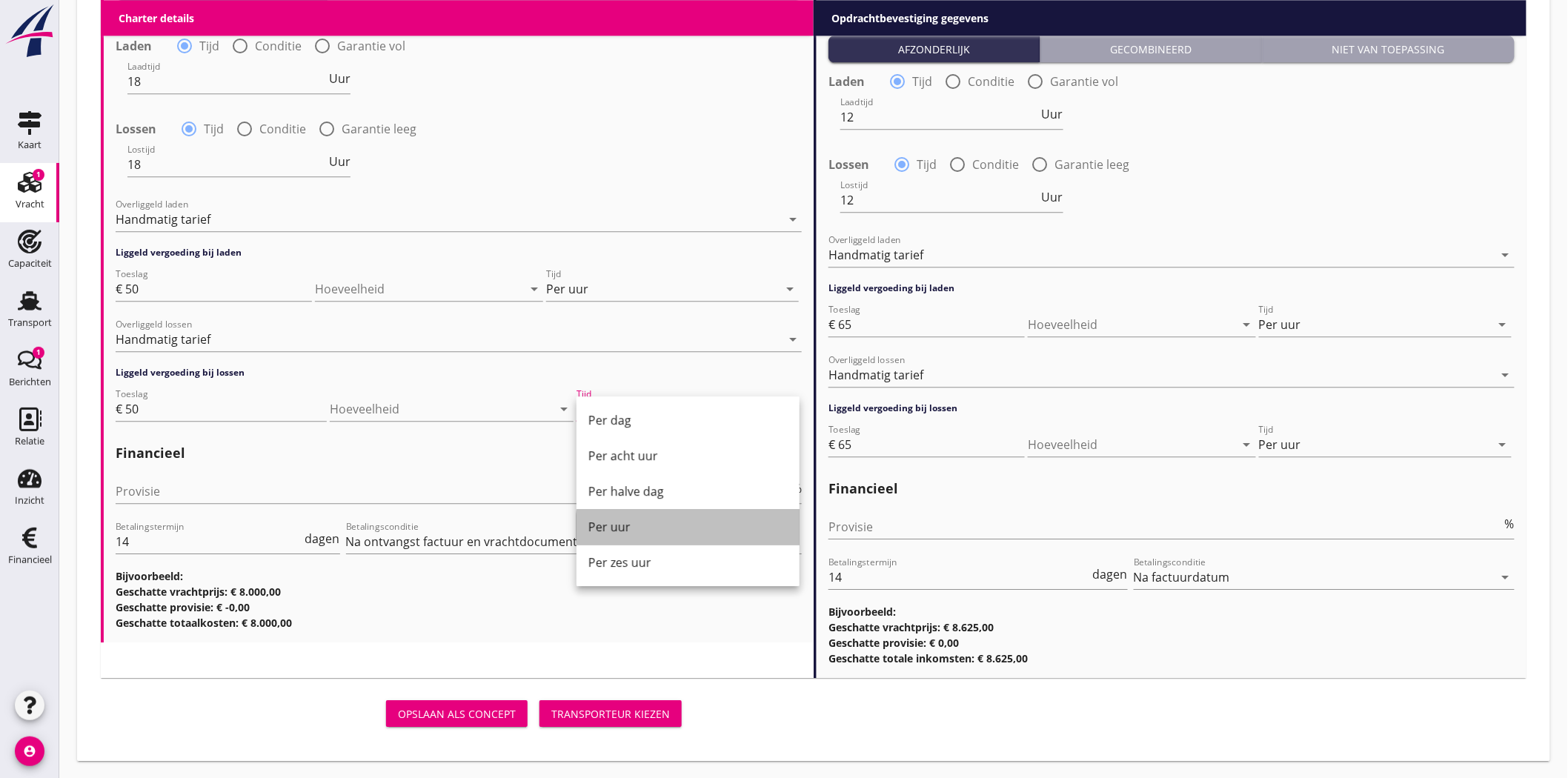
click at [624, 525] on div "Per uur" at bounding box center [688, 526] width 199 height 18
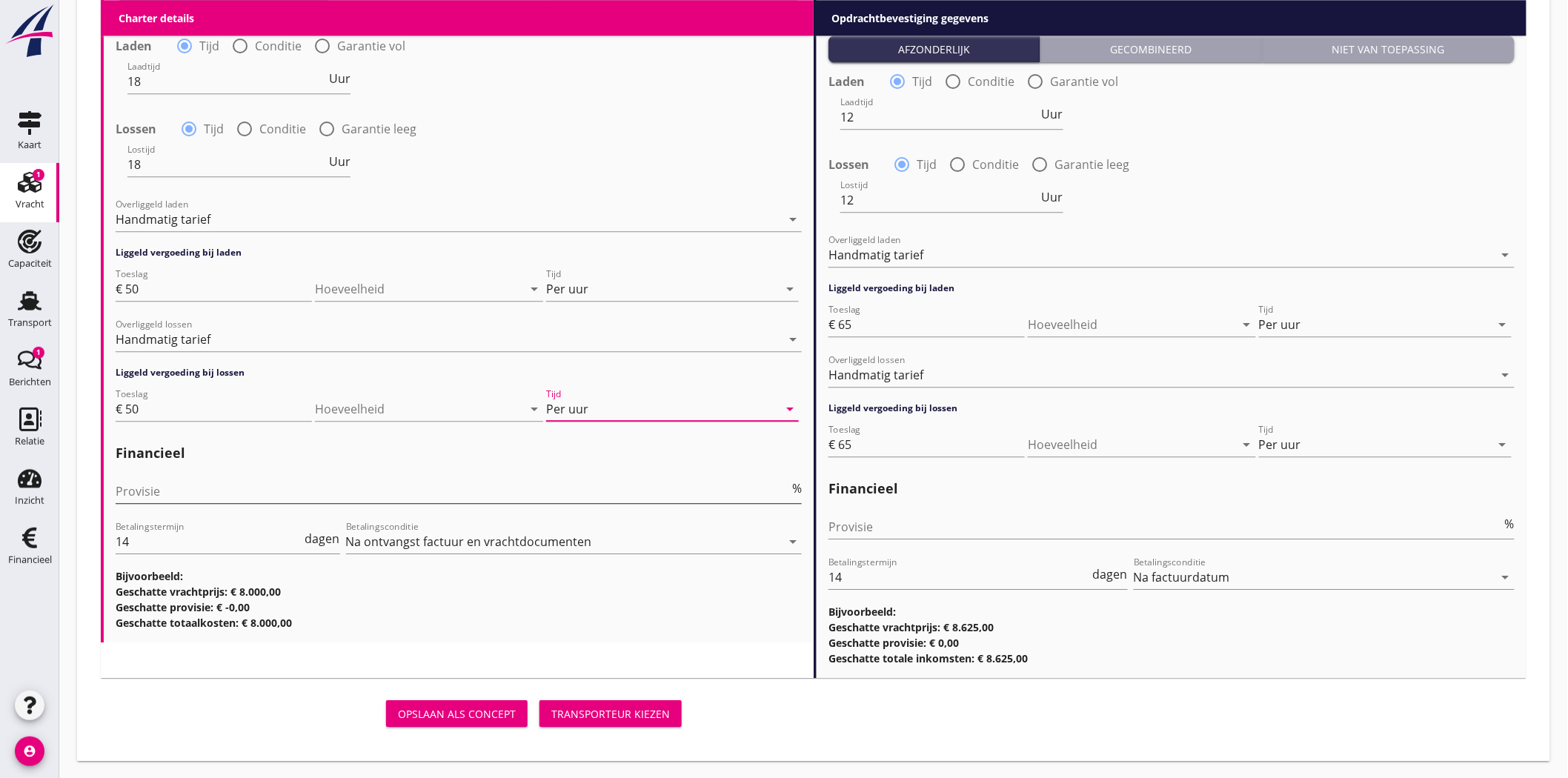
click at [153, 500] on div "Provisie %" at bounding box center [458, 491] width 686 height 24
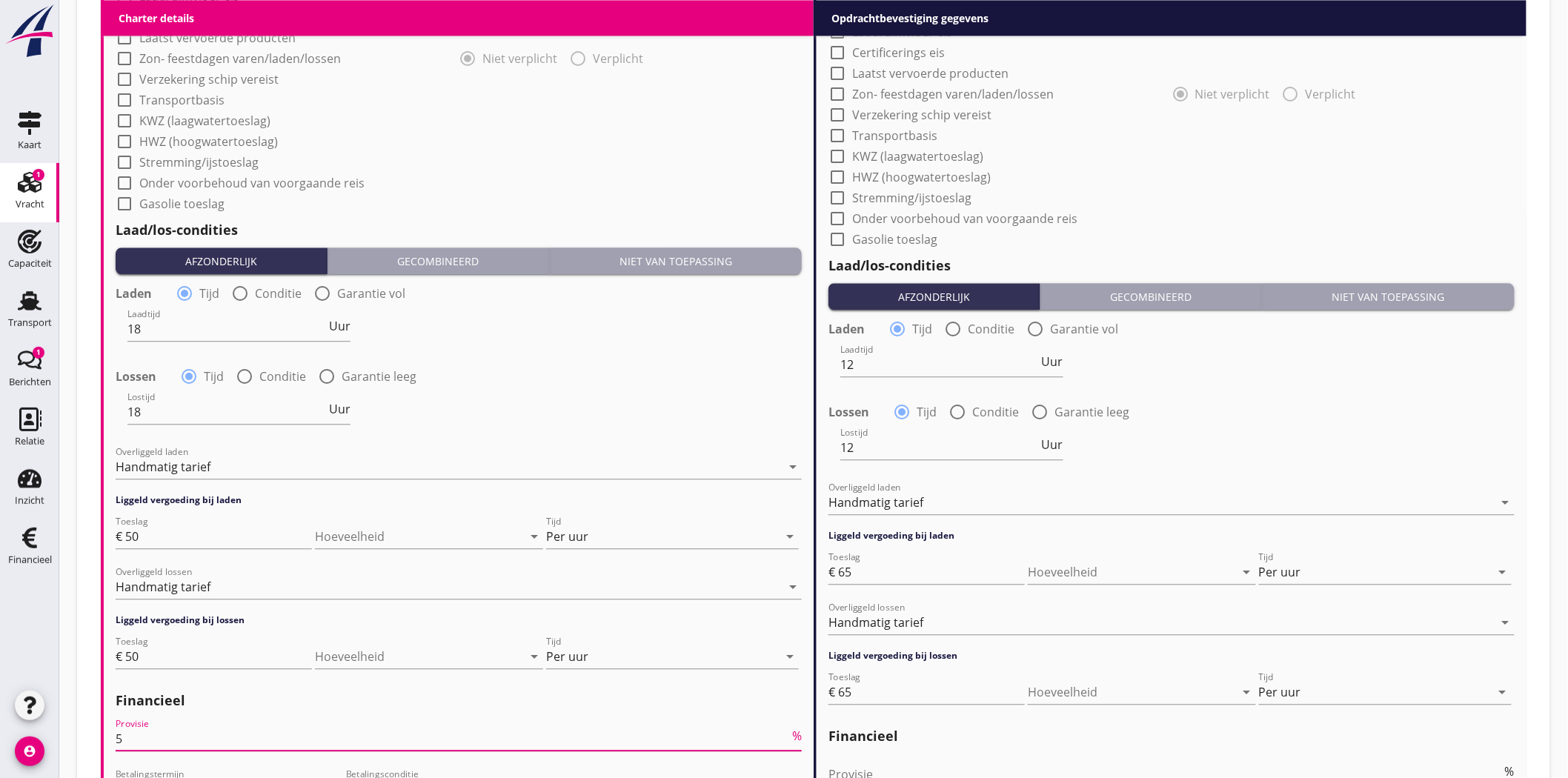
scroll to position [1550, 0]
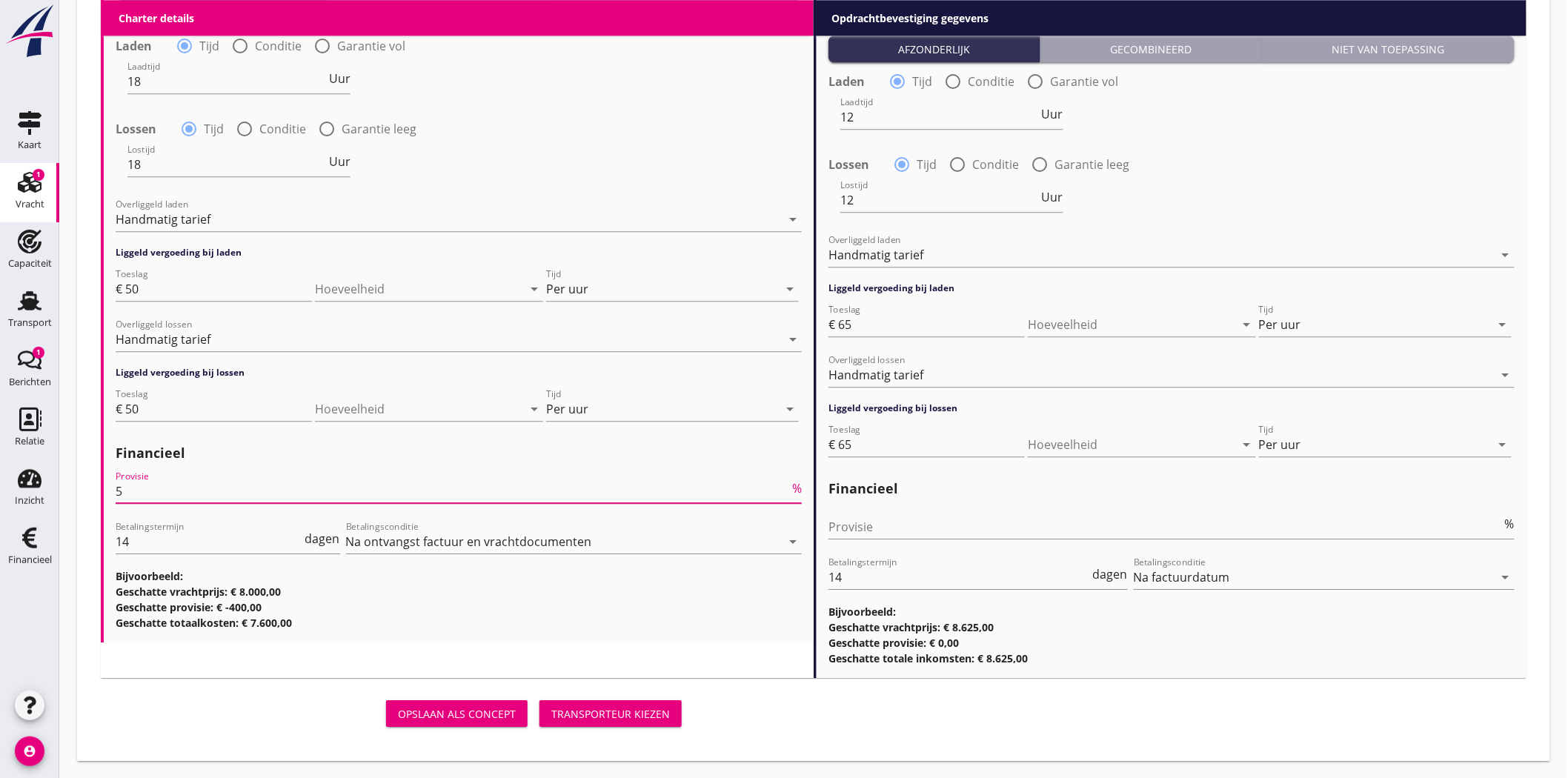
type input "5"
click at [618, 712] on div "Transporteur kiezen" at bounding box center [611, 714] width 119 height 16
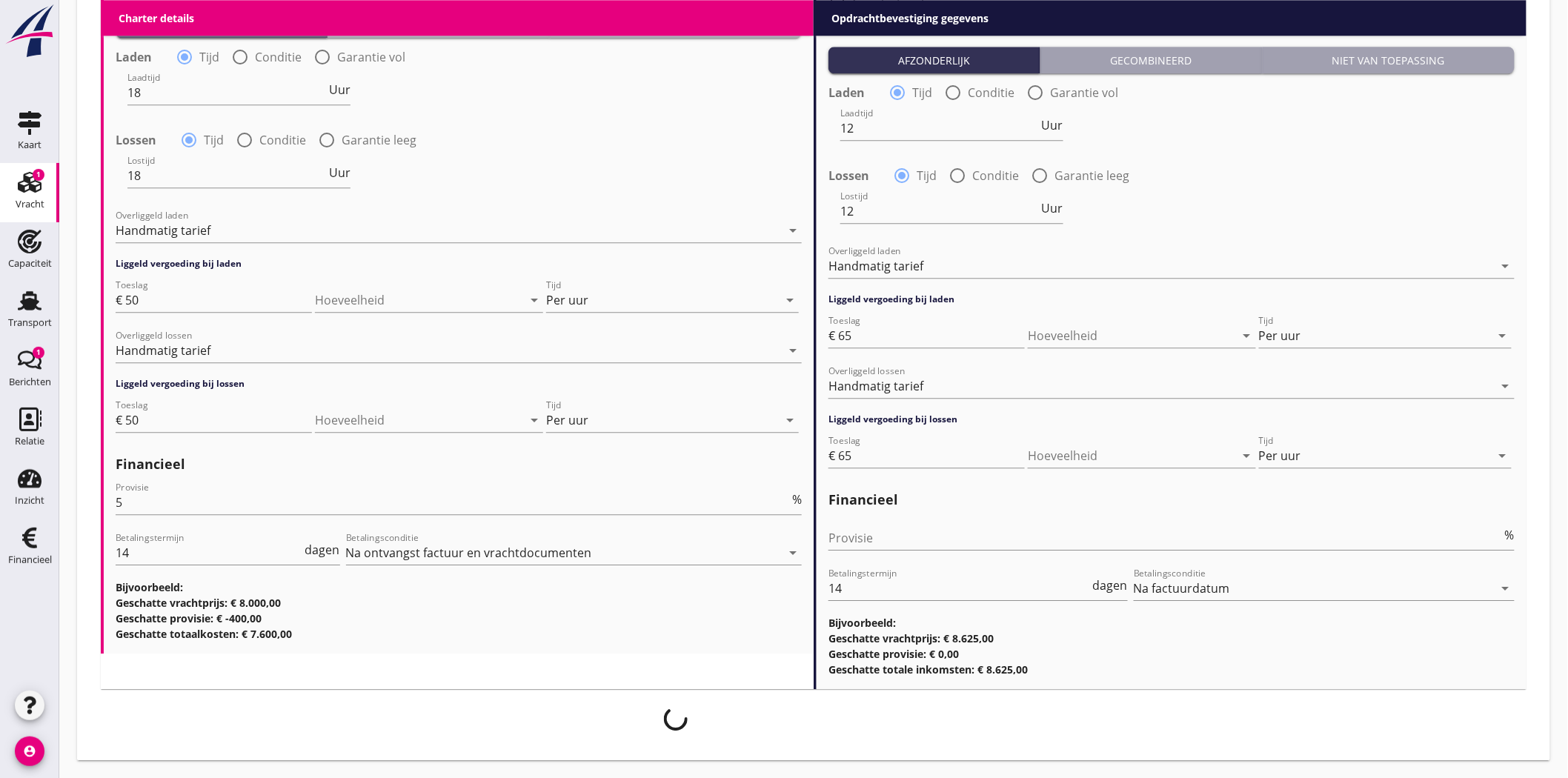
scroll to position [1537, 0]
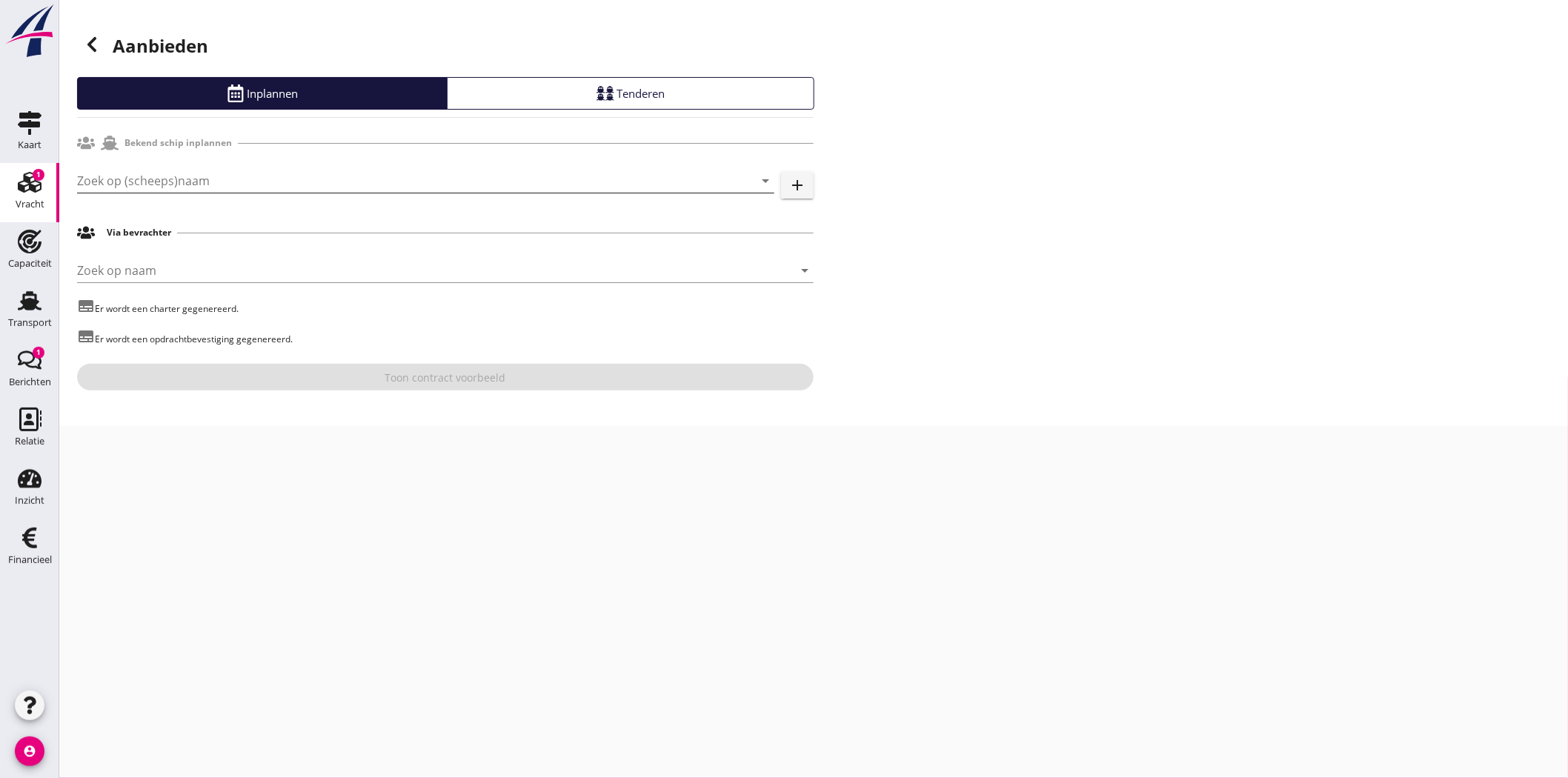
click at [300, 181] on input "Zoek op (scheeps)naam" at bounding box center [405, 181] width 656 height 24
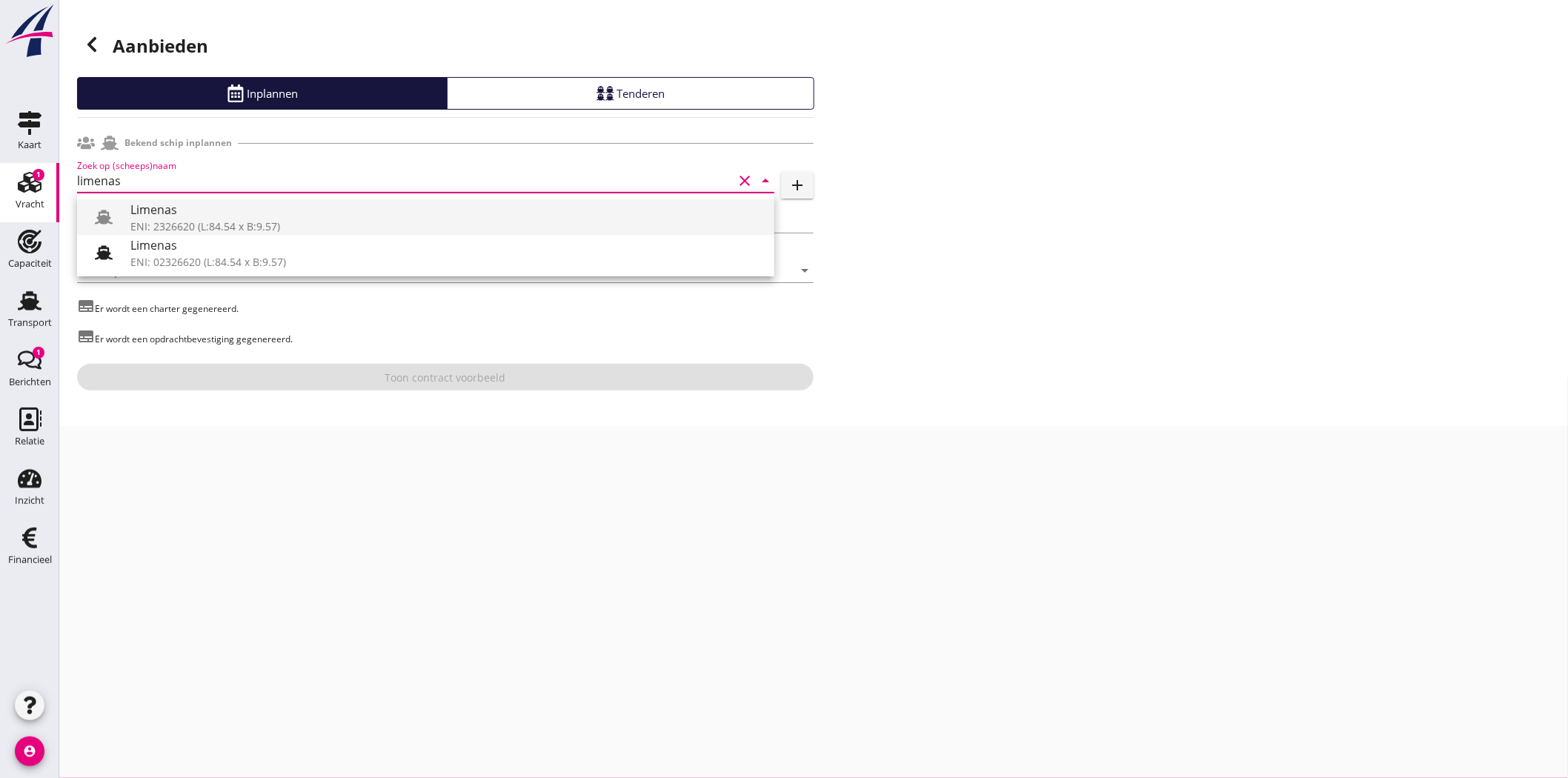
click at [189, 212] on div "Limenas" at bounding box center [446, 210] width 632 height 18
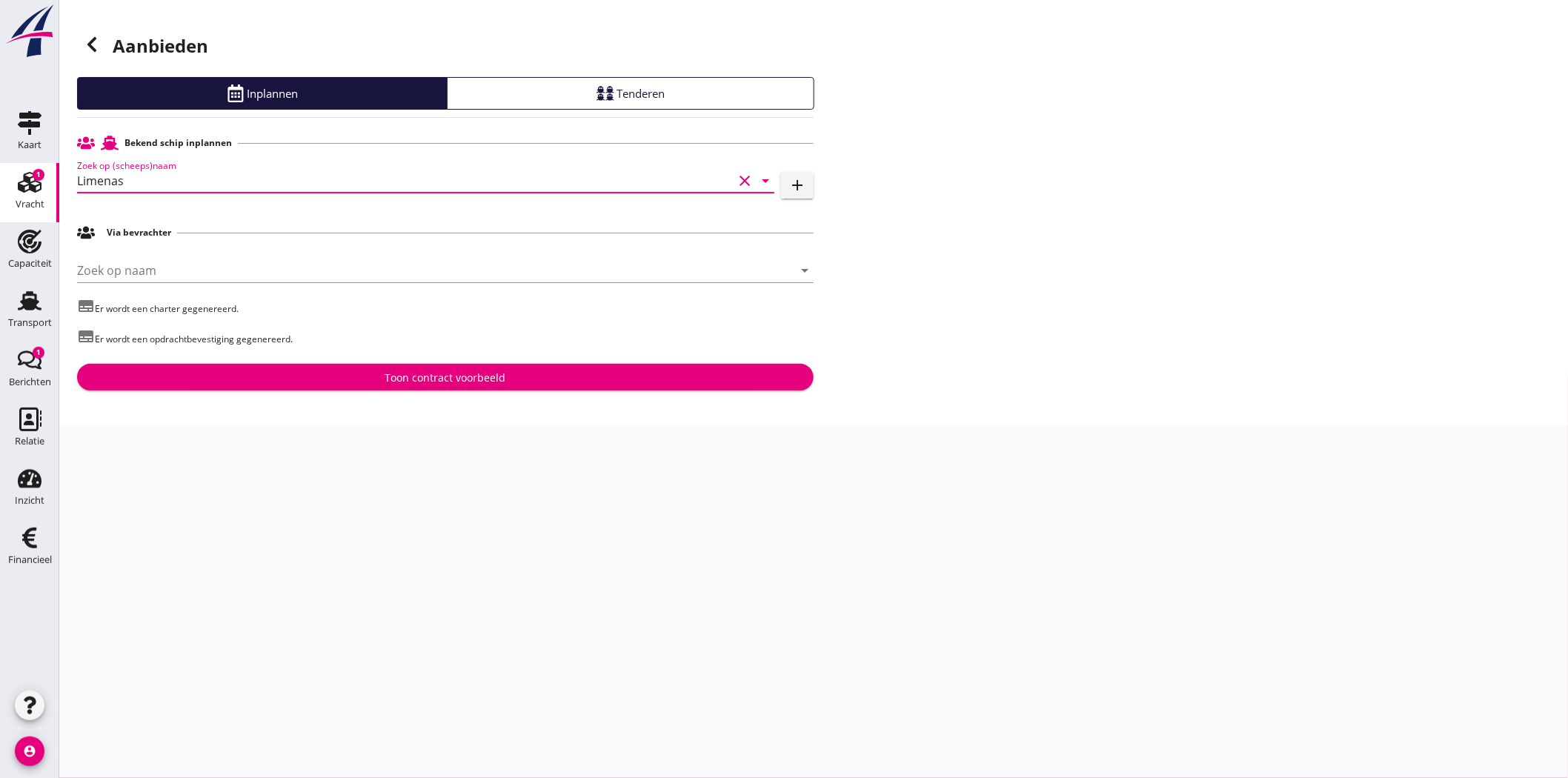
type input "Limenas"
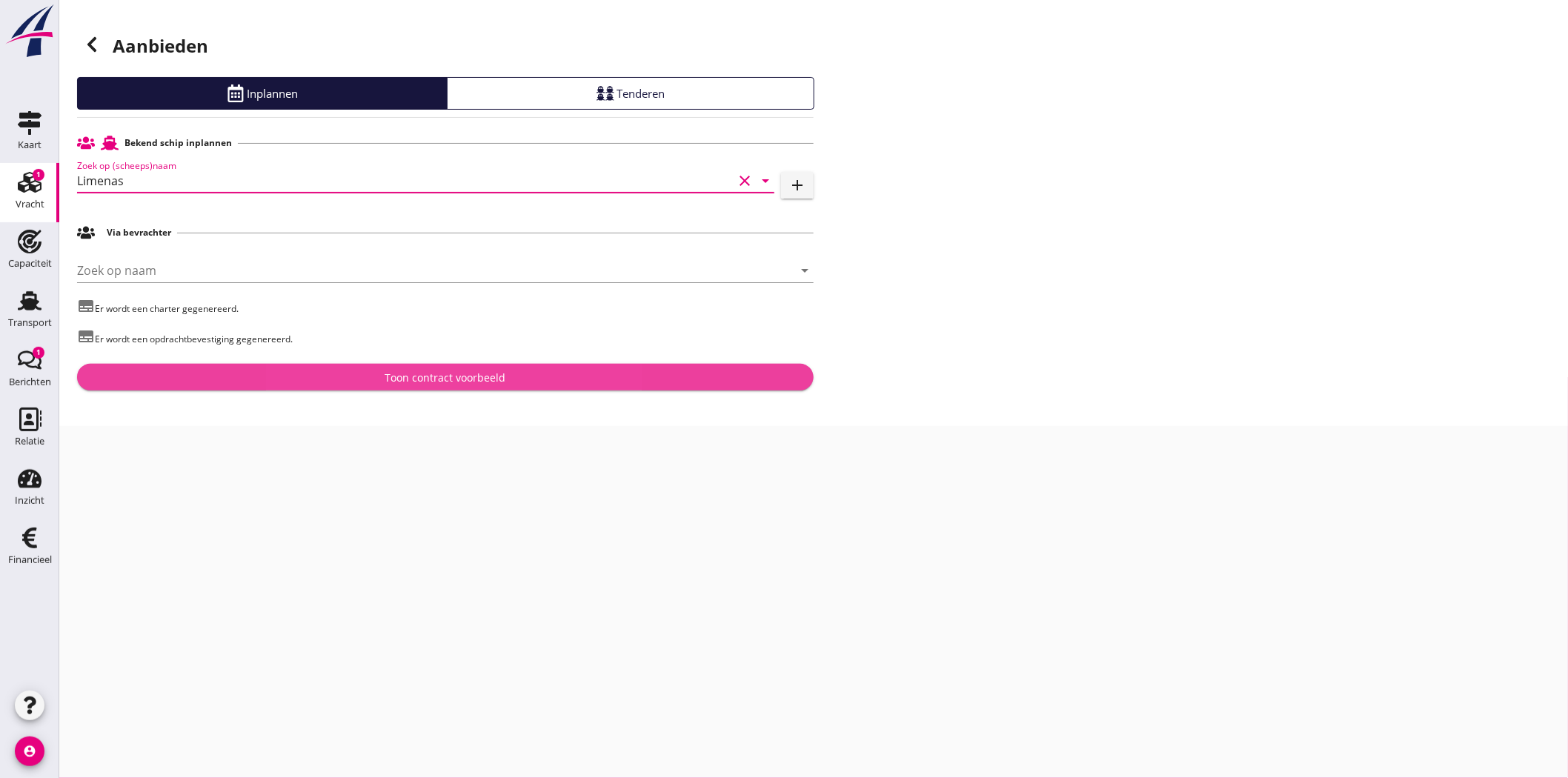
click at [438, 373] on div "Toon contract voorbeeld" at bounding box center [446, 377] width 121 height 16
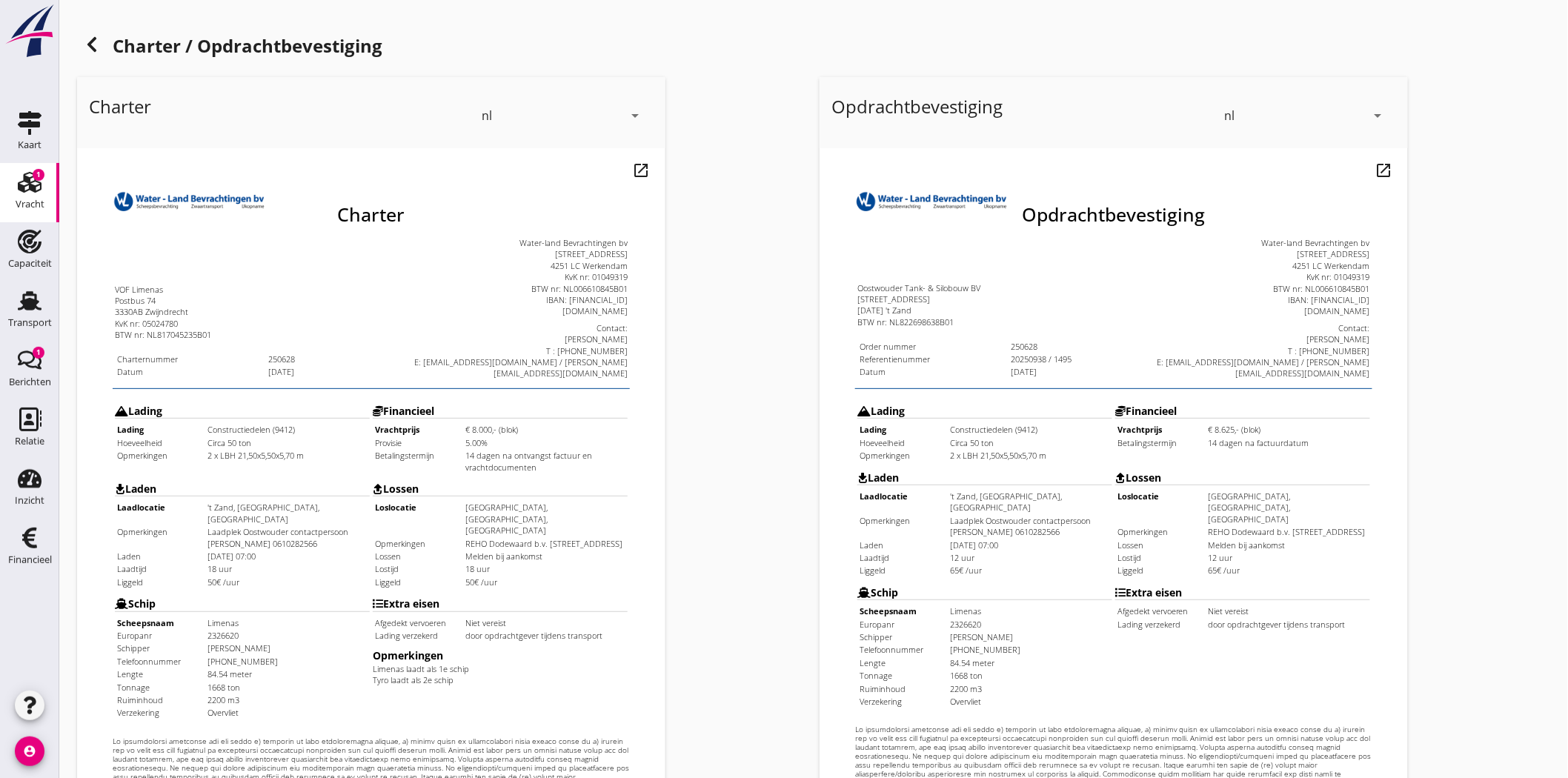
scroll to position [319, 0]
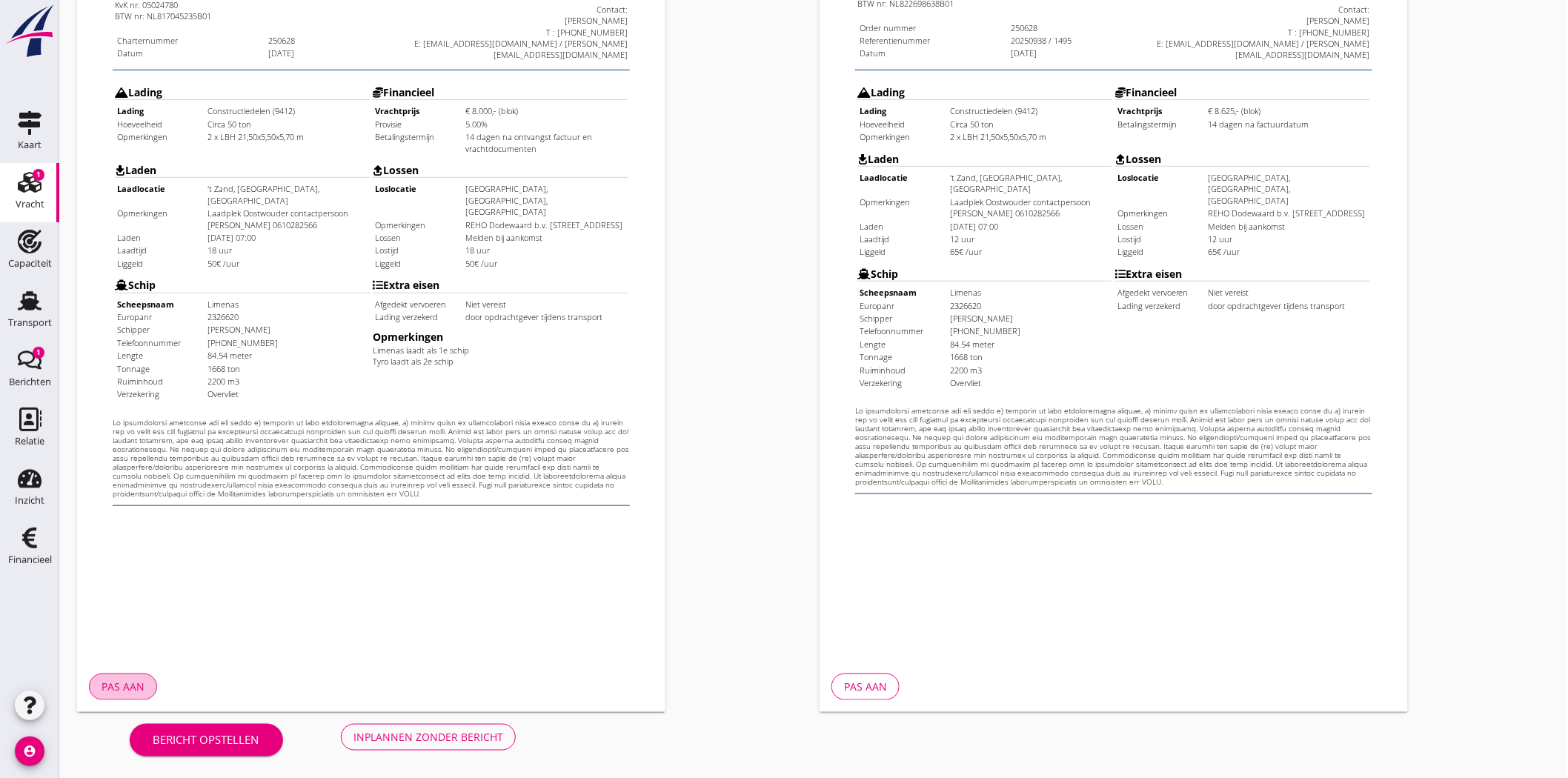
click at [138, 692] on div "Pas aan" at bounding box center [123, 687] width 43 height 16
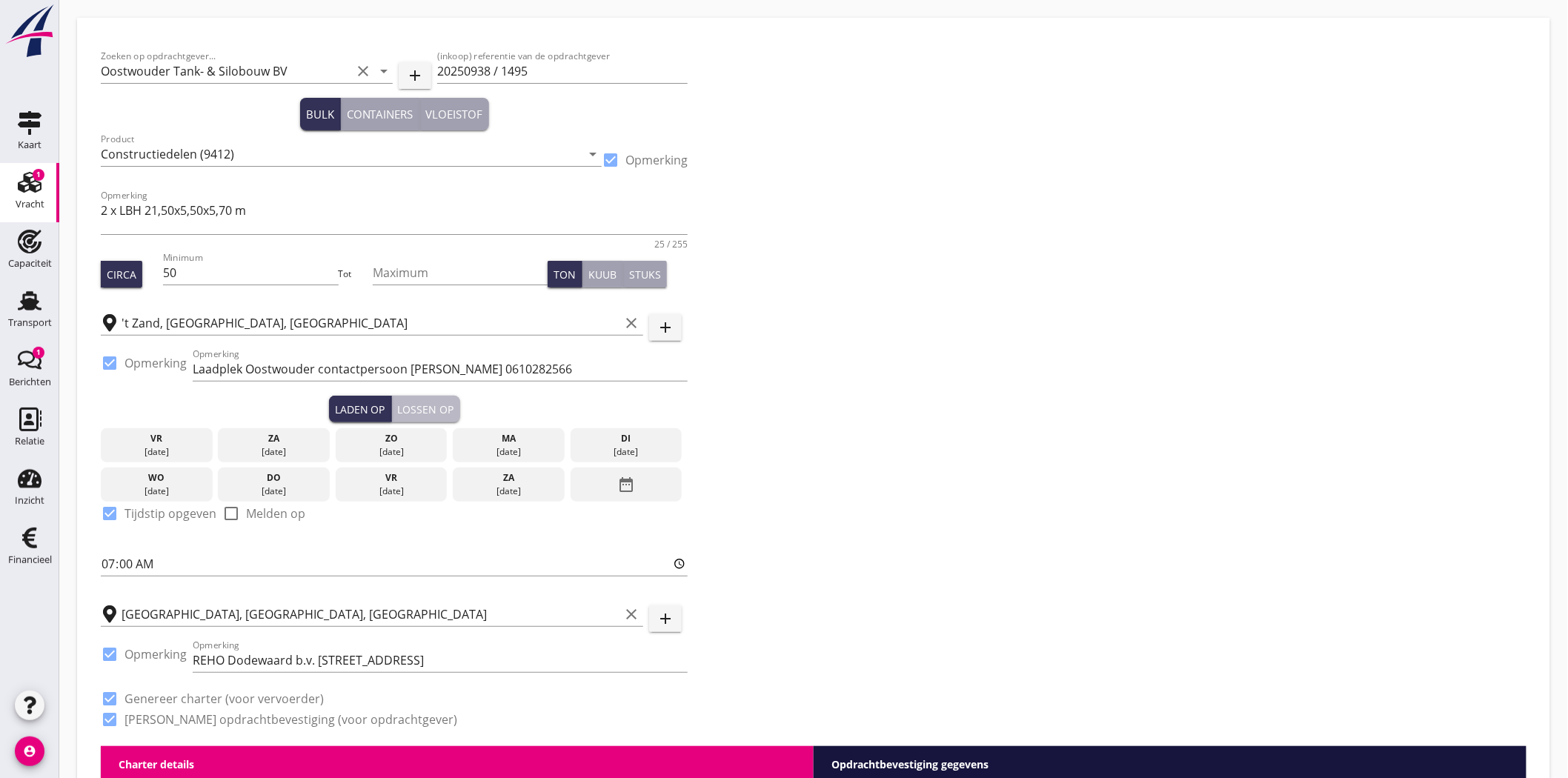
click at [410, 405] on div "Lossen op" at bounding box center [426, 409] width 57 height 16
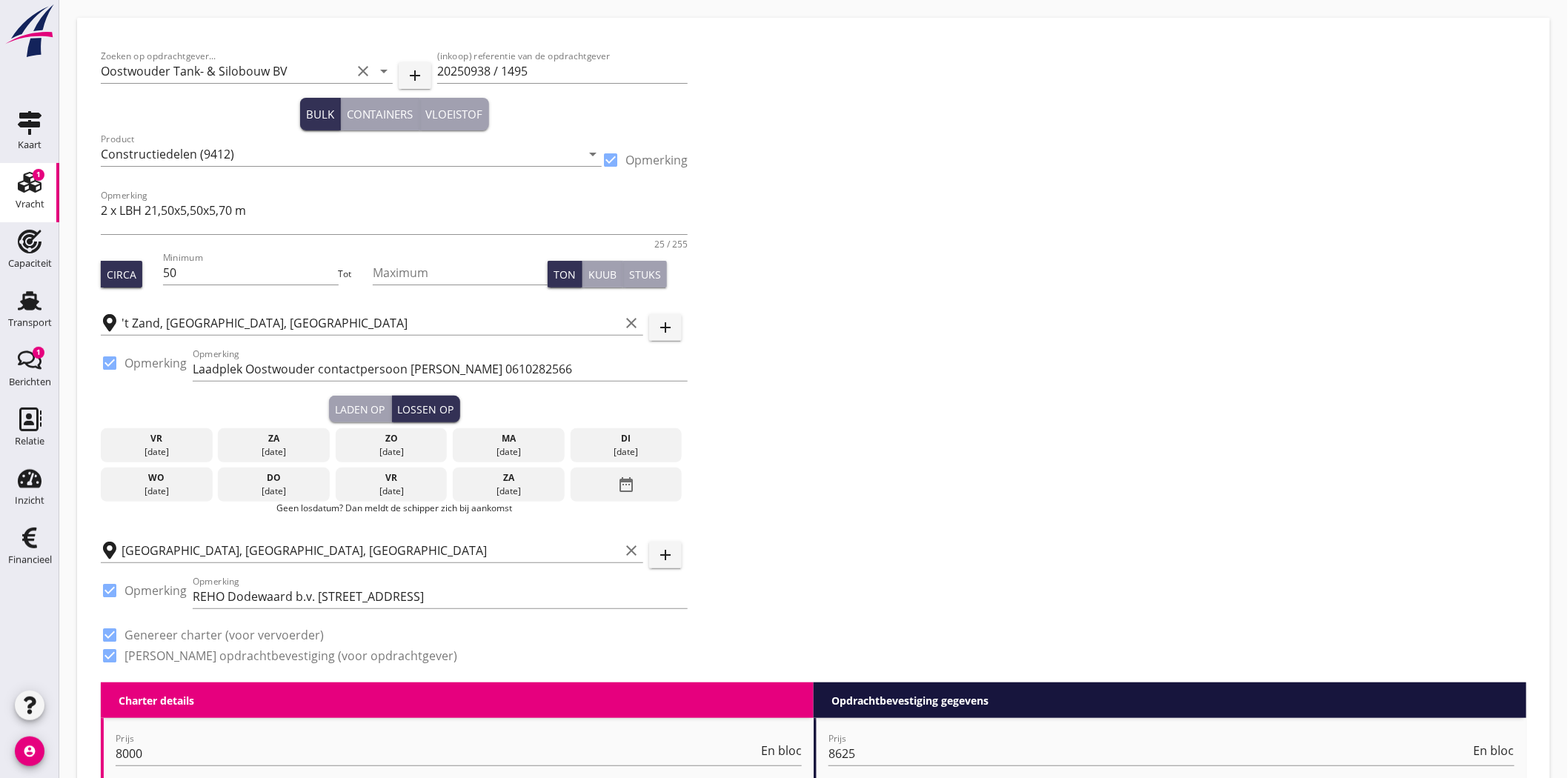
click at [630, 477] on icon "date_range" at bounding box center [626, 485] width 18 height 27
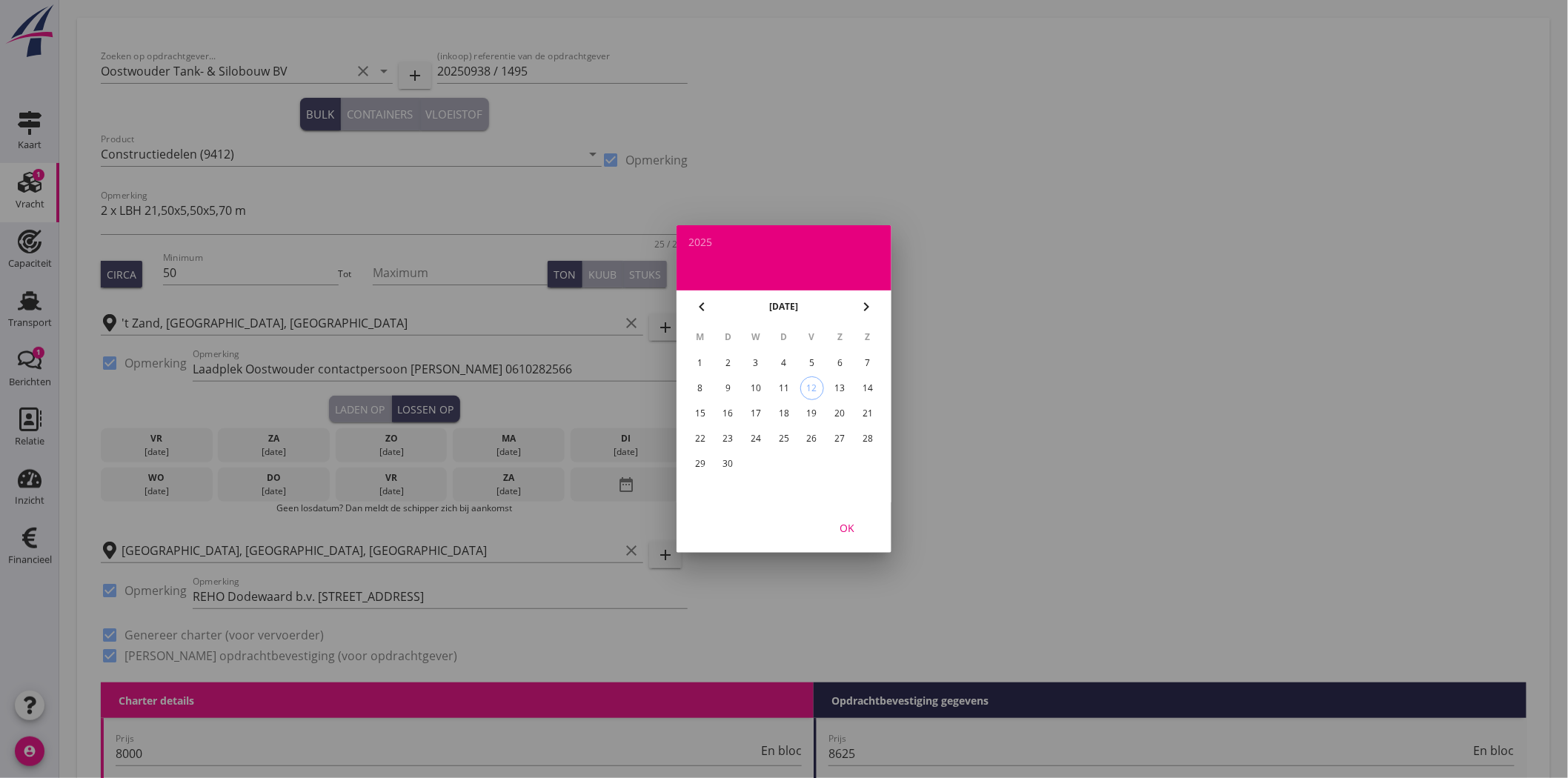
click at [783, 432] on div "25" at bounding box center [784, 439] width 24 height 24
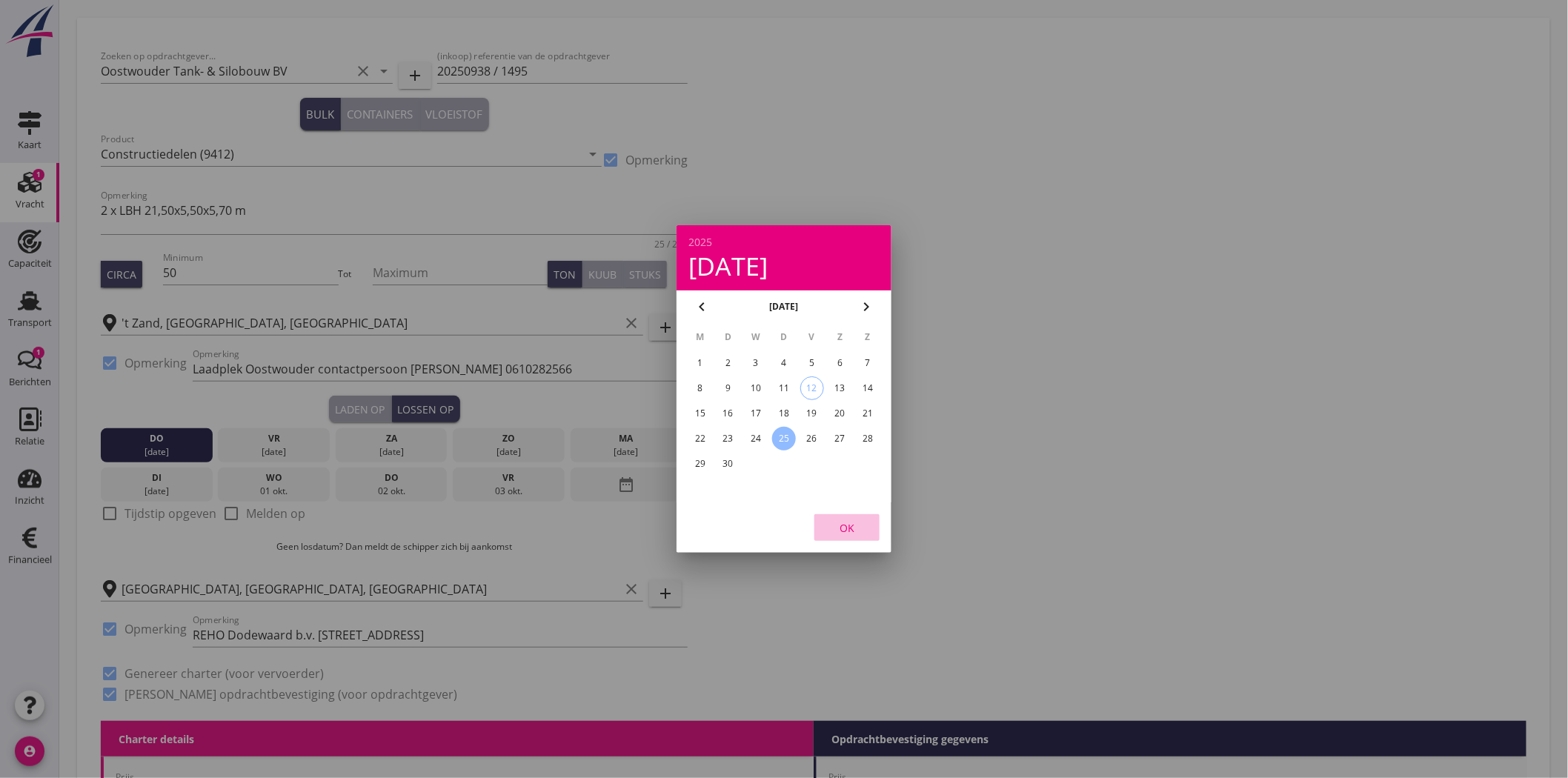
click at [854, 531] on div "OK" at bounding box center [846, 528] width 42 height 16
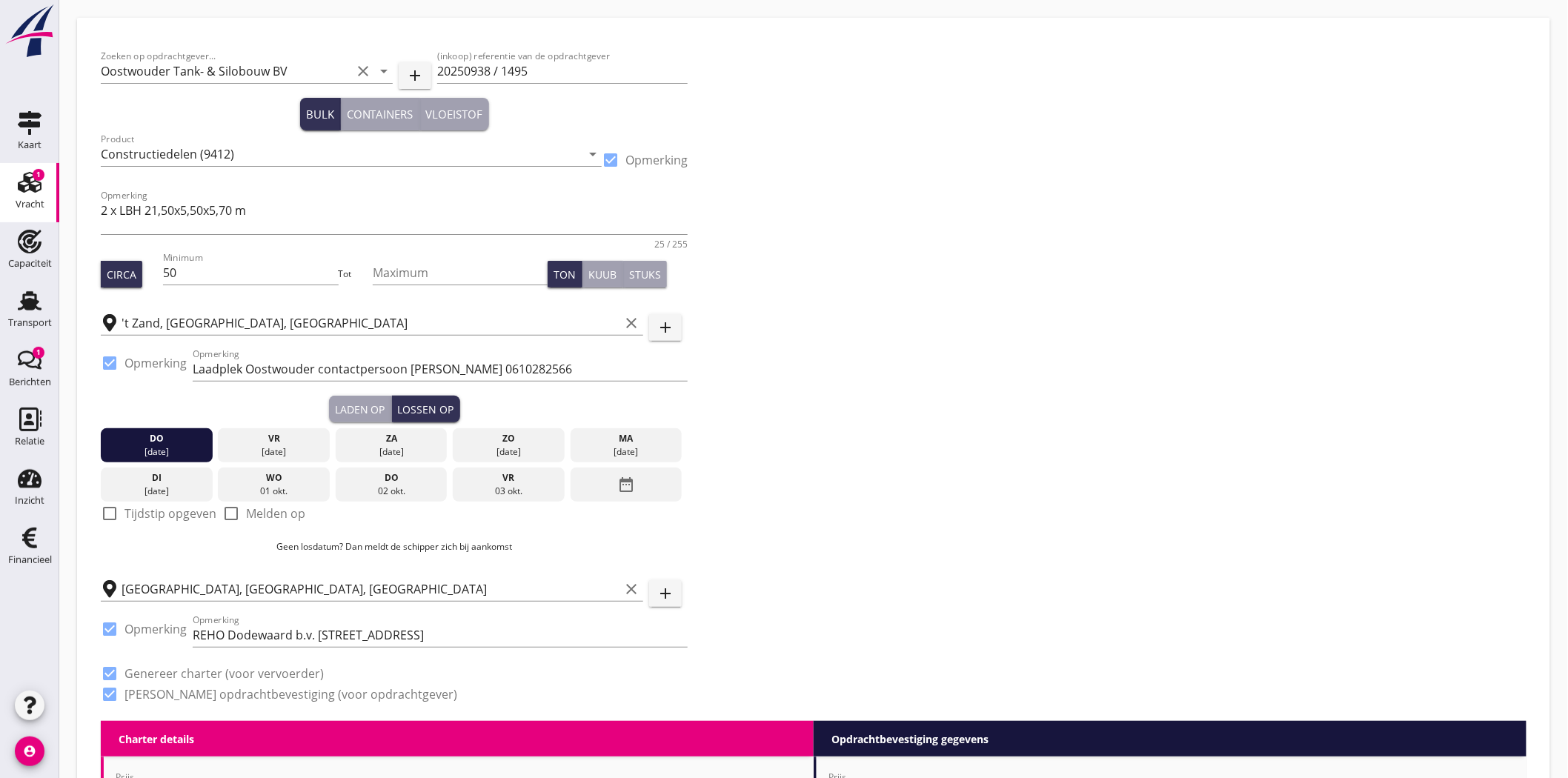
click at [111, 513] on div at bounding box center [110, 513] width 25 height 25
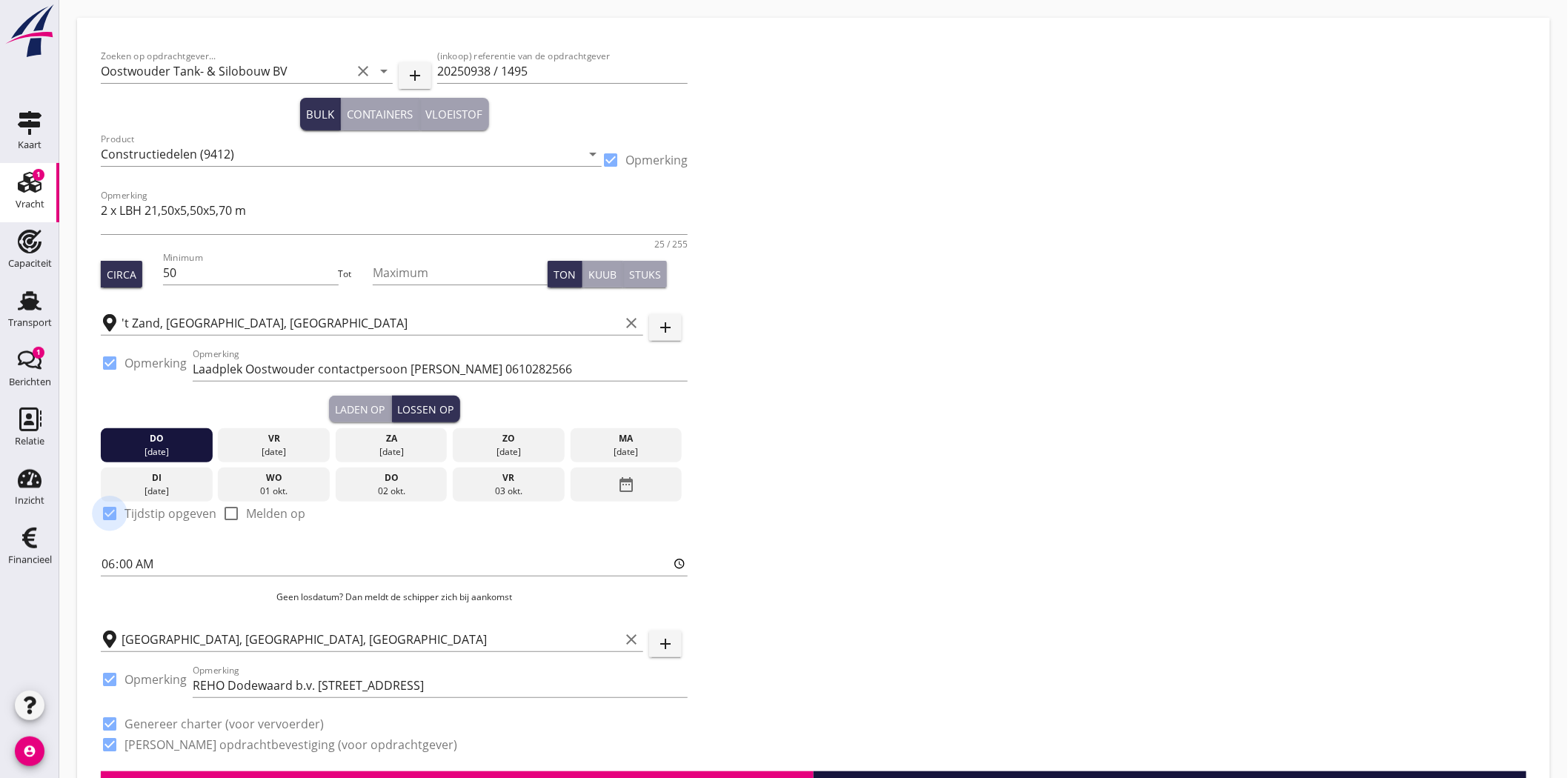
checkbox input "true"
click at [144, 567] on input "06:00" at bounding box center [394, 564] width 587 height 24
type input "07:00"
click at [991, 625] on div "Zoeken op opdrachtgever... Oostwouder Tank- & Silobouw BV clear arrow_drop_down…" at bounding box center [814, 407] width 1438 height 730
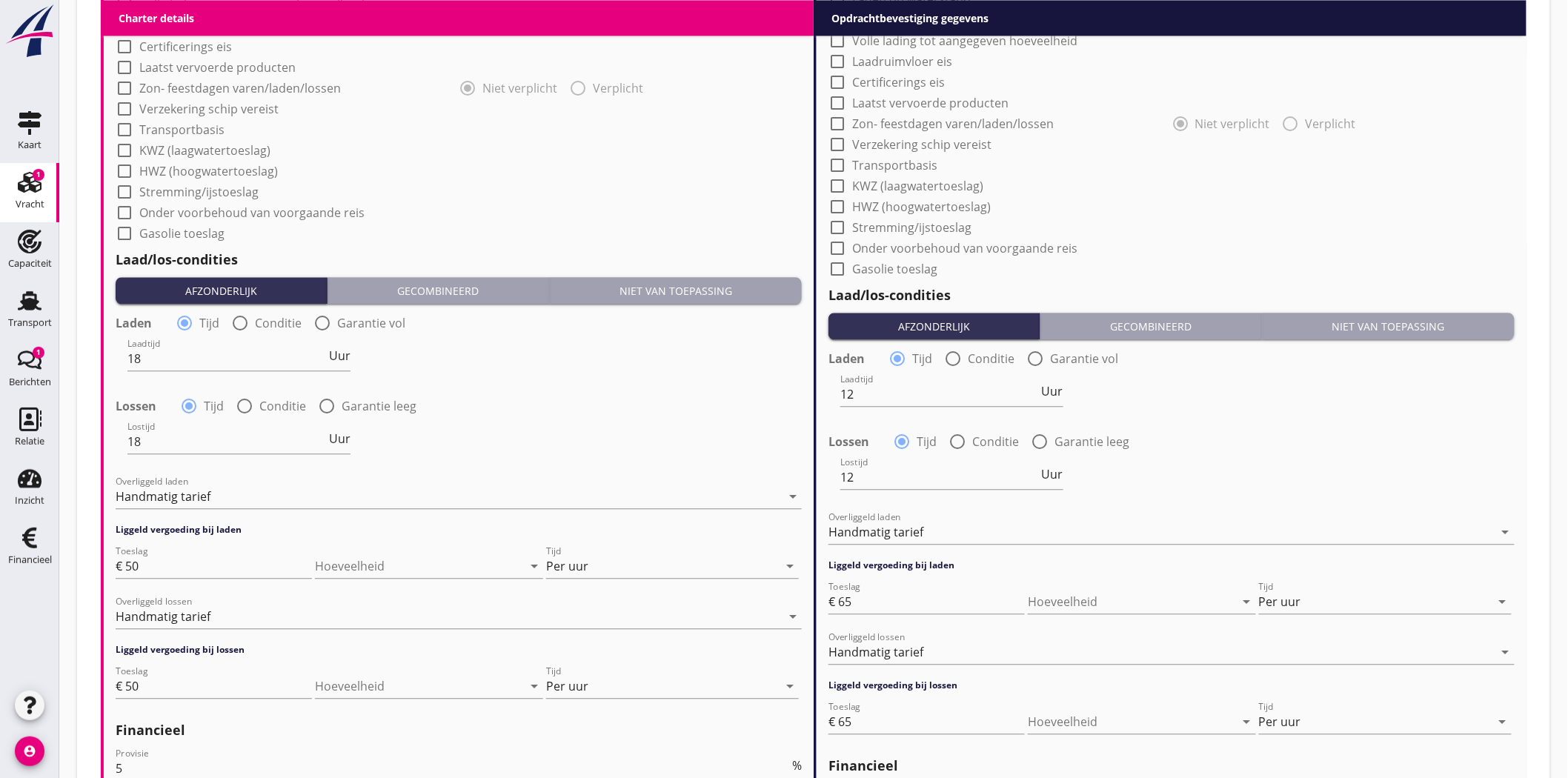
scroll to position [1564, 0]
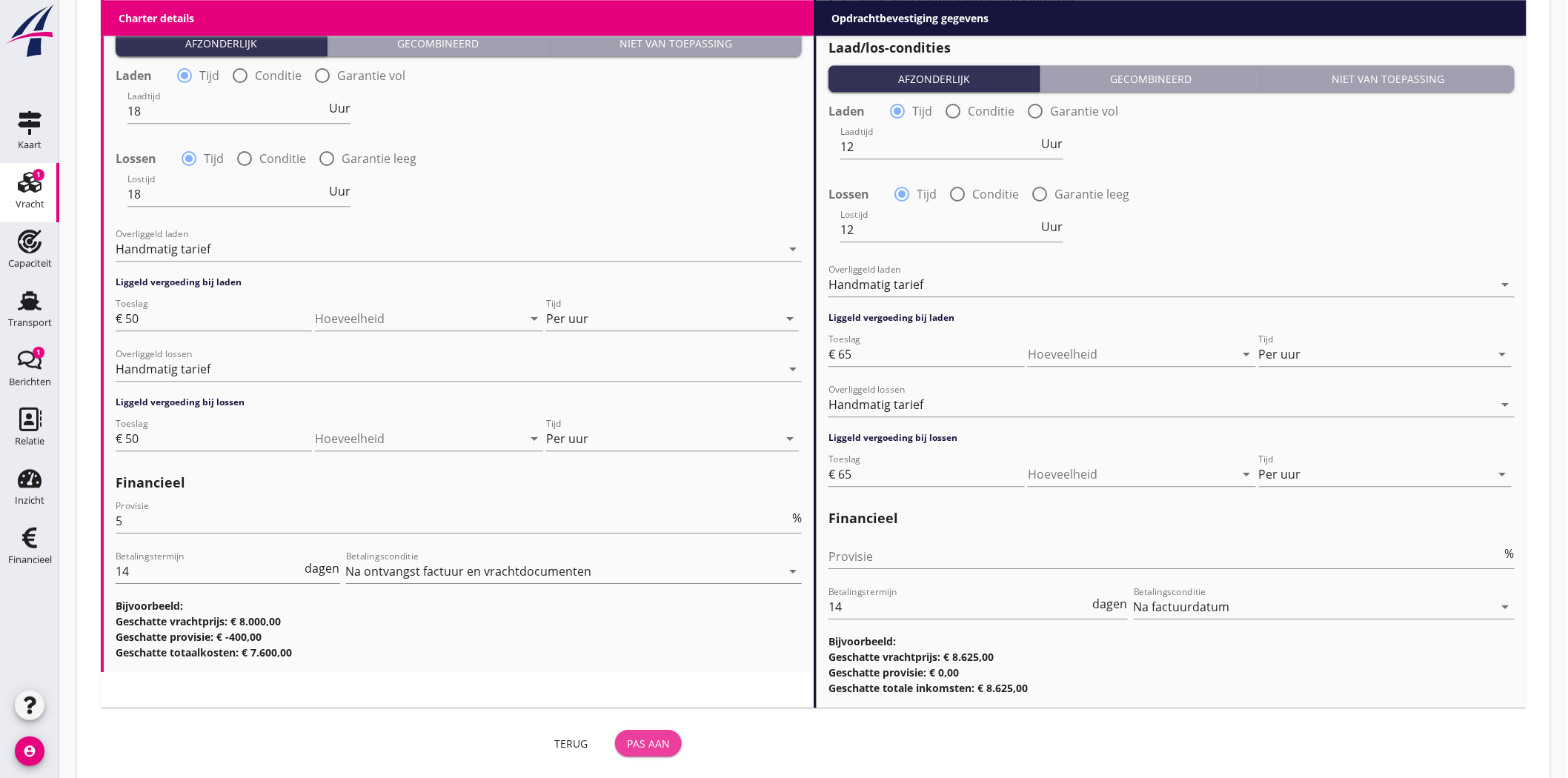
click at [655, 742] on div "Pas aan" at bounding box center [648, 743] width 43 height 16
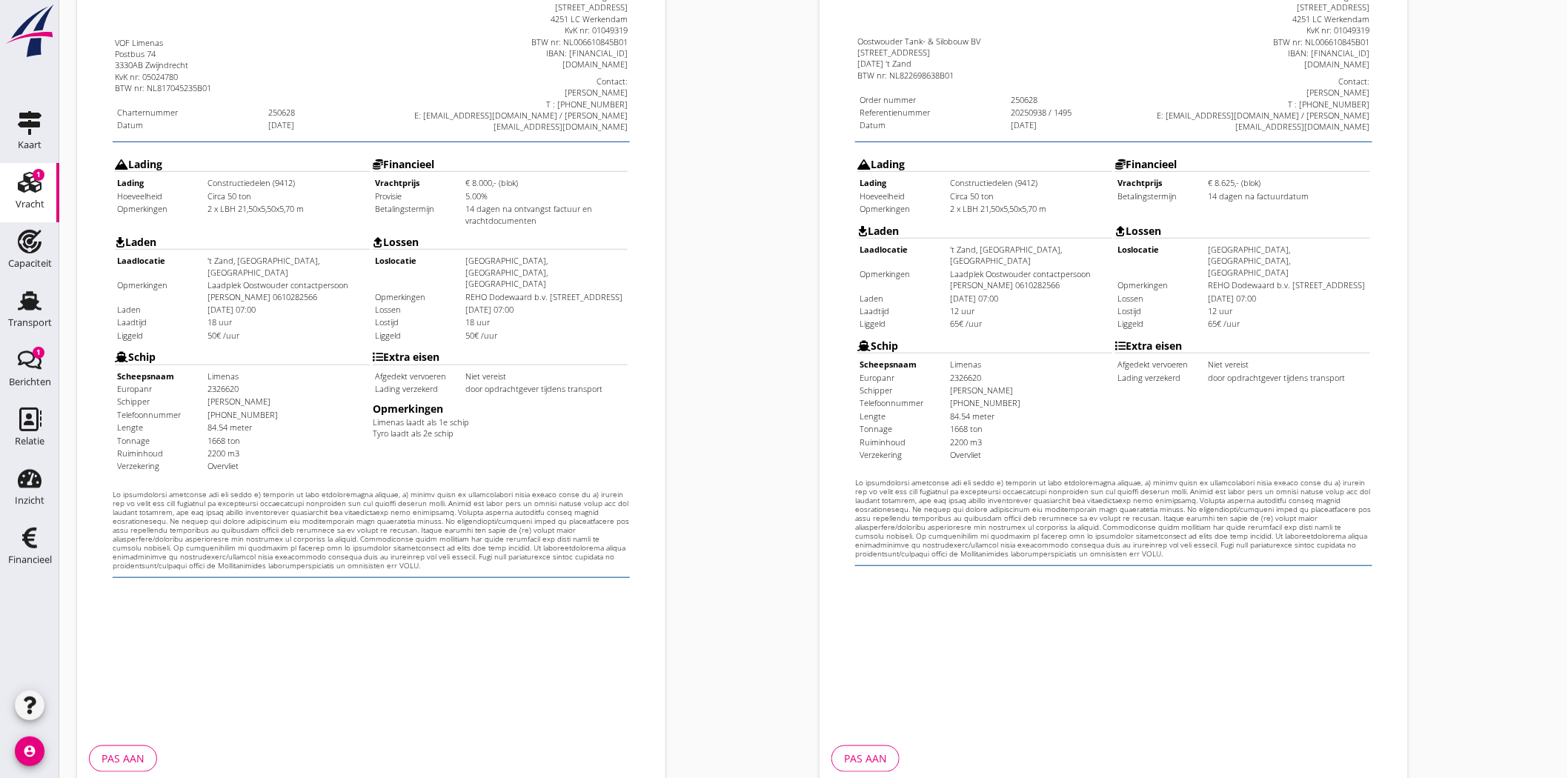
scroll to position [319, 0]
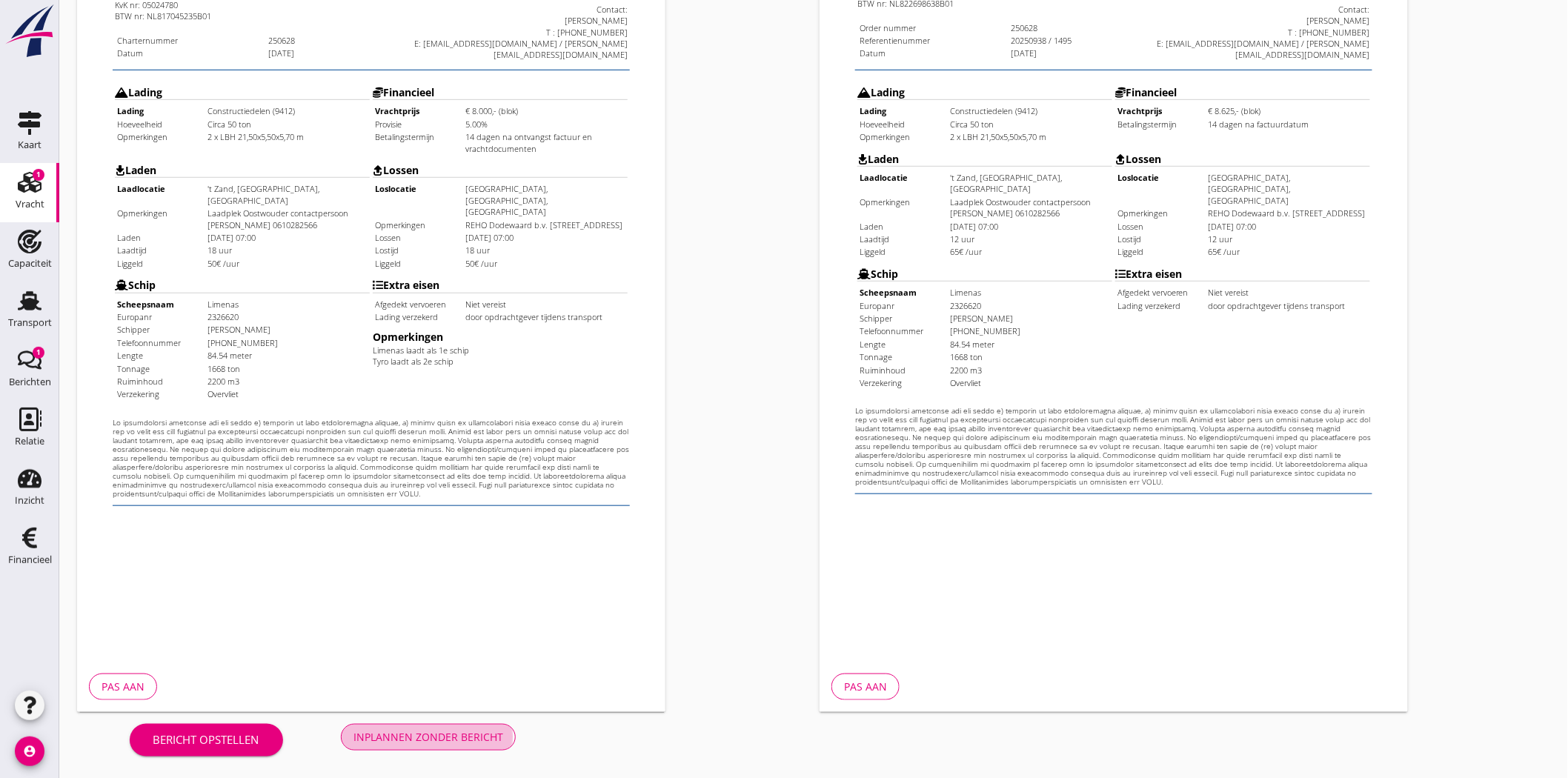
click at [431, 739] on div "Inplannen zonder bericht" at bounding box center [428, 737] width 150 height 16
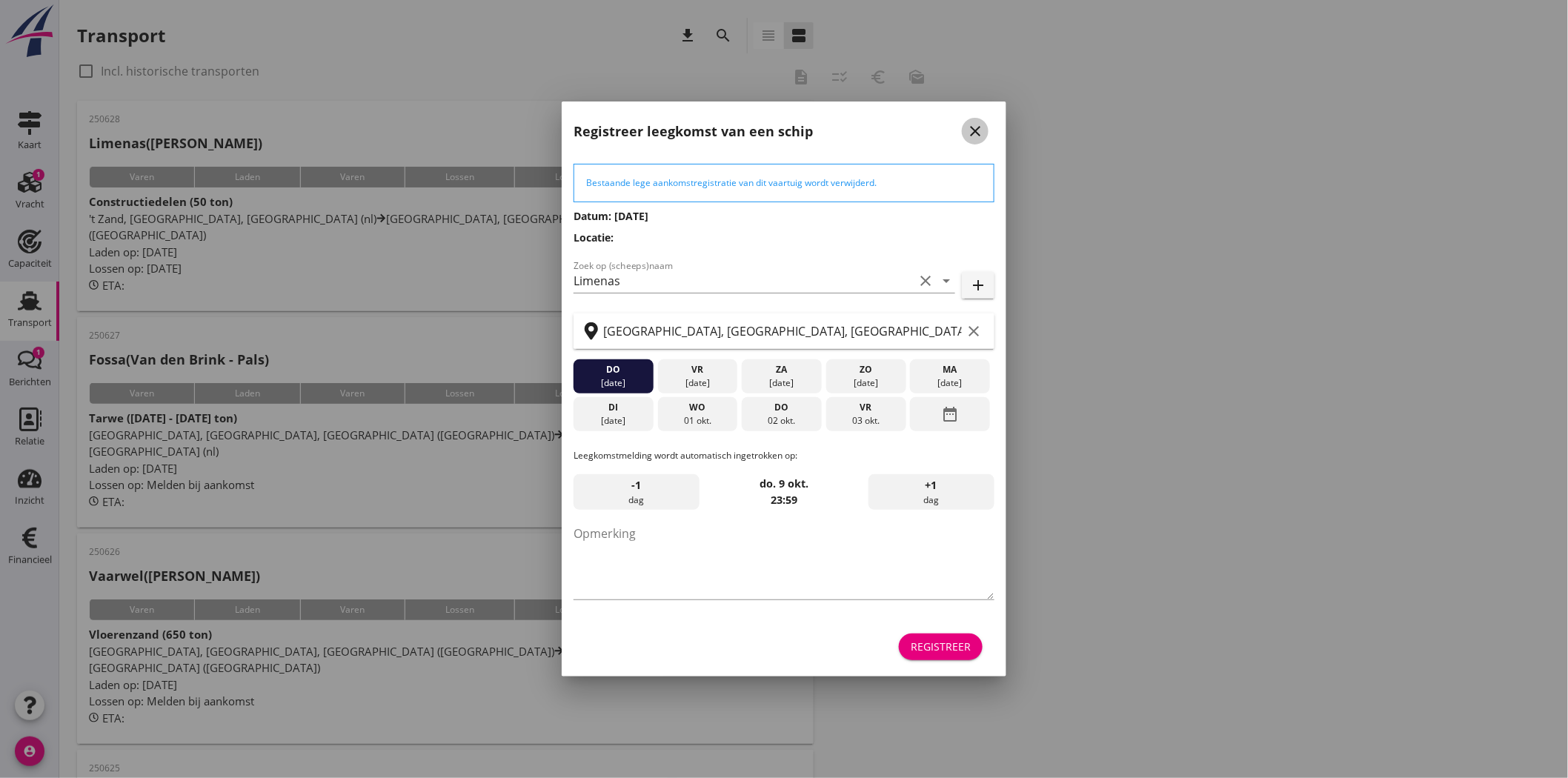
click at [971, 132] on icon "close" at bounding box center [975, 131] width 18 height 18
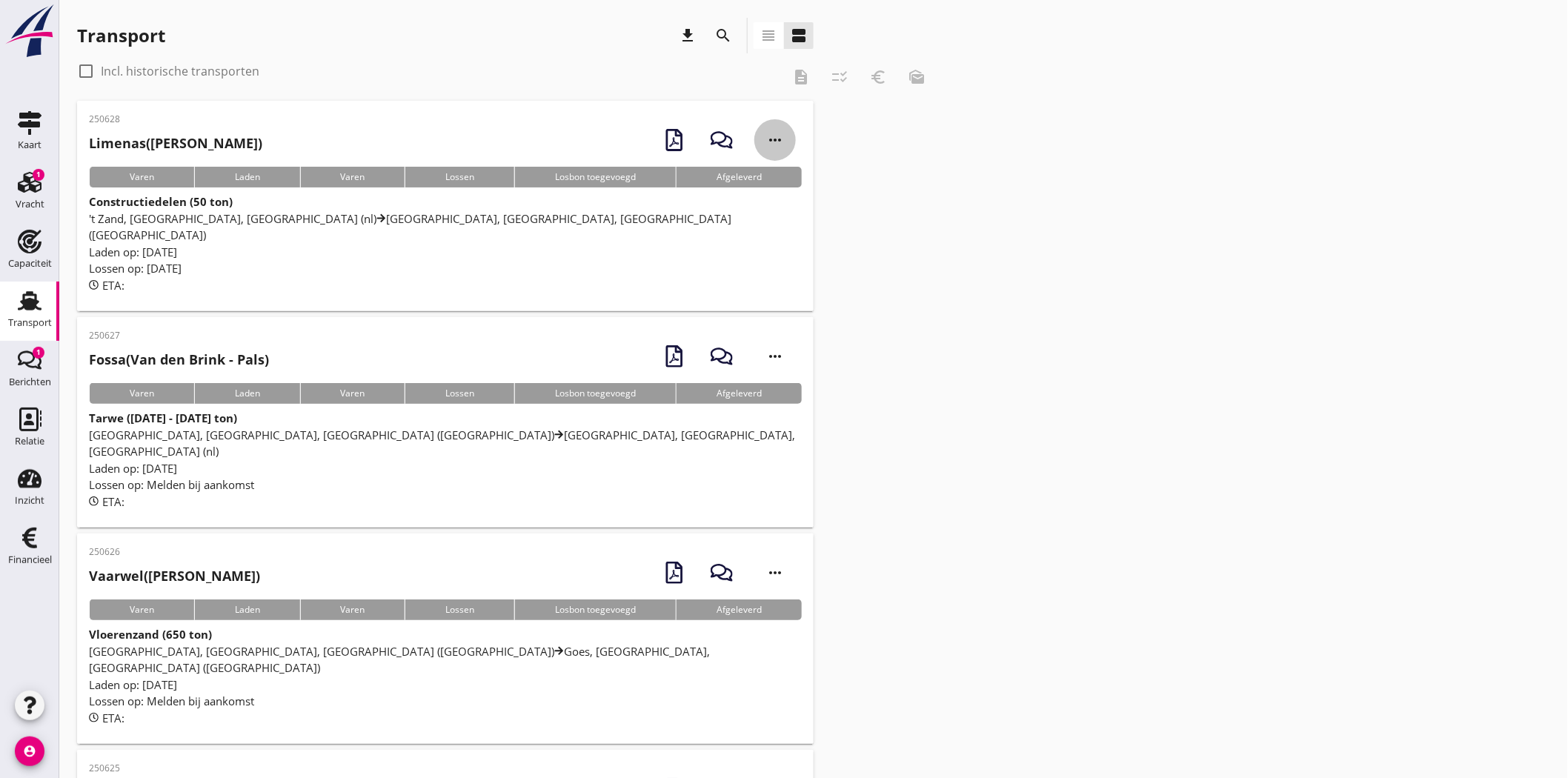
click at [779, 135] on icon "more_horiz" at bounding box center [775, 140] width 42 height 42
click at [839, 328] on div "Vracht kopieeren" at bounding box center [819, 326] width 106 height 18
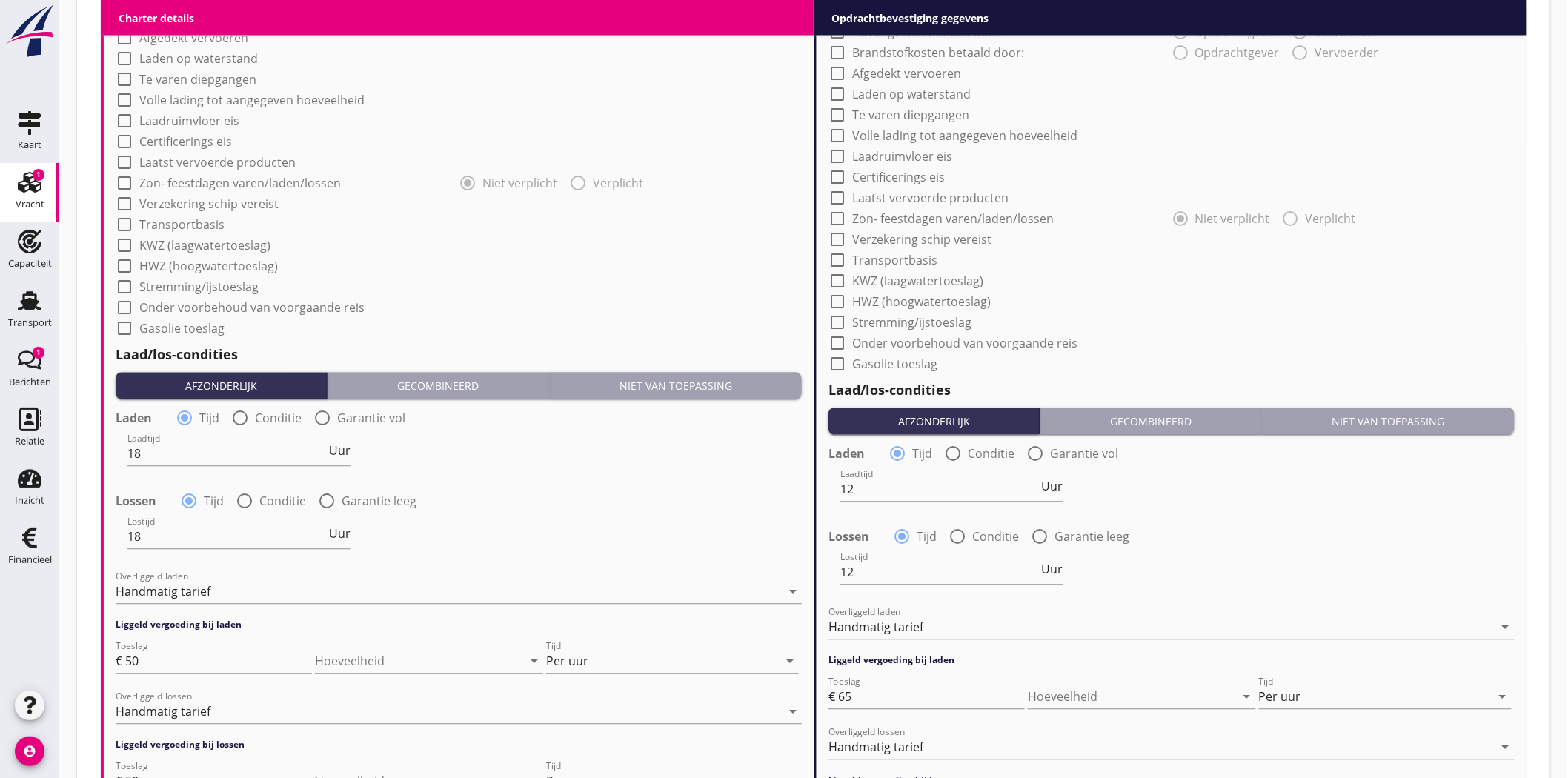
scroll to position [1234, 0]
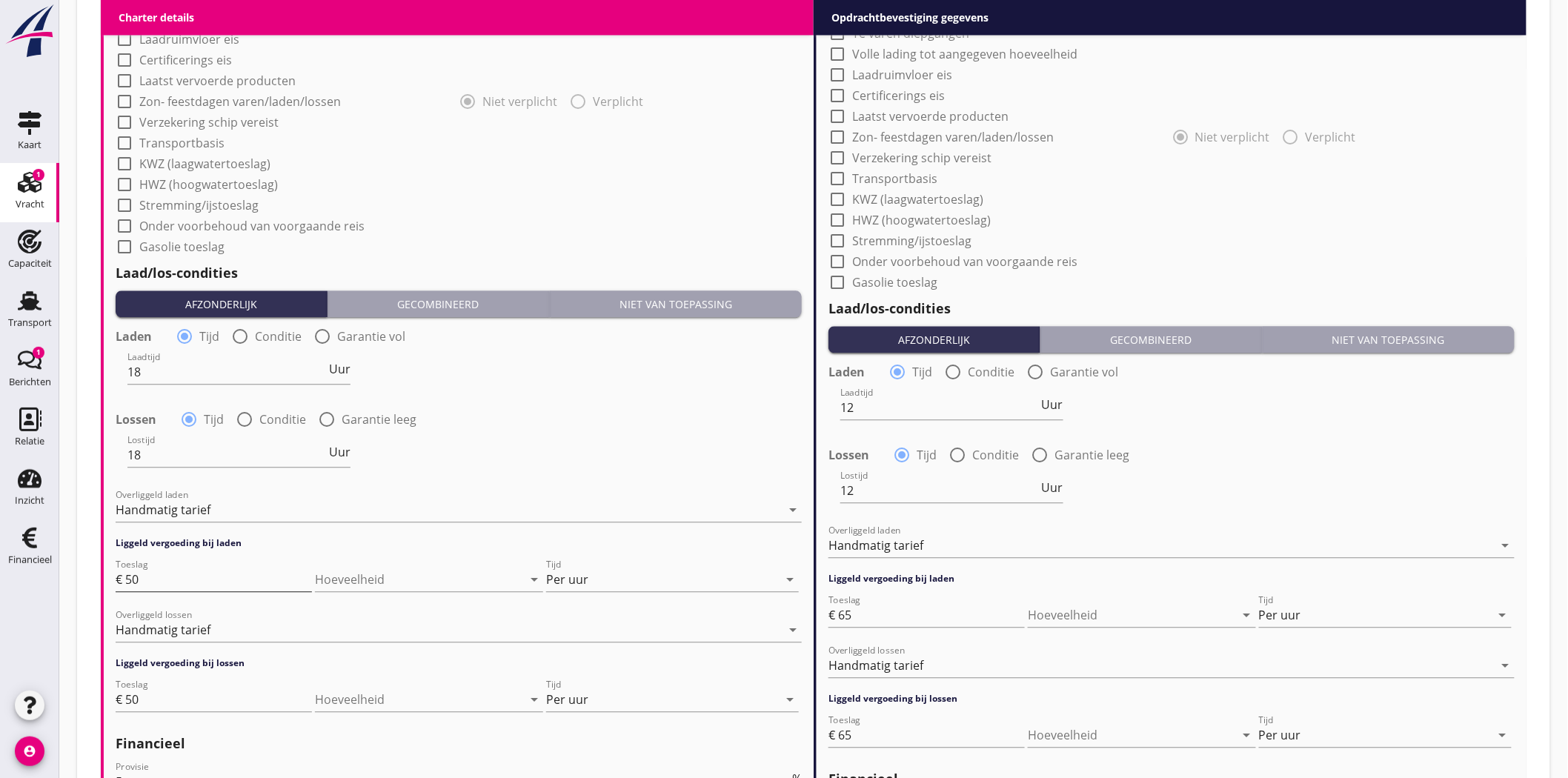
click at [193, 582] on input "50" at bounding box center [218, 579] width 187 height 24
type input "5"
type input "40"
click at [150, 694] on input "50" at bounding box center [218, 699] width 187 height 24
type input "5"
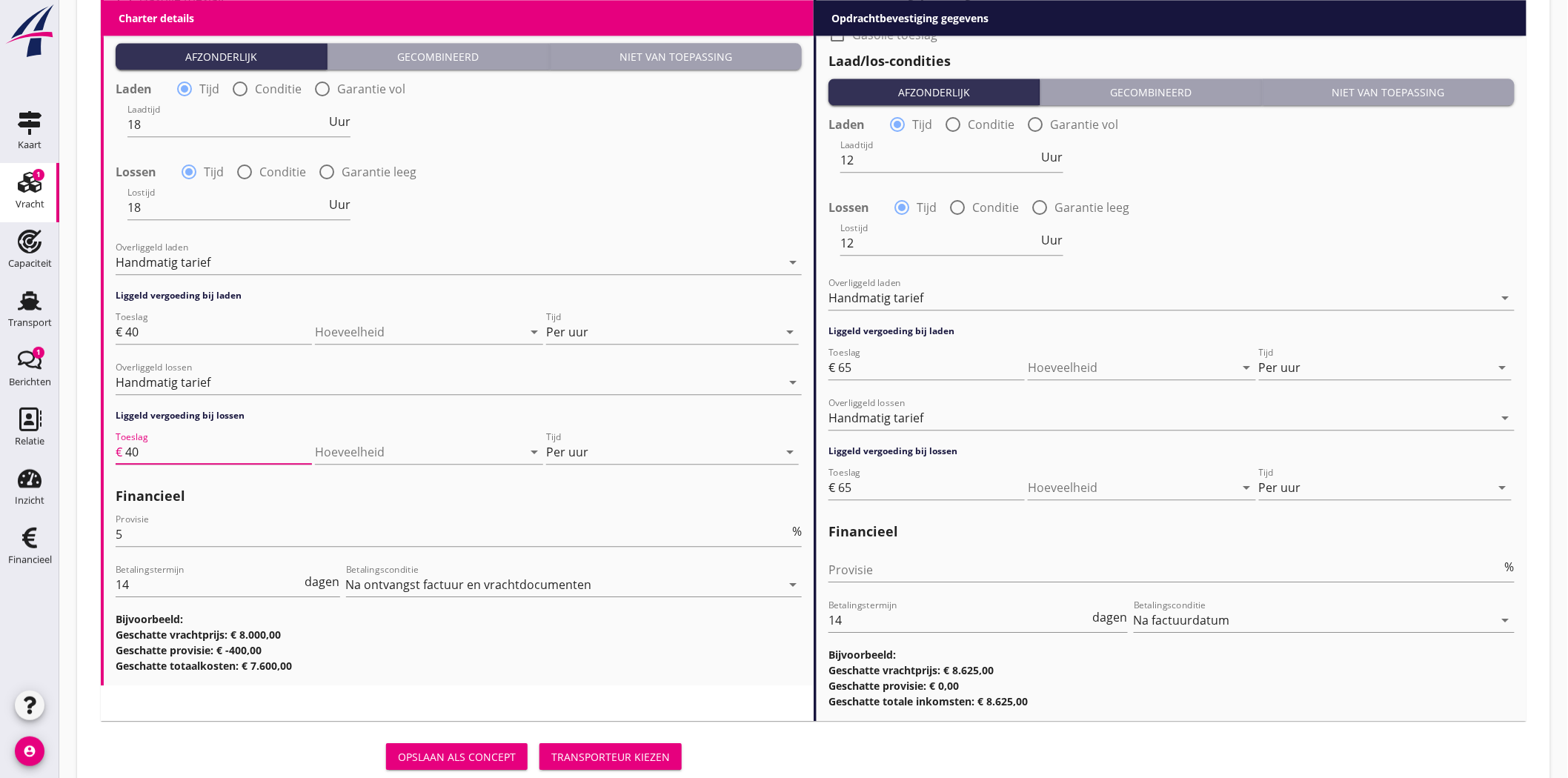
scroll to position [1524, 0]
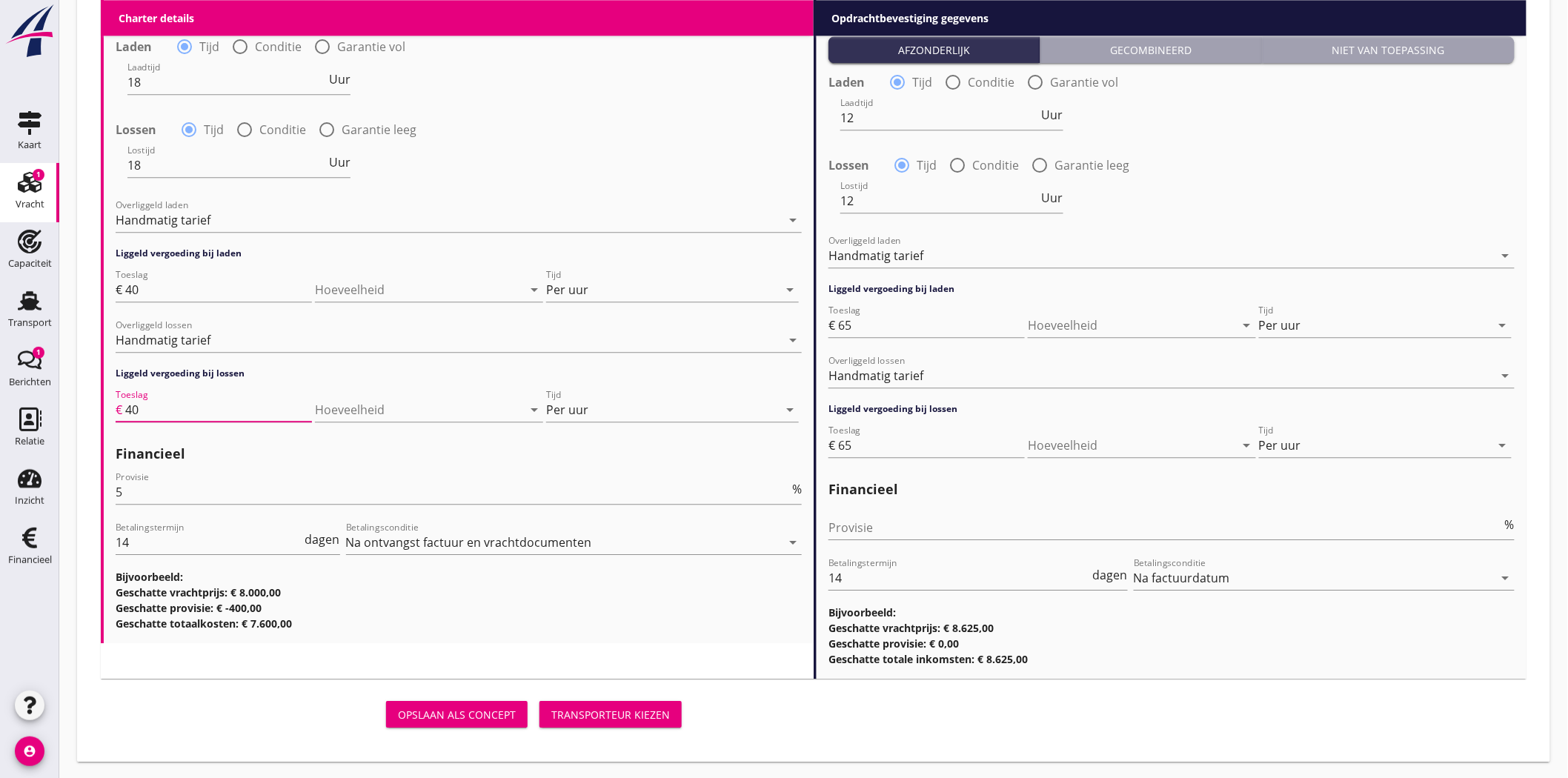
type input "40"
click at [642, 715] on div "Transporteur kiezen" at bounding box center [611, 715] width 119 height 16
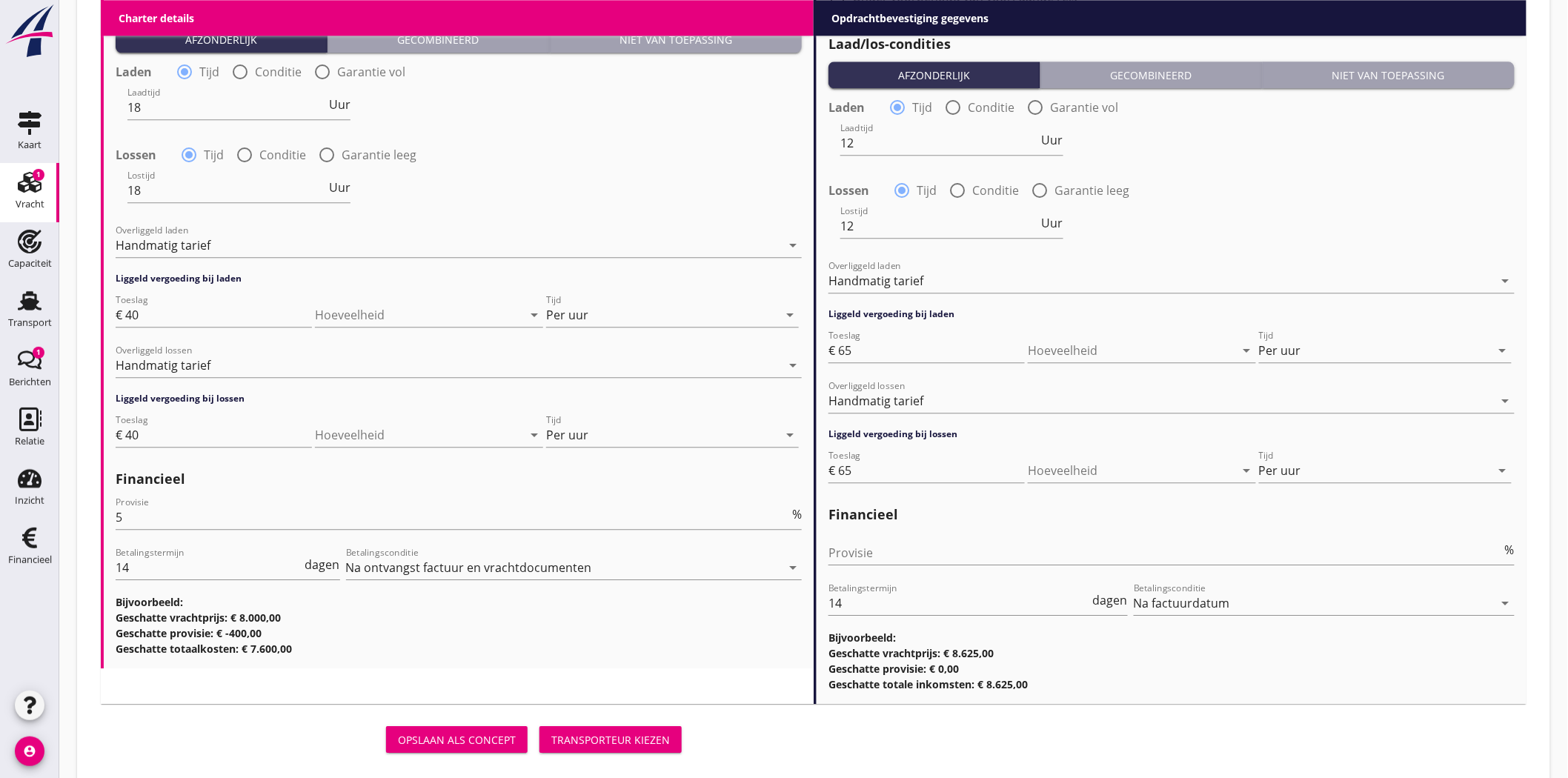
scroll to position [1550, 0]
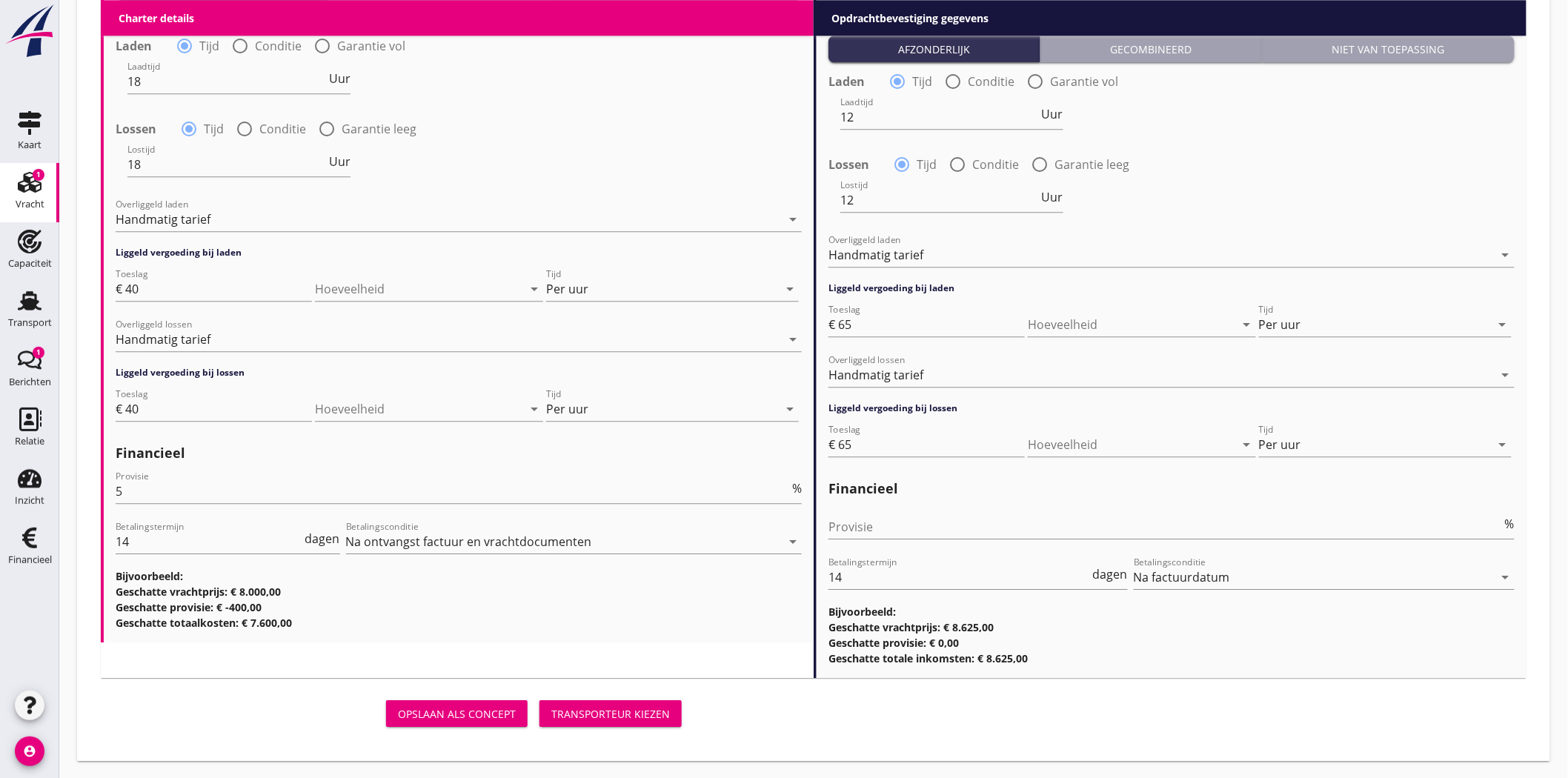
click at [606, 709] on div "Transporteur kiezen" at bounding box center [611, 714] width 119 height 16
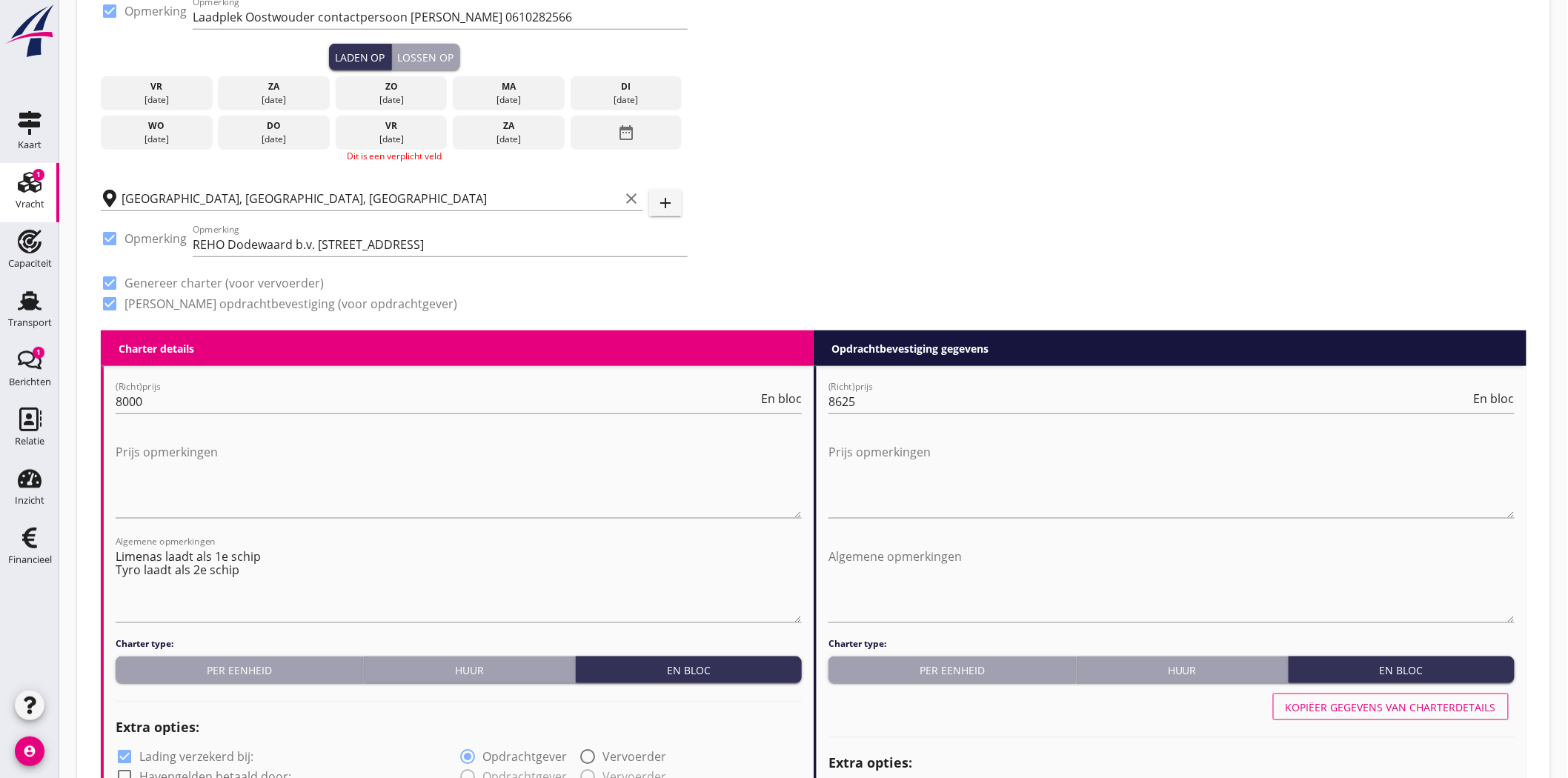
scroll to position [315, 0]
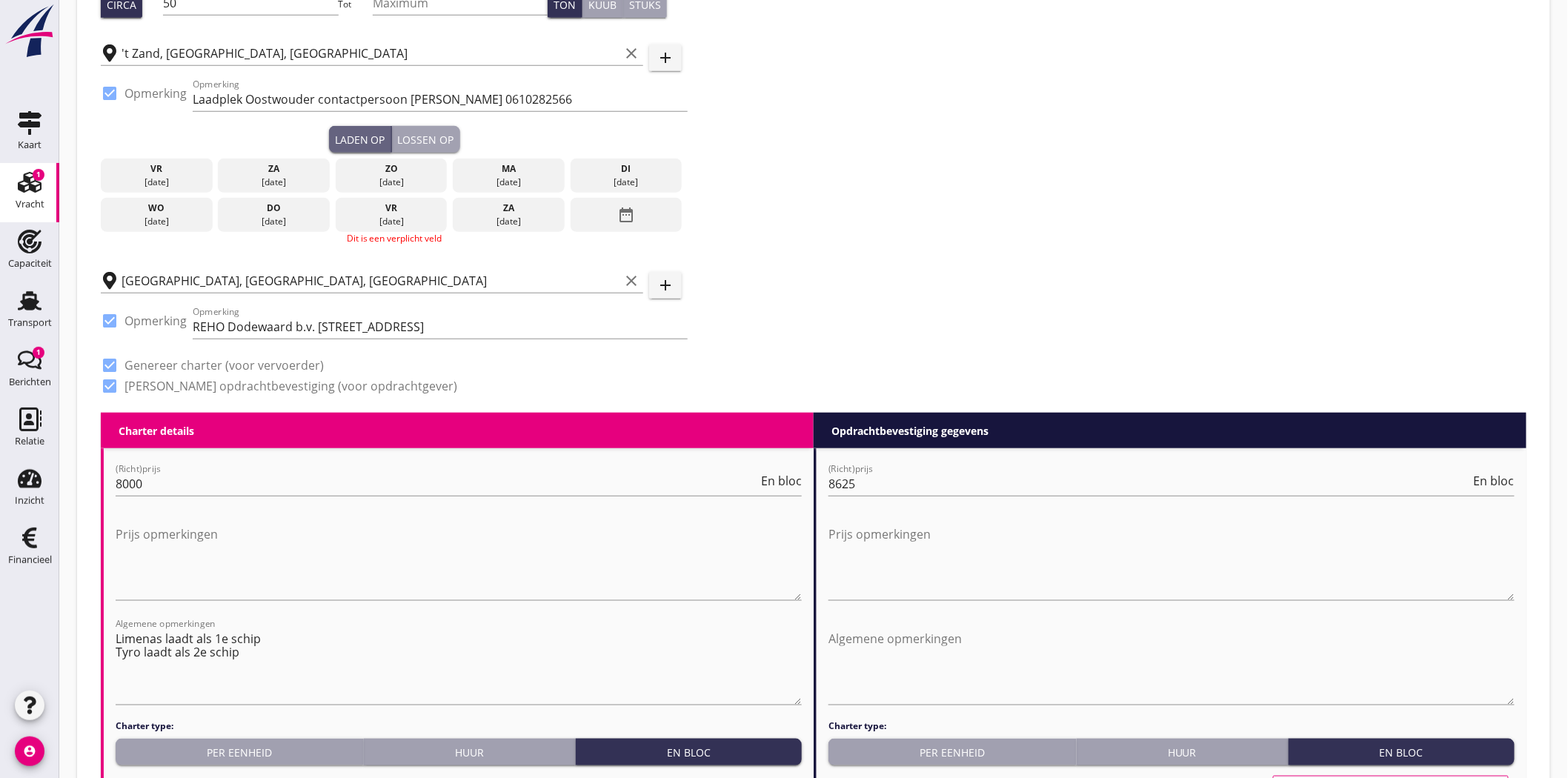
drag, startPoint x: 373, startPoint y: 143, endPoint x: 441, endPoint y: 172, distance: 73.9
click at [382, 143] on div "Laden op" at bounding box center [360, 140] width 51 height 16
click at [620, 208] on icon "date_range" at bounding box center [626, 214] width 18 height 27
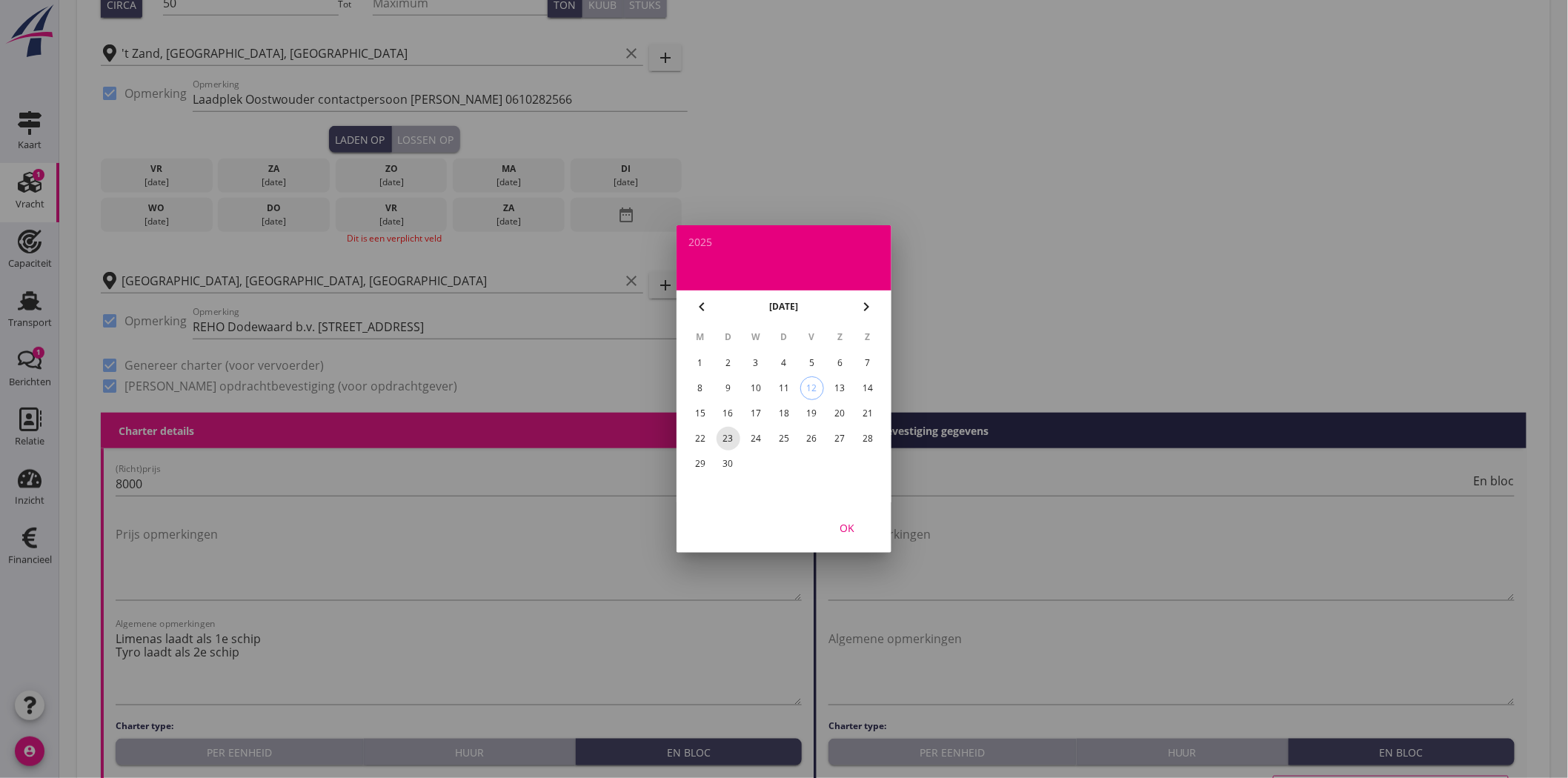
drag, startPoint x: 728, startPoint y: 437, endPoint x: 805, endPoint y: 492, distance: 94.6
click at [728, 438] on div "23" at bounding box center [728, 439] width 24 height 24
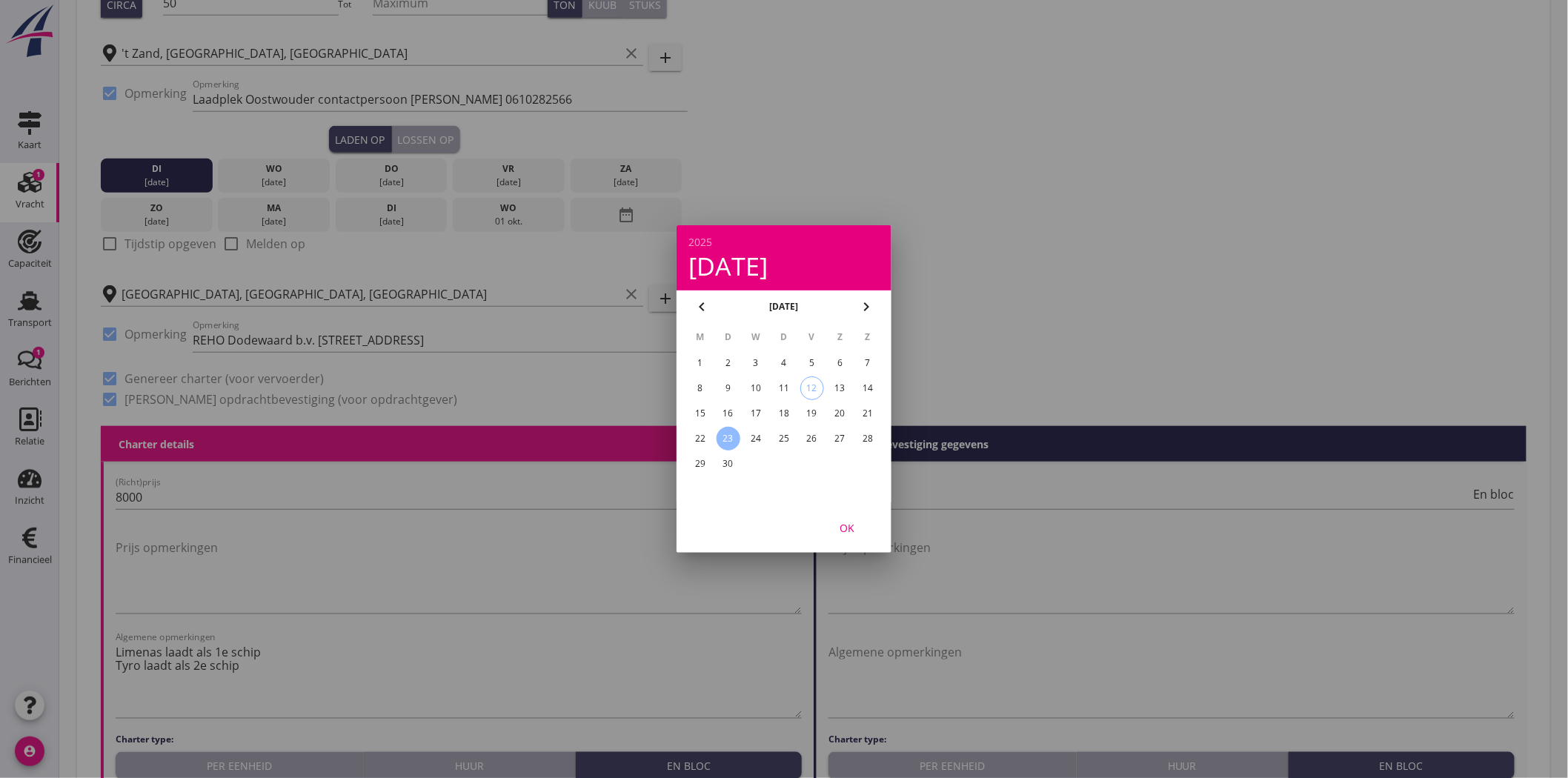
click at [845, 528] on div "OK" at bounding box center [846, 528] width 42 height 16
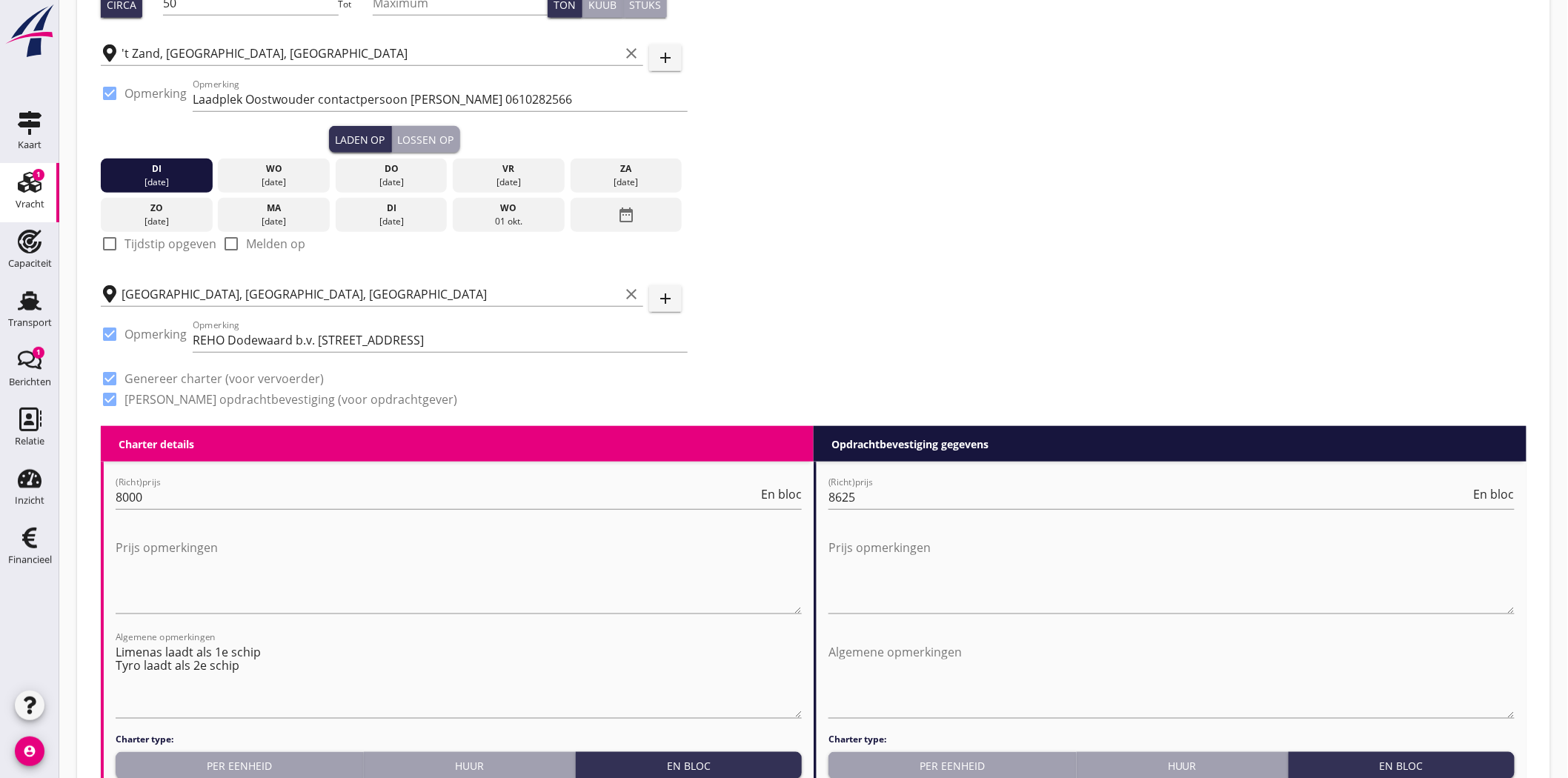
click at [105, 237] on div at bounding box center [110, 244] width 25 height 25
checkbox input "true"
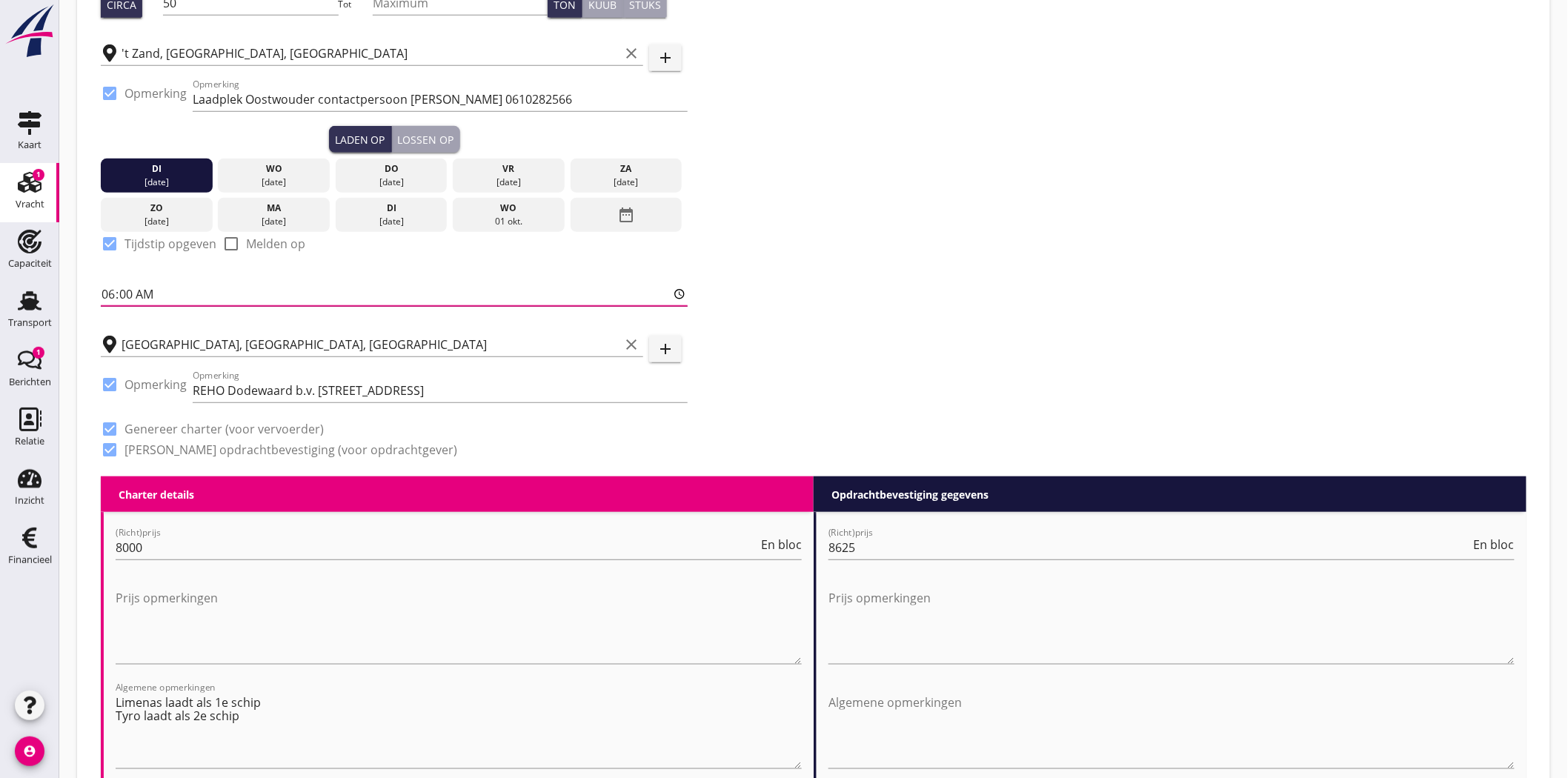
click at [142, 289] on input "06:00" at bounding box center [394, 294] width 587 height 24
type input "07:00"
click at [757, 287] on div "Zoeken op opdrachtgever... Oostwouder Tank- & Silobouw BV clear arrow_drop_down…" at bounding box center [814, 123] width 1438 height 704
drag, startPoint x: 406, startPoint y: 122, endPoint x: 408, endPoint y: 133, distance: 11.2
click at [408, 133] on div "Zoeken op opdrachtgever... Oostwouder Tank- & Silobouw BV clear arrow_drop_down…" at bounding box center [394, 123] width 599 height 704
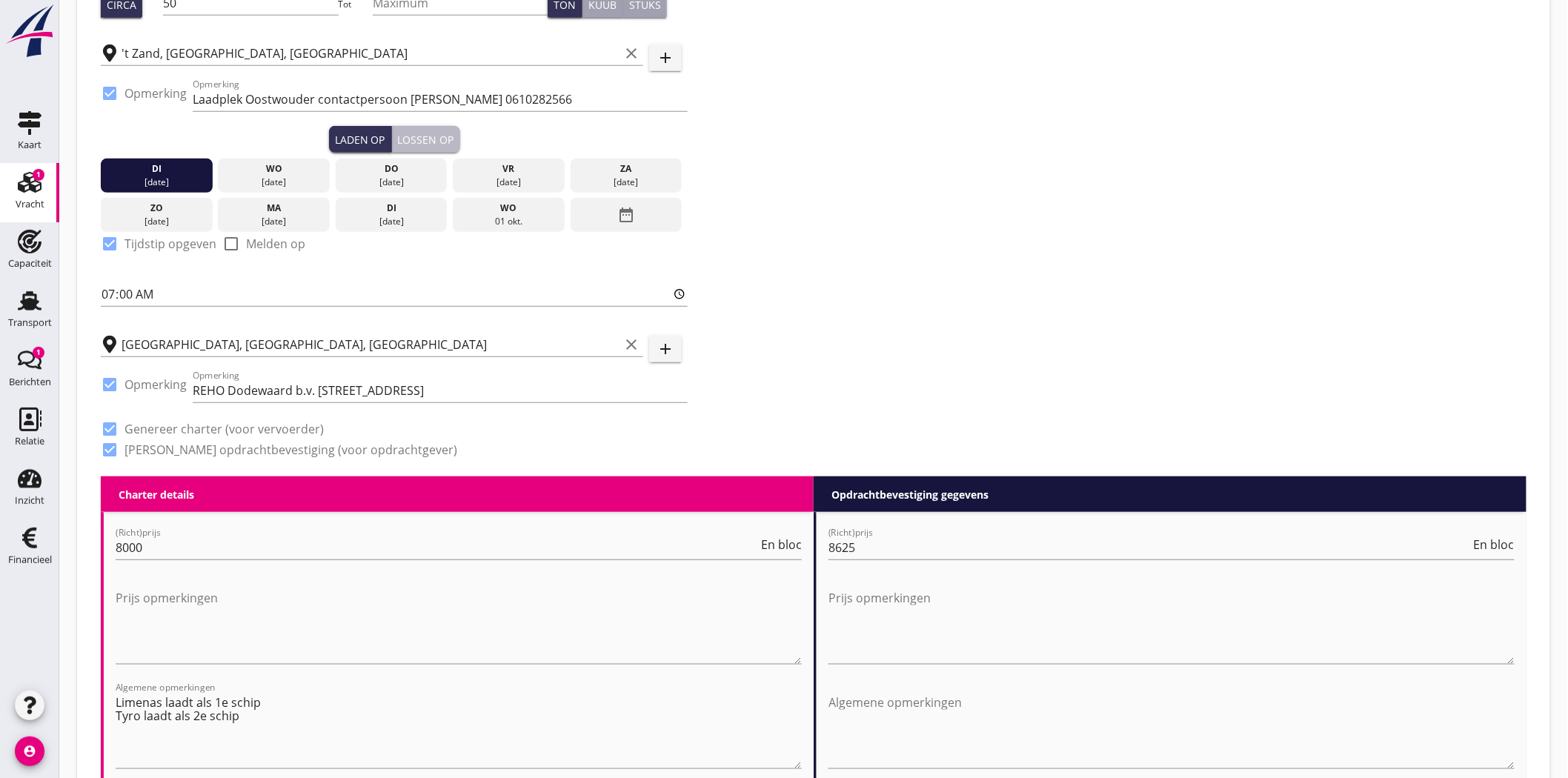
click at [410, 133] on div "Lossen op" at bounding box center [426, 140] width 57 height 16
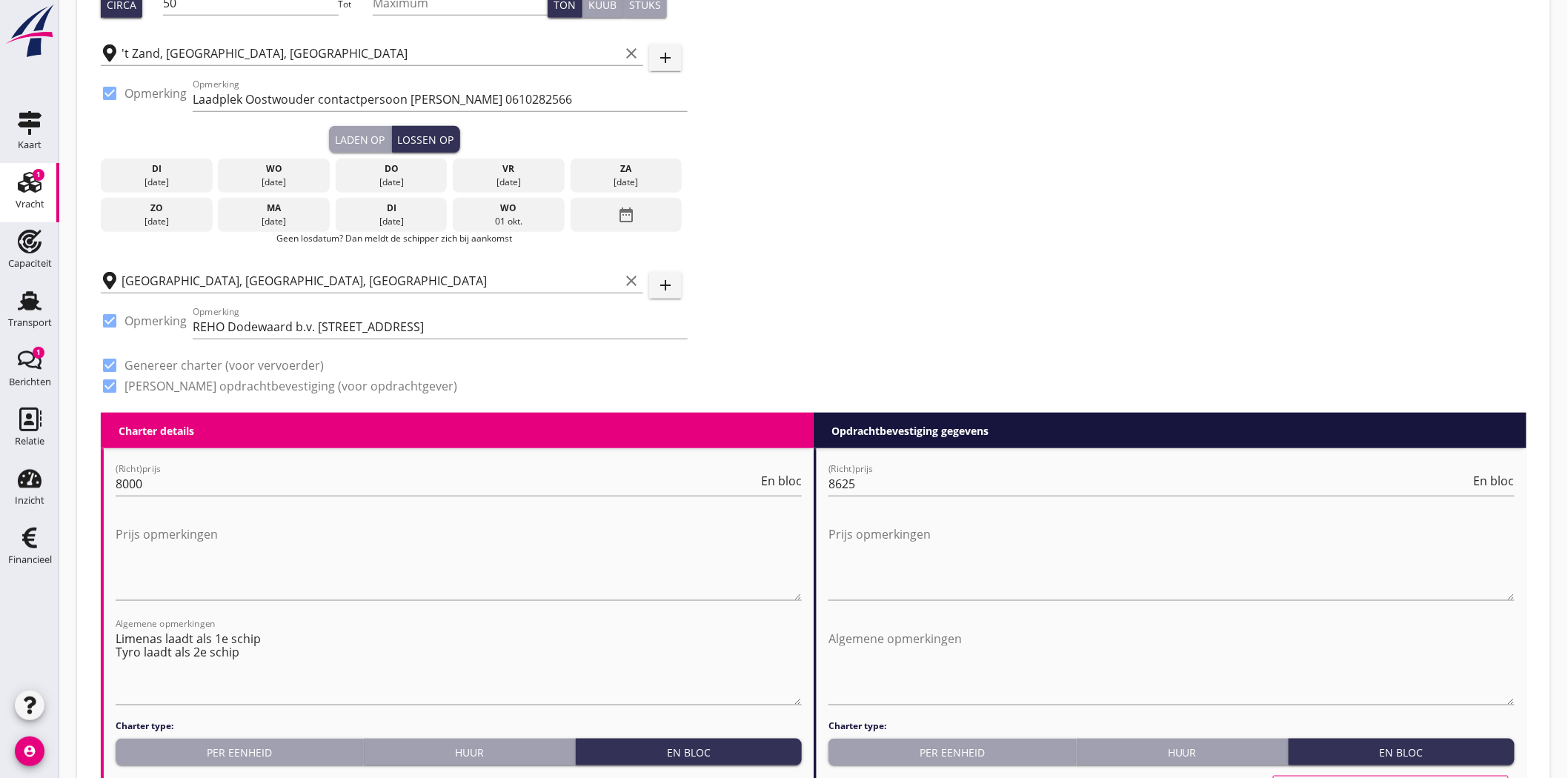
click at [621, 209] on icon "date_range" at bounding box center [626, 214] width 18 height 27
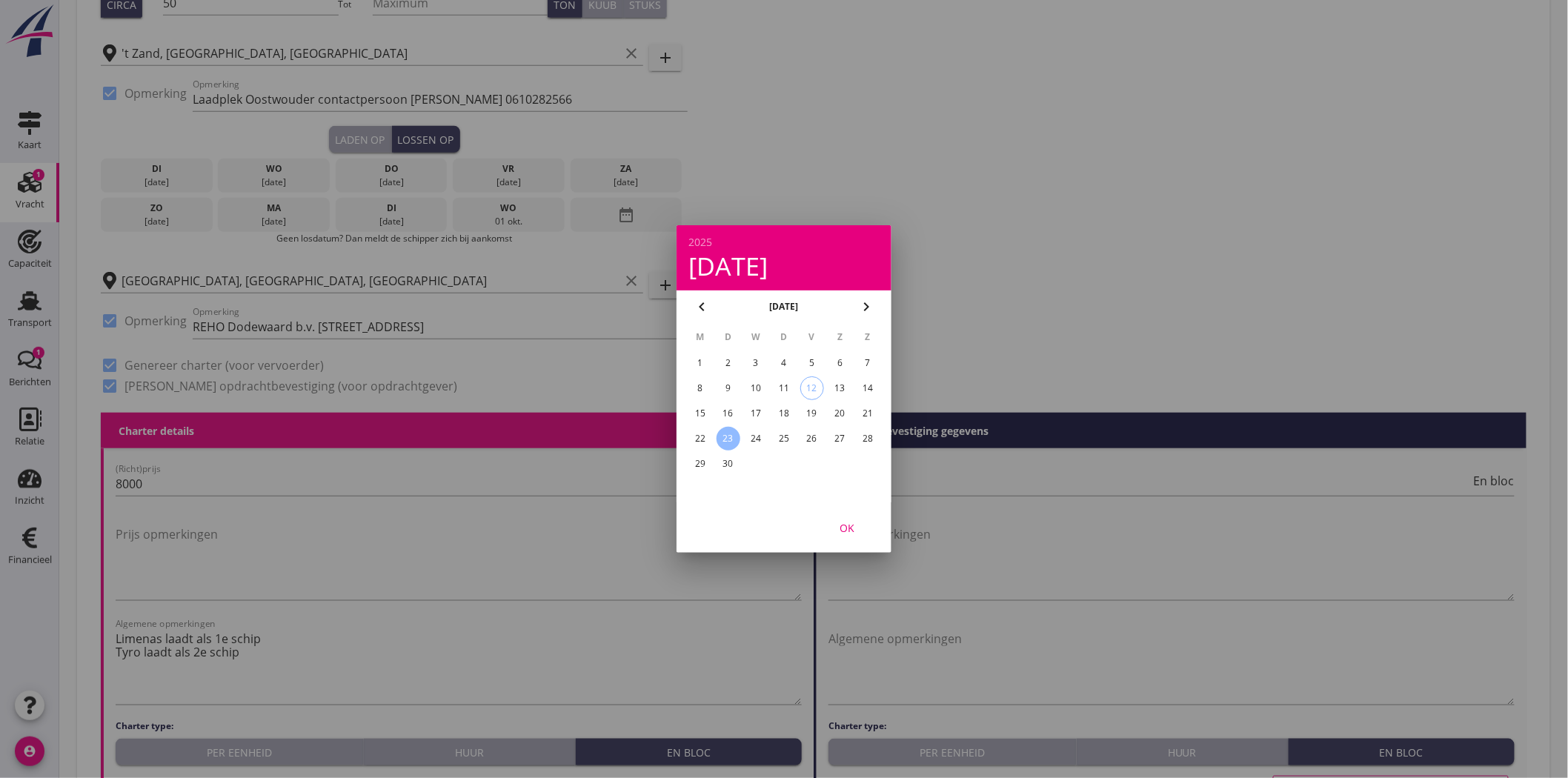
click at [778, 430] on div "25" at bounding box center [784, 439] width 24 height 24
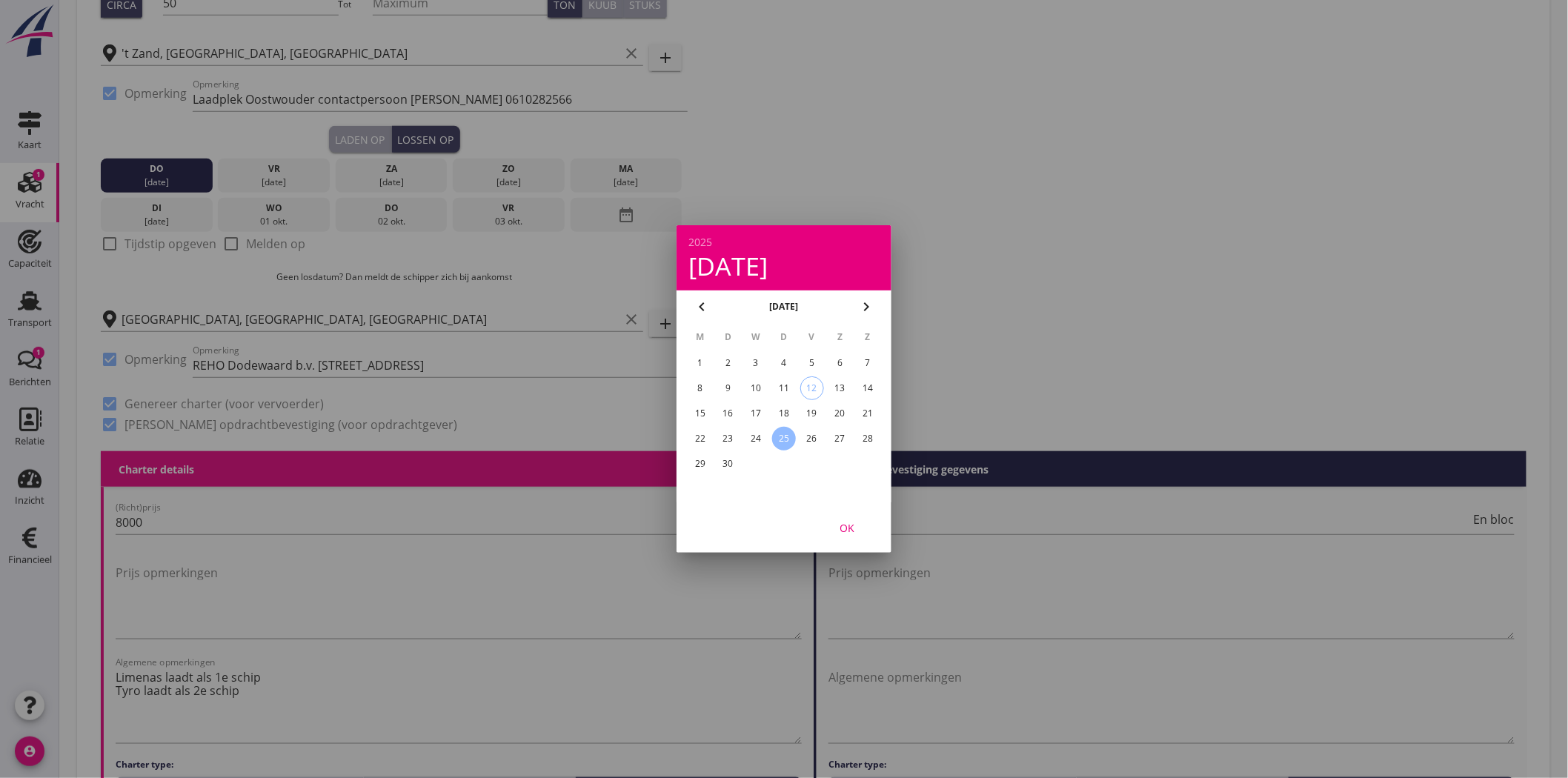
click at [855, 529] on div "OK" at bounding box center [846, 528] width 42 height 16
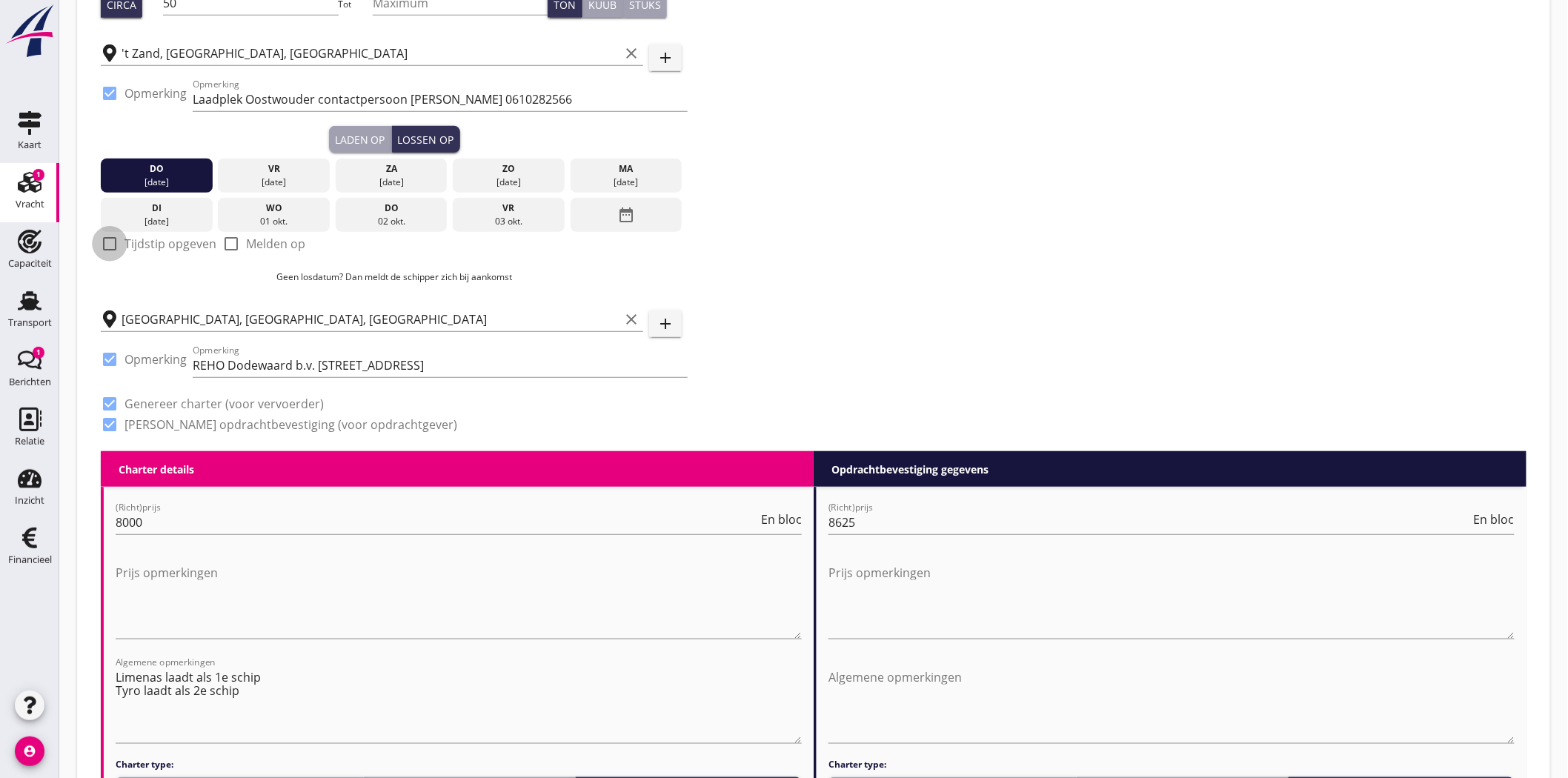
click at [113, 240] on div at bounding box center [110, 244] width 25 height 25
checkbox input "true"
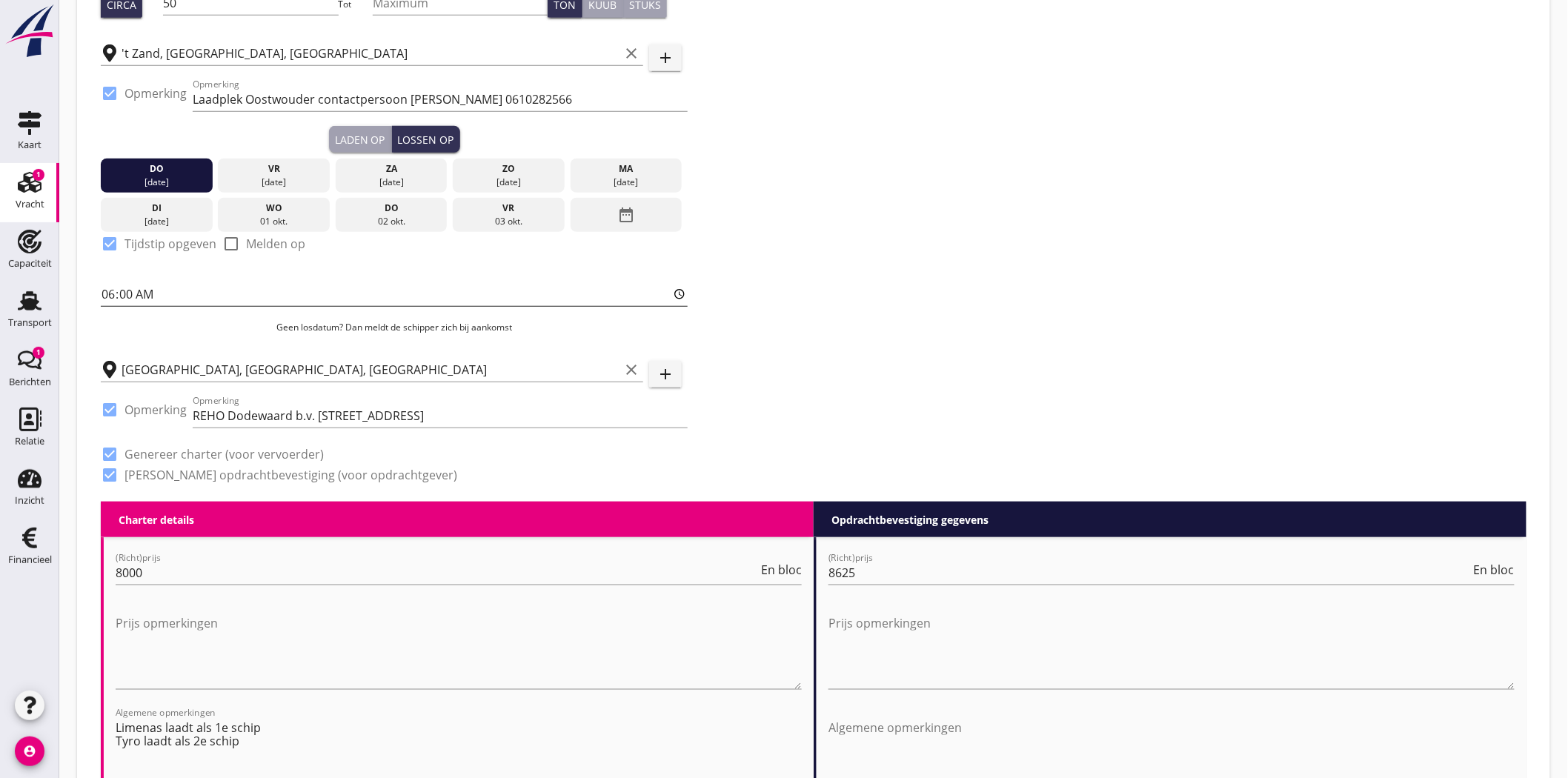
click at [143, 287] on input "06:00" at bounding box center [394, 294] width 587 height 24
type input "07:00"
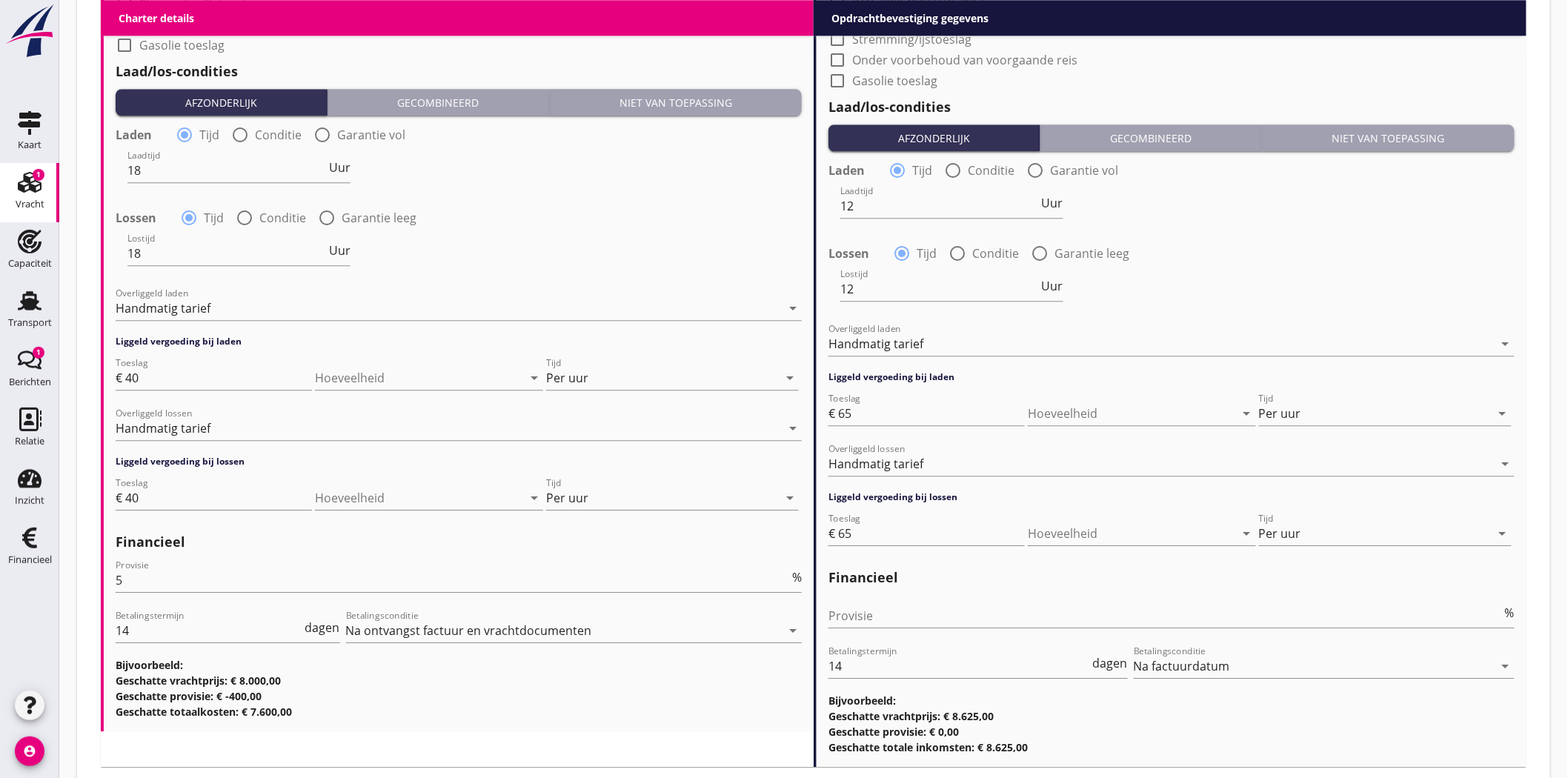
scroll to position [1638, 0]
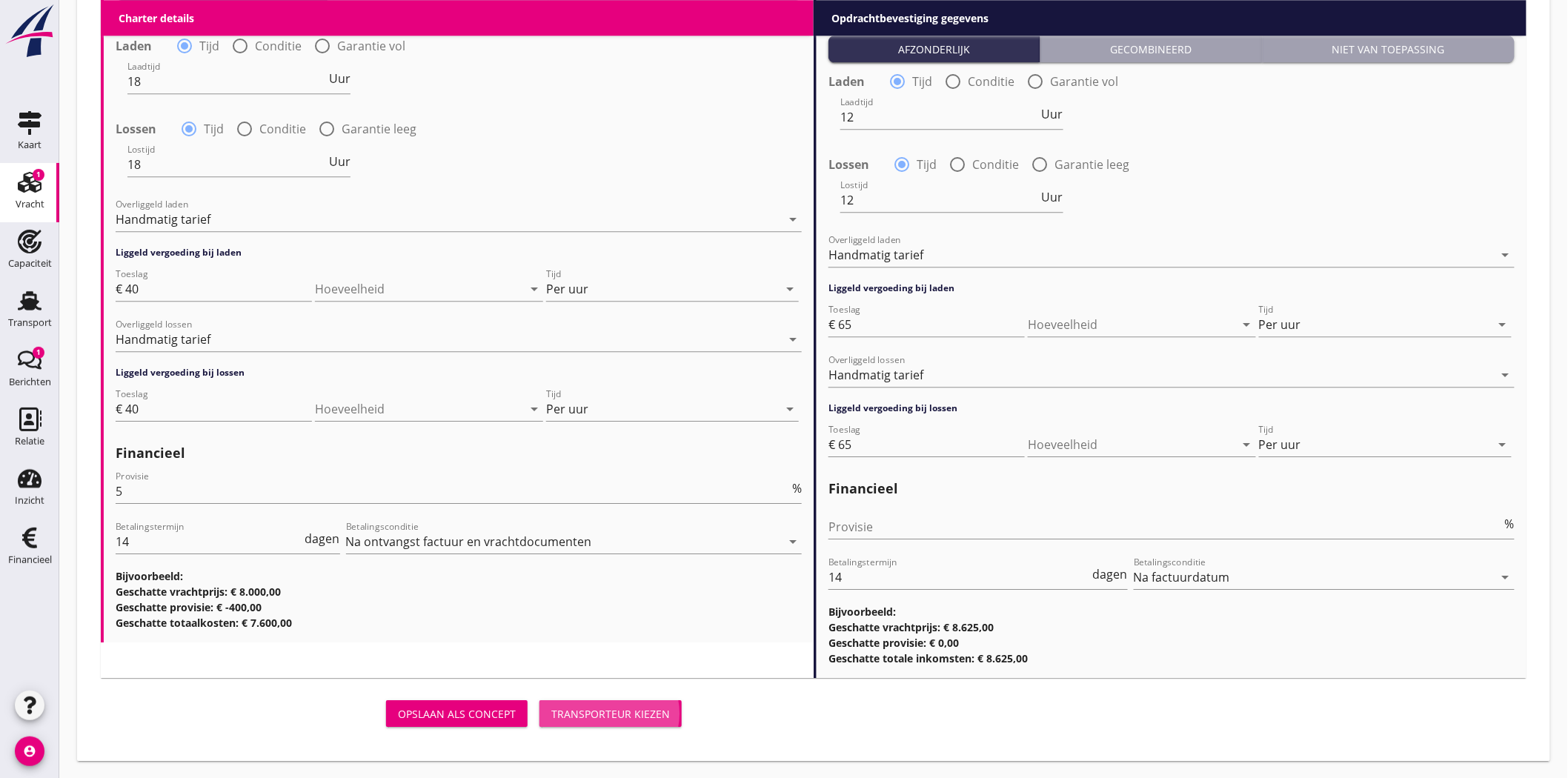
click at [575, 712] on div "Transporteur kiezen" at bounding box center [611, 714] width 119 height 16
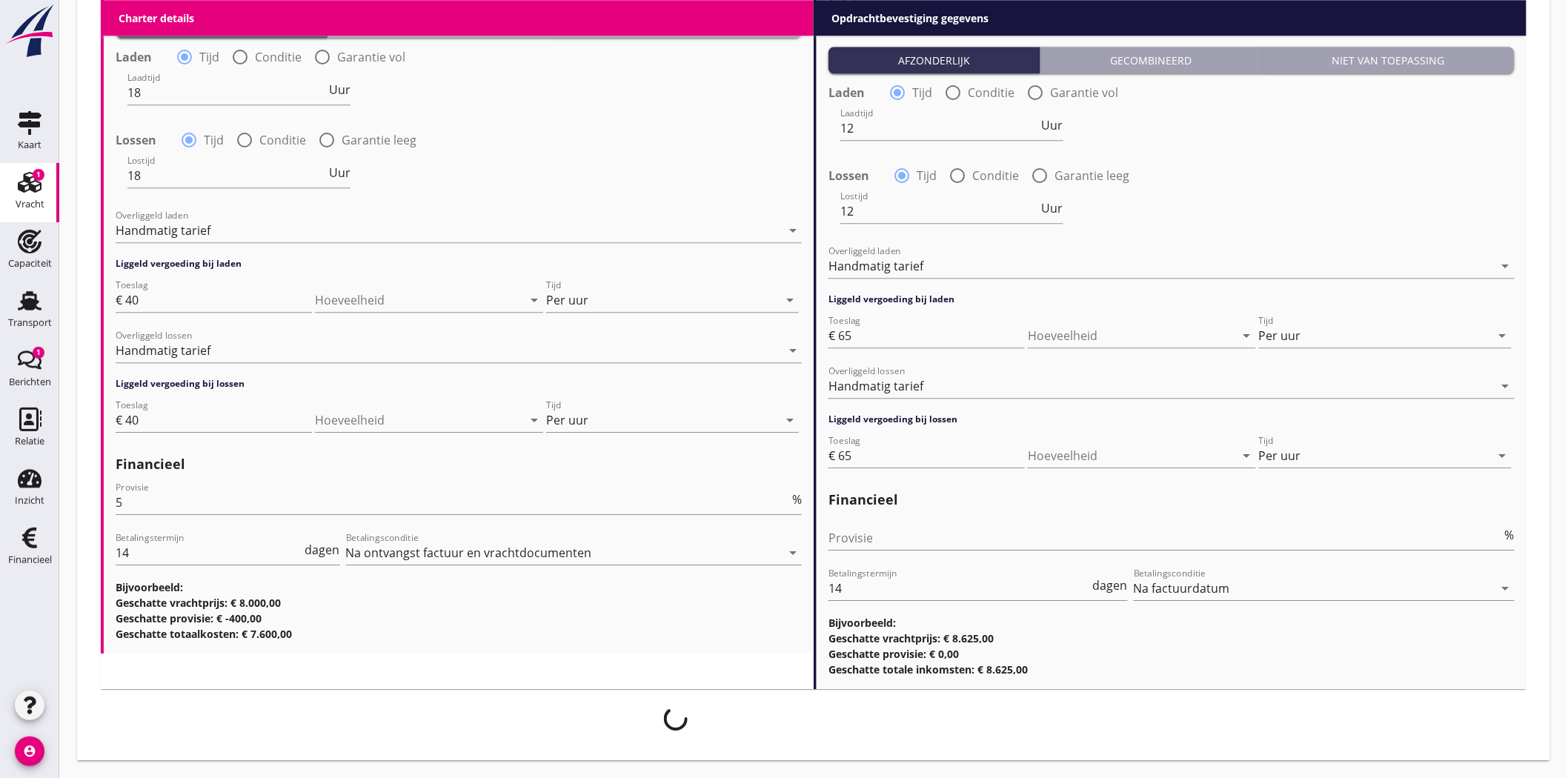
scroll to position [1626, 0]
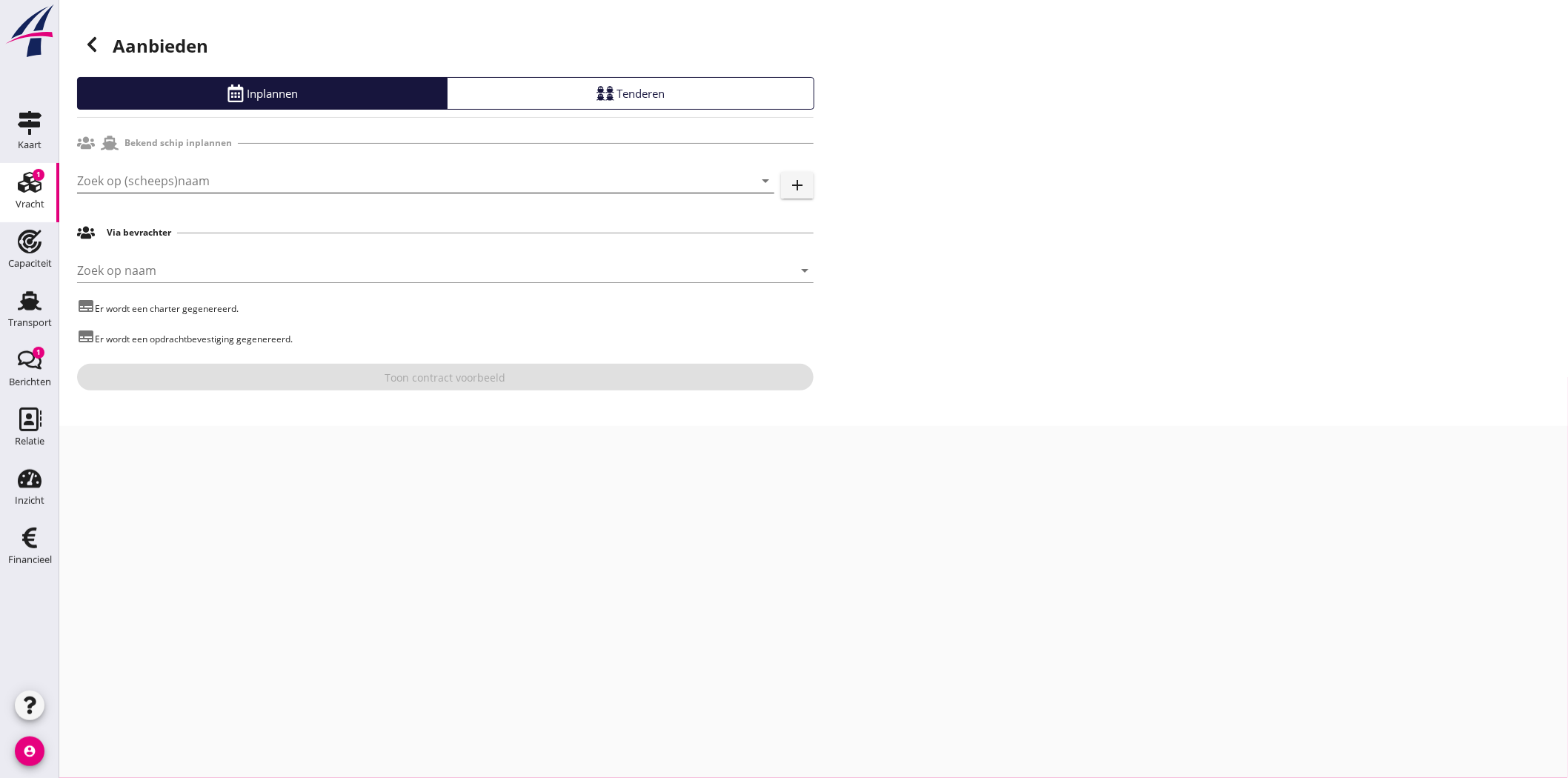
click at [214, 179] on input "Zoek op (scheeps)naam" at bounding box center [405, 181] width 656 height 24
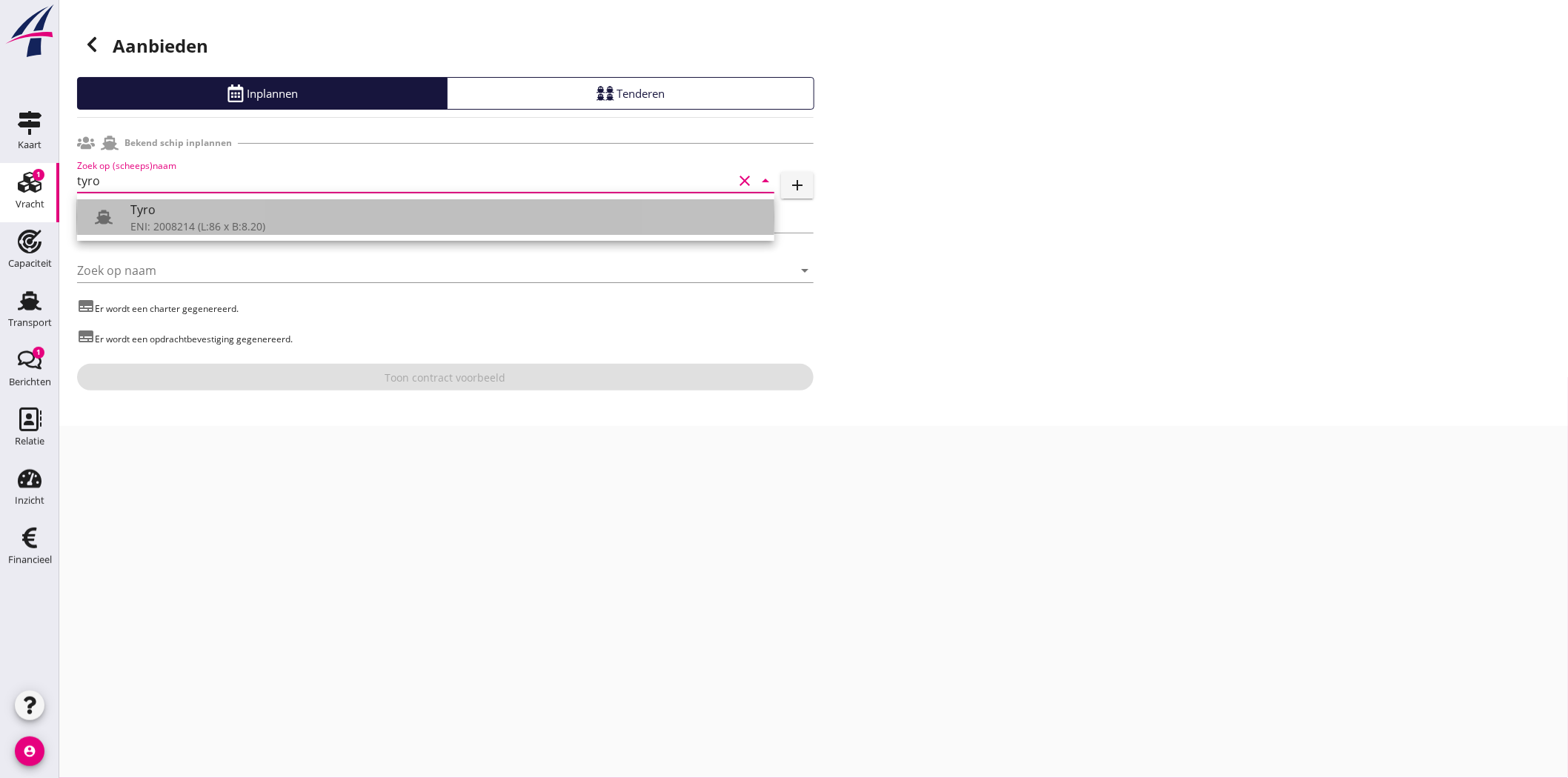
click at [195, 217] on div "Tyro" at bounding box center [446, 210] width 632 height 18
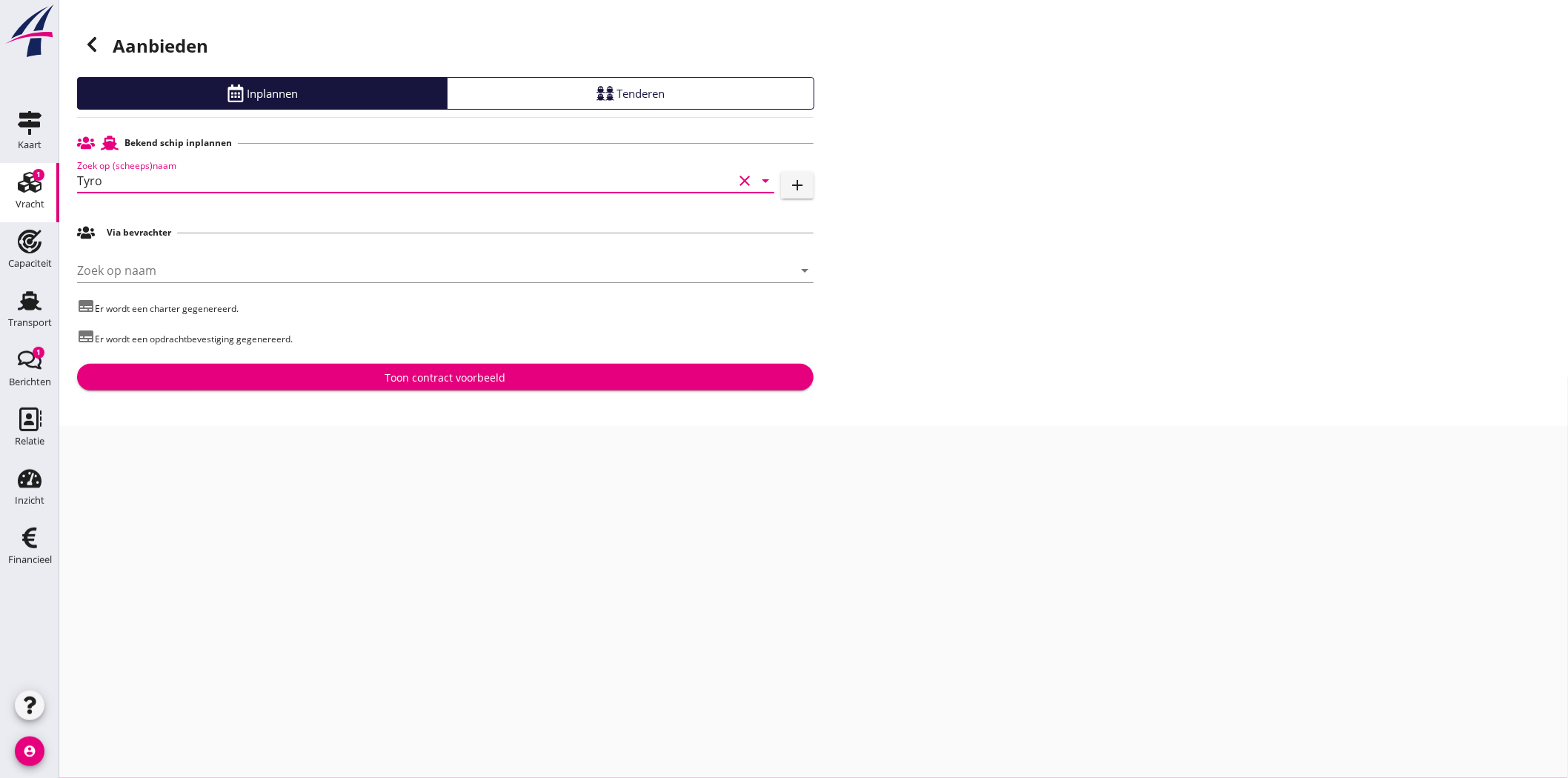
type input "Tyro"
click at [398, 380] on div "Toon contract voorbeeld" at bounding box center [446, 377] width 121 height 16
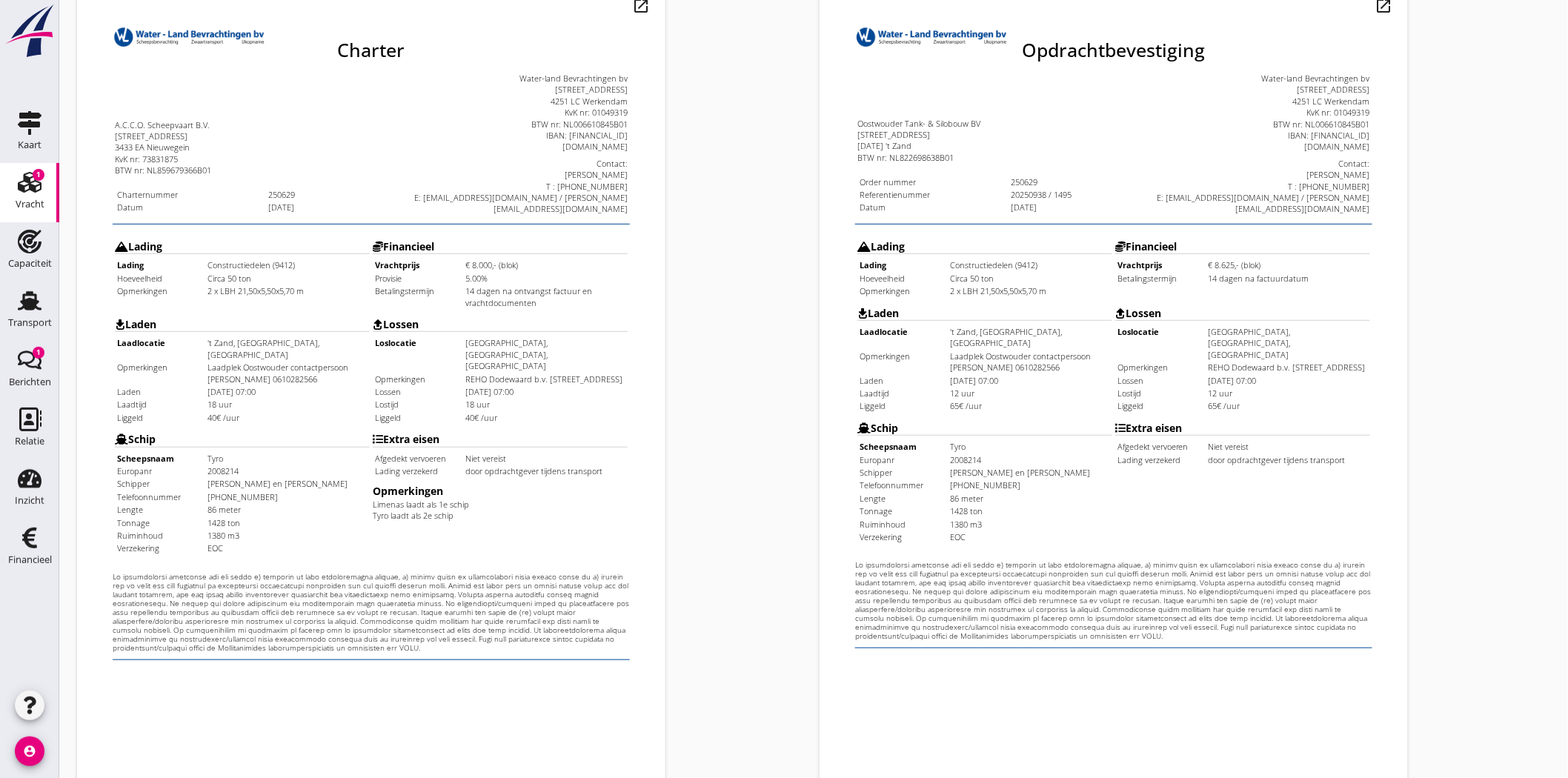
scroll to position [319, 0]
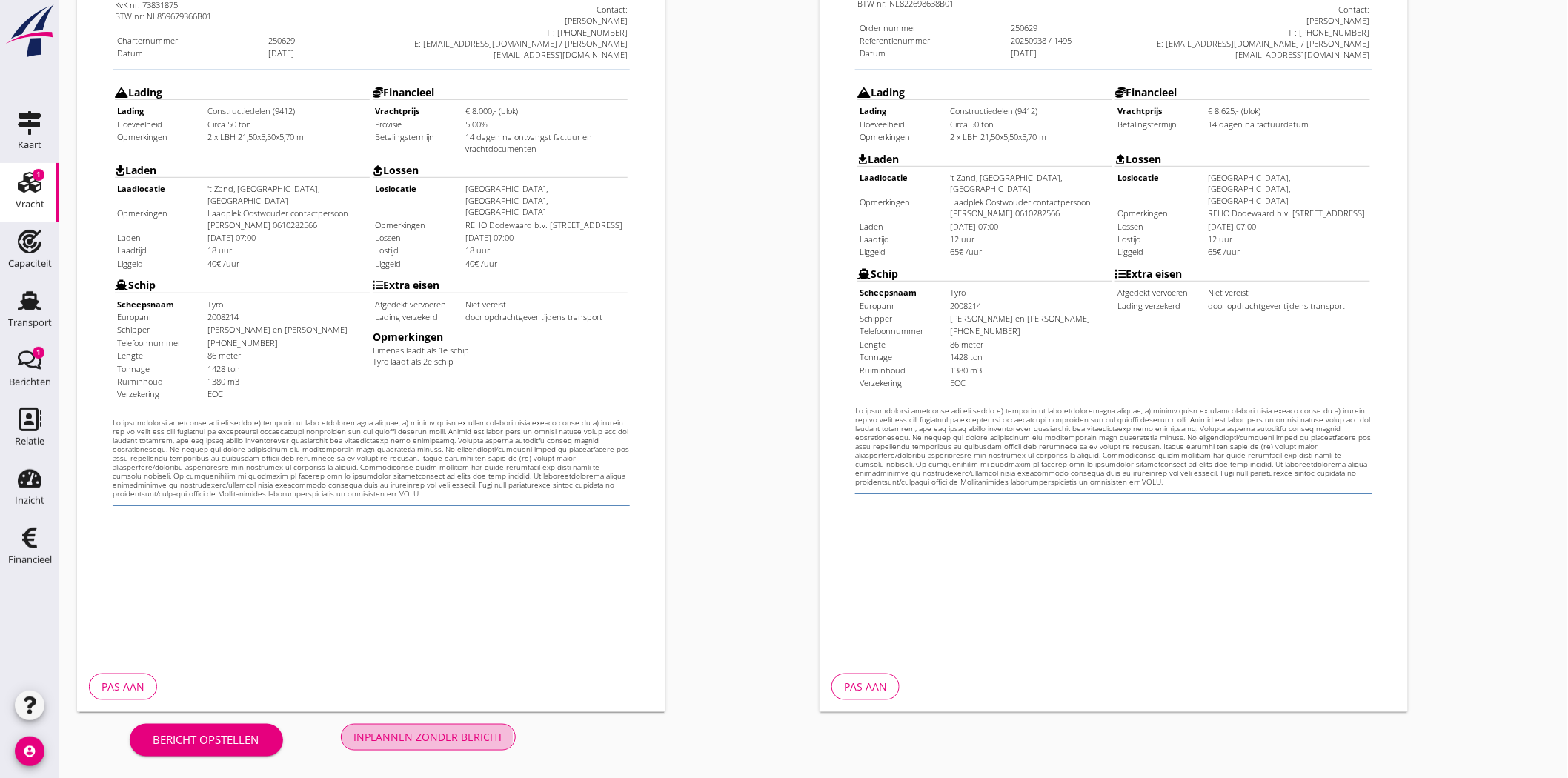
click at [467, 737] on div "Inplannen zonder bericht" at bounding box center [428, 737] width 150 height 16
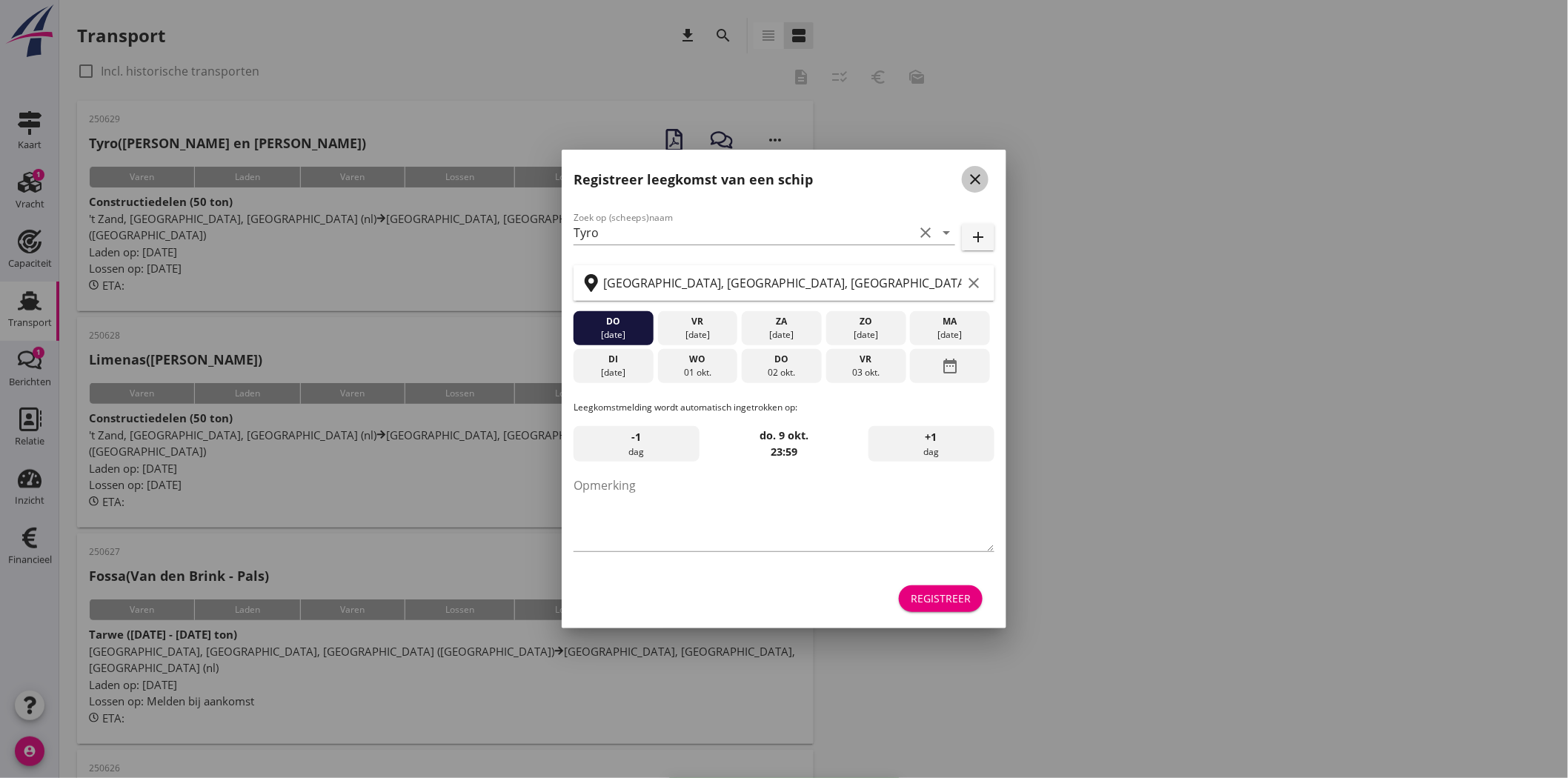
click at [975, 174] on icon "close" at bounding box center [975, 179] width 18 height 18
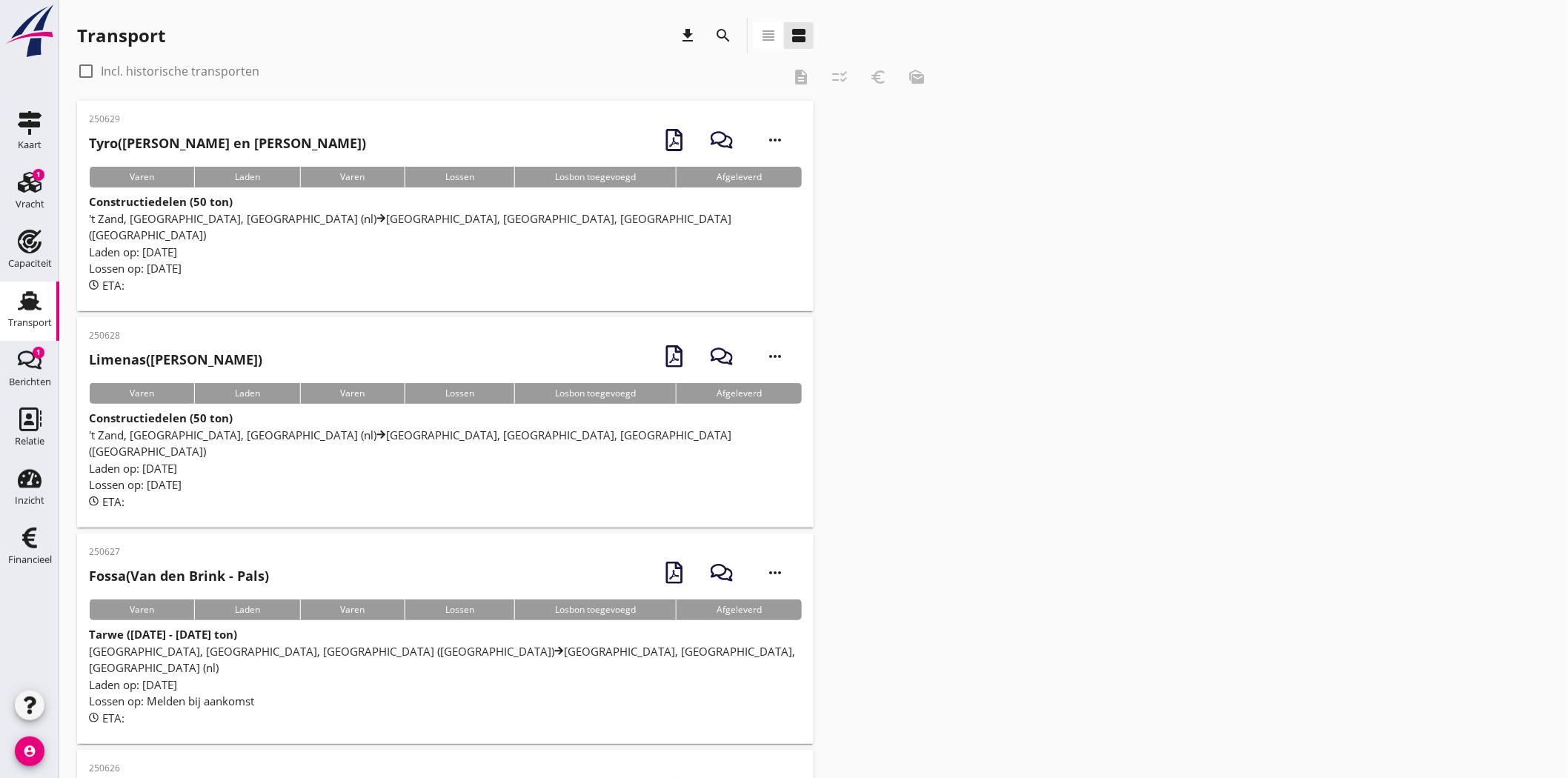
click at [468, 383] on div "Lossen" at bounding box center [459, 393] width 110 height 20
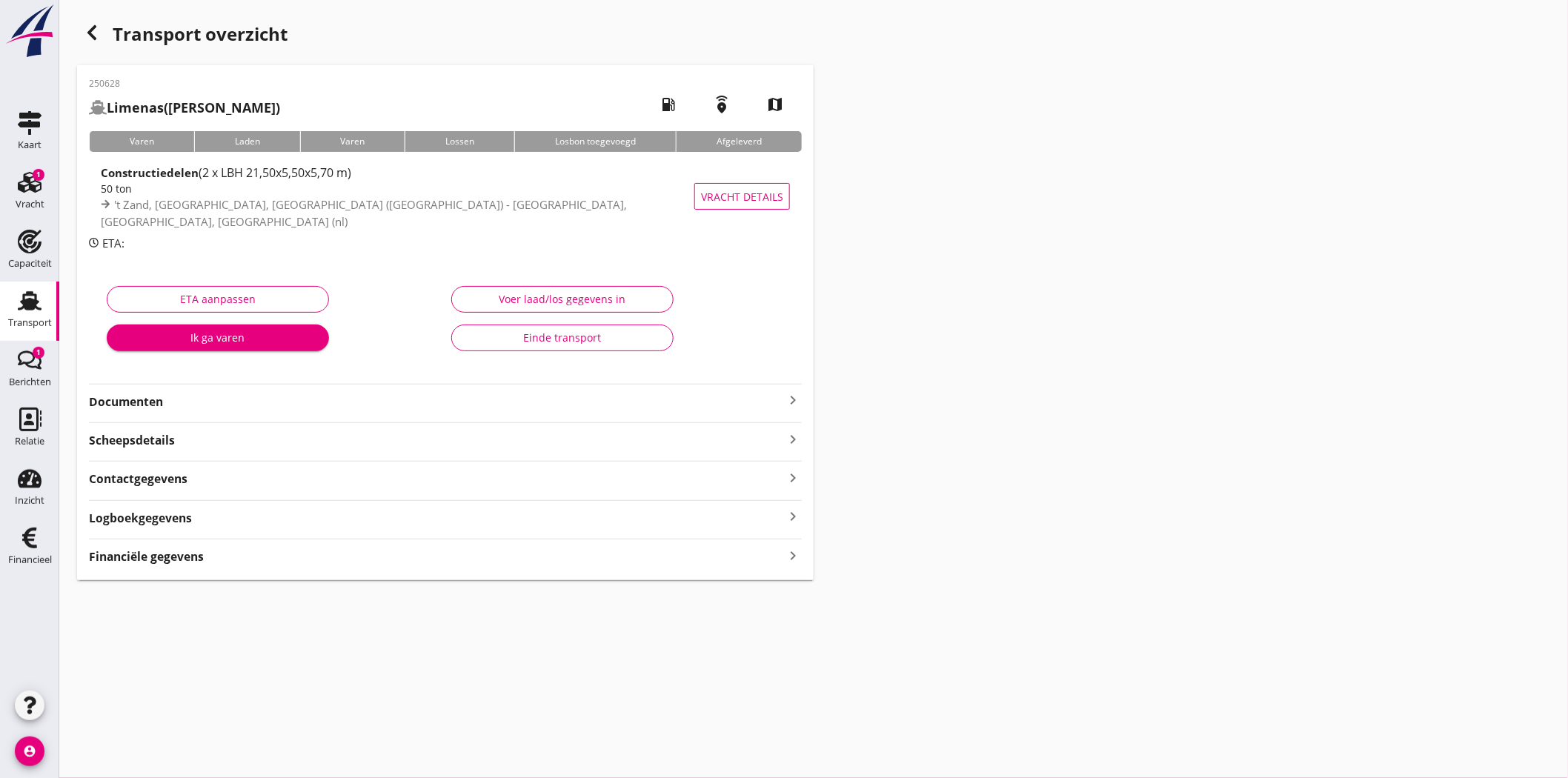
click at [794, 401] on icon "keyboard_arrow_right" at bounding box center [793, 400] width 18 height 18
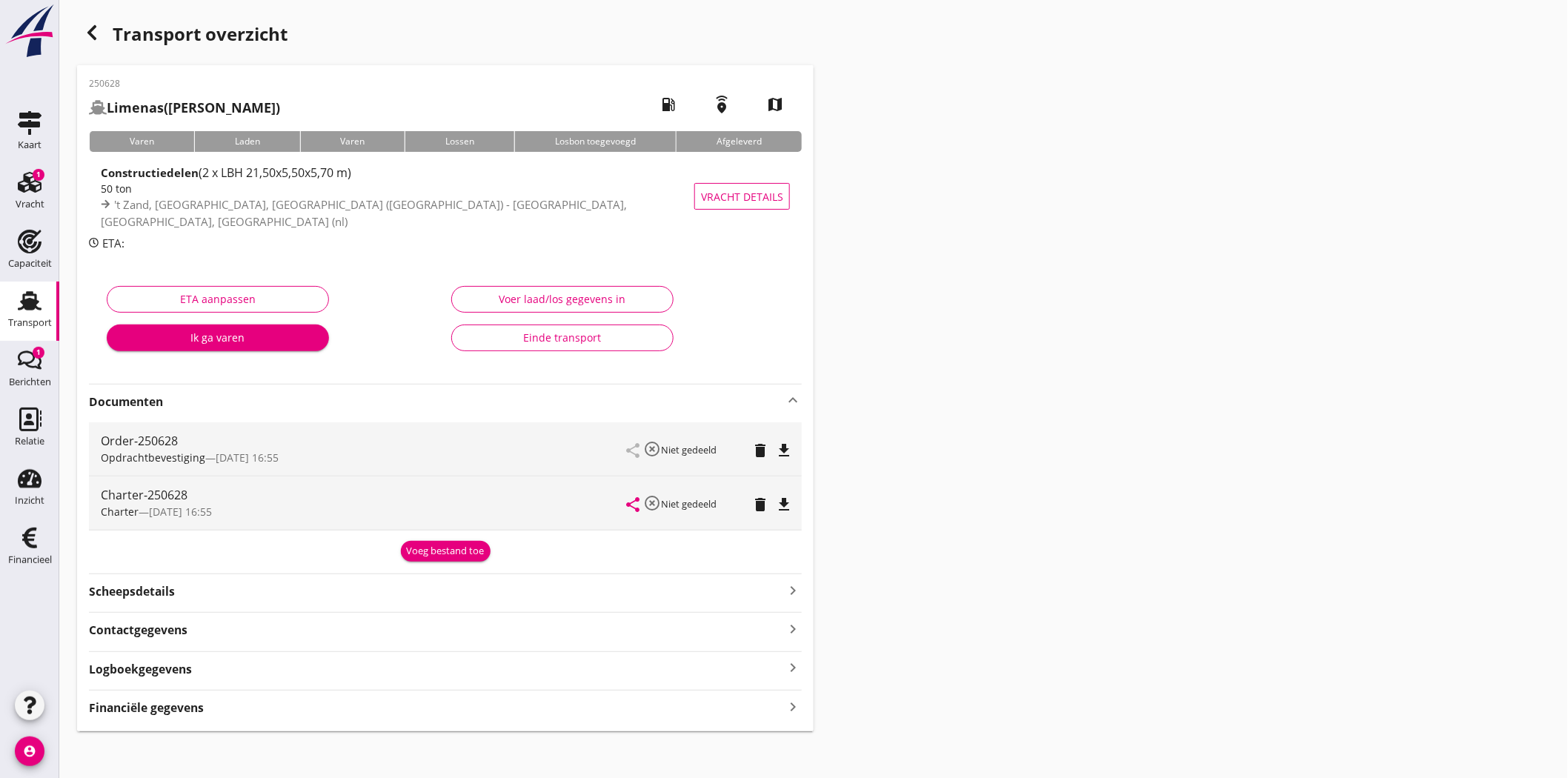
click at [789, 449] on icon "file_download" at bounding box center [784, 450] width 18 height 18
click at [782, 500] on icon "file_download" at bounding box center [784, 504] width 18 height 18
click at [34, 299] on icon "Transport" at bounding box center [29, 300] width 24 height 24
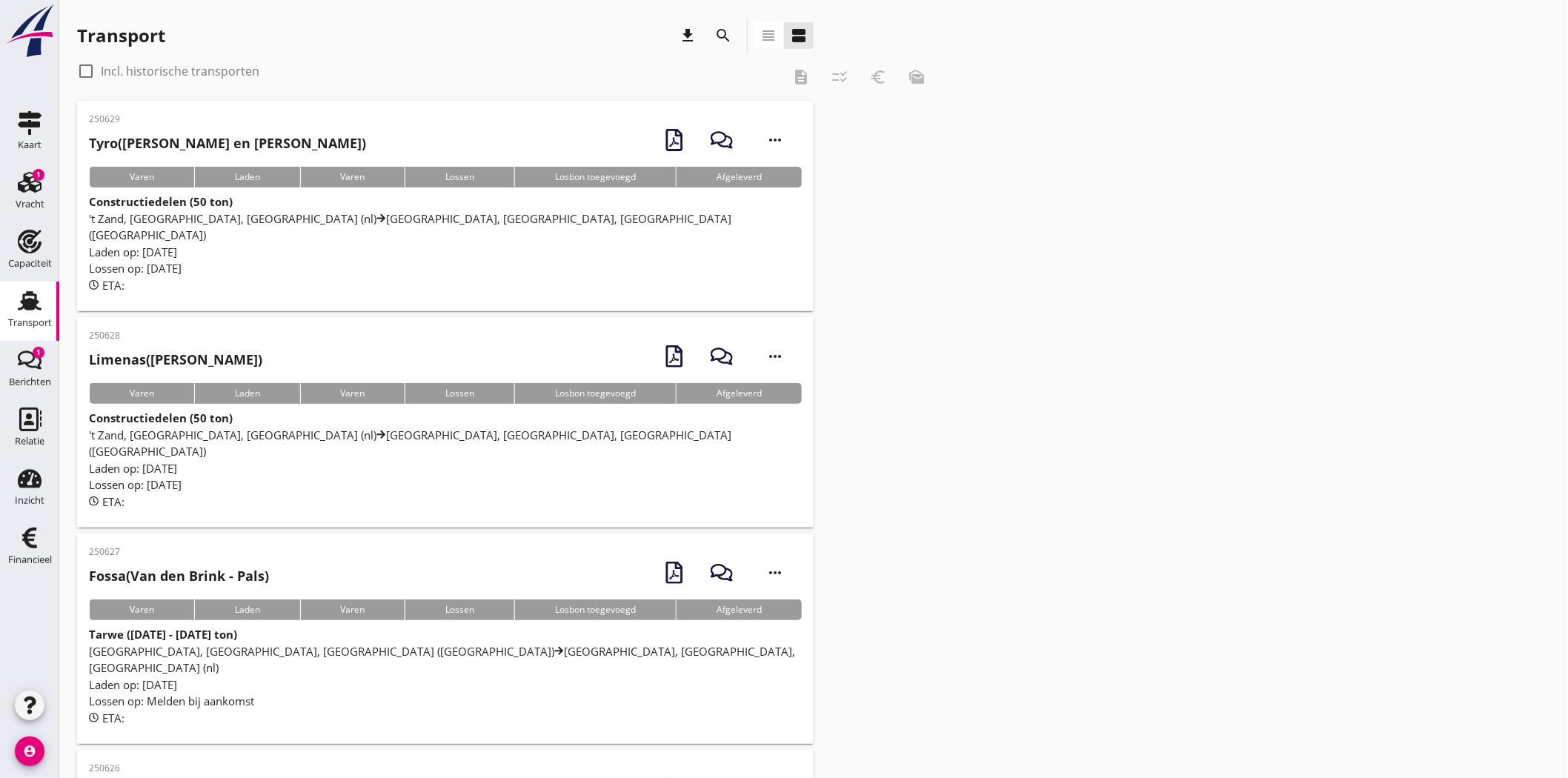
click at [346, 244] on div "Laden op: [DATE]" at bounding box center [445, 252] width 713 height 17
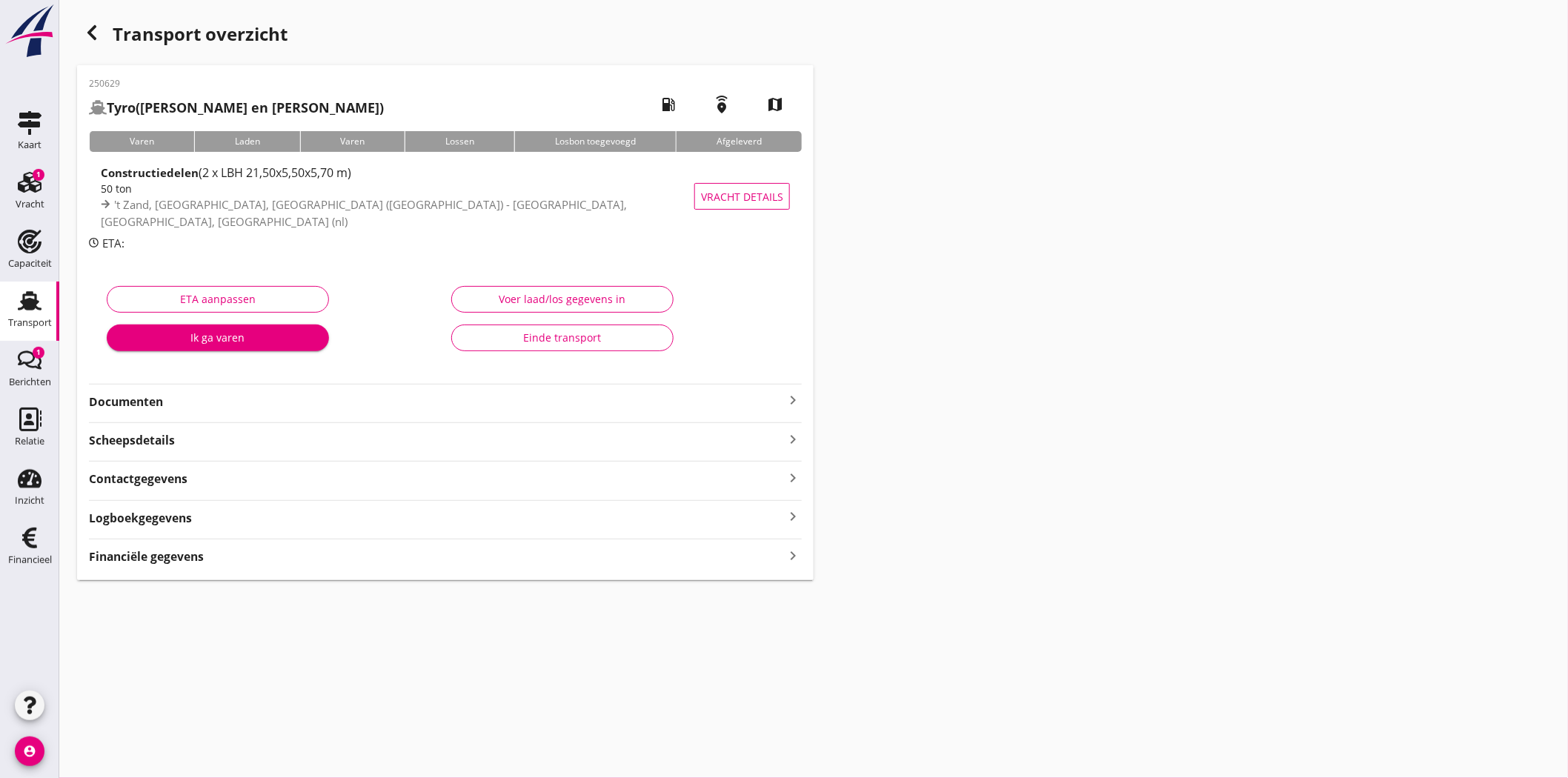
drag, startPoint x: 204, startPoint y: 401, endPoint x: 210, endPoint y: 398, distance: 6.7
click at [206, 399] on strong "Documenten" at bounding box center [436, 401] width 695 height 17
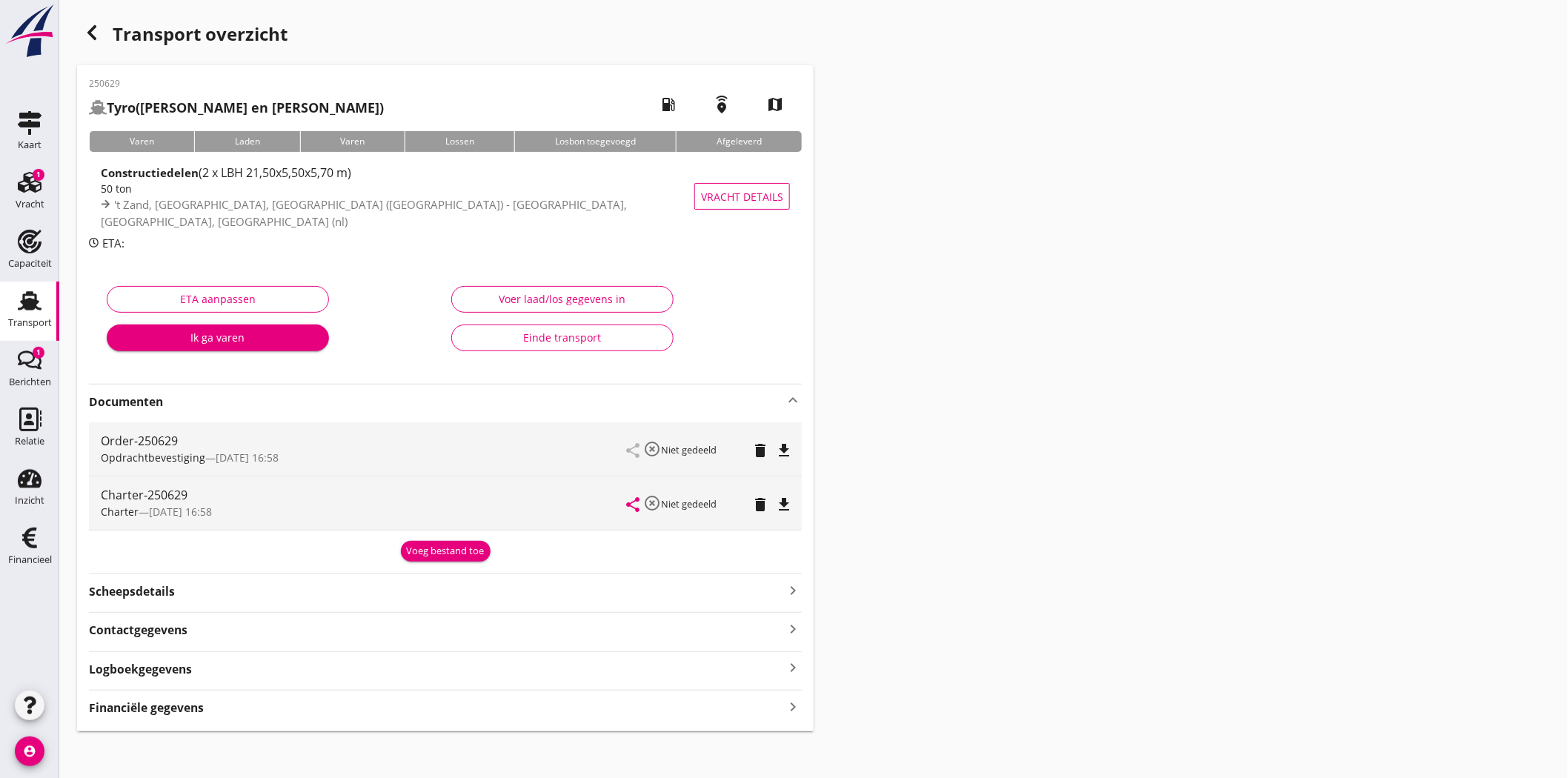
click at [784, 447] on icon "file_download" at bounding box center [784, 450] width 18 height 18
click at [785, 500] on icon "file_download" at bounding box center [784, 504] width 18 height 18
click at [34, 297] on icon "Transport" at bounding box center [29, 300] width 24 height 24
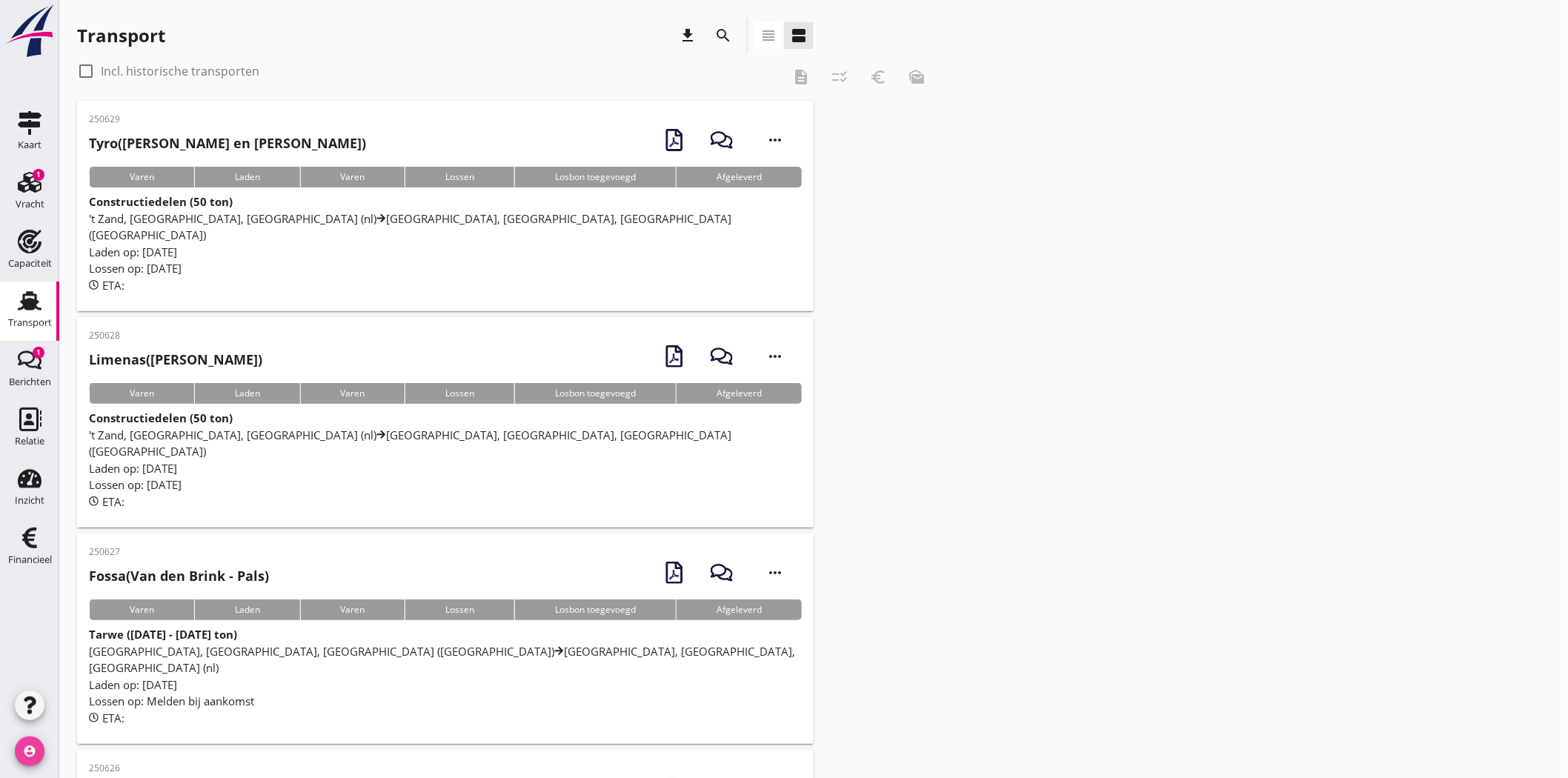
click at [20, 751] on icon "account_circle" at bounding box center [29, 751] width 29 height 29
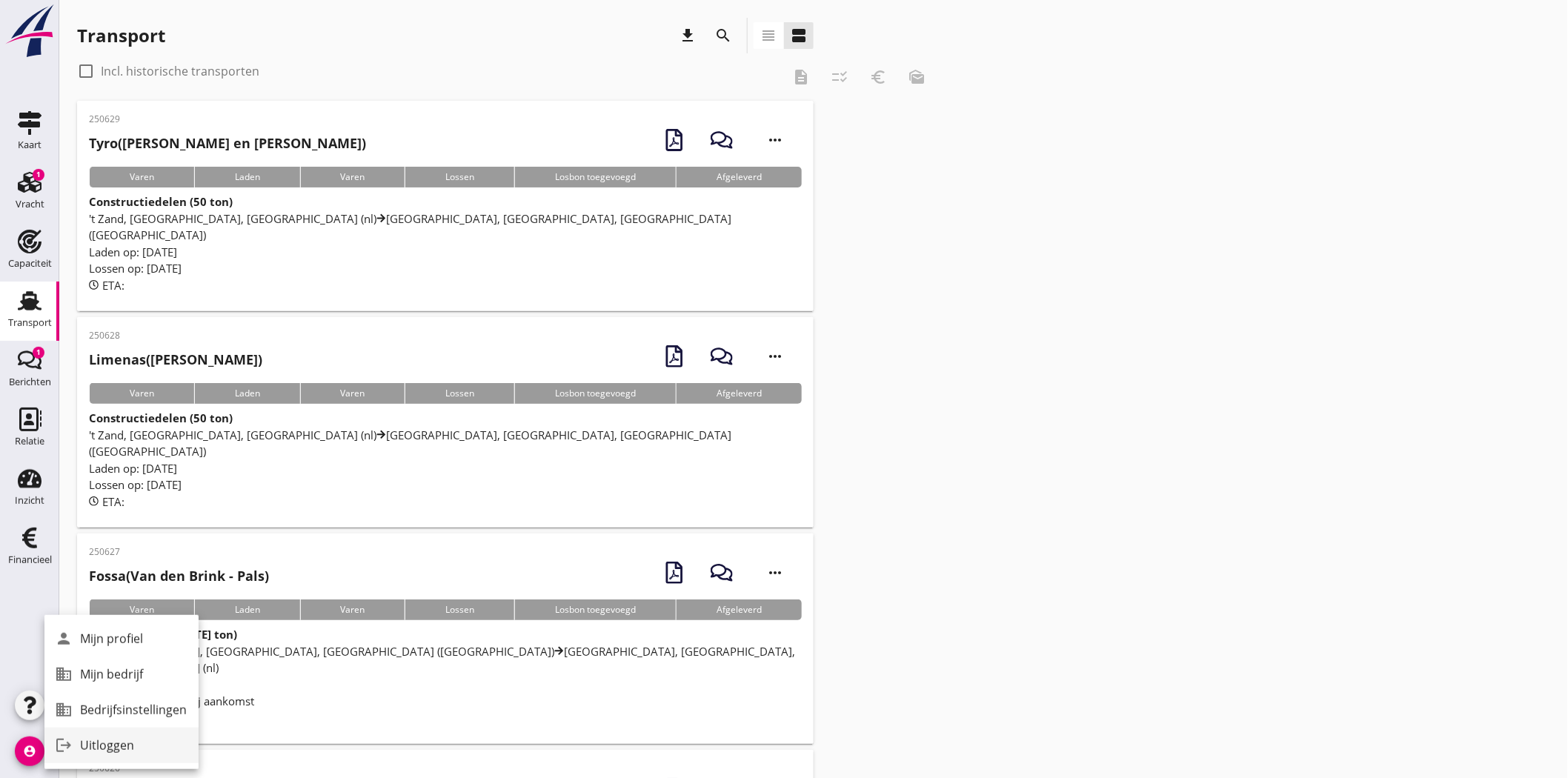
click at [93, 743] on div "Uitloggen" at bounding box center [133, 745] width 106 height 18
